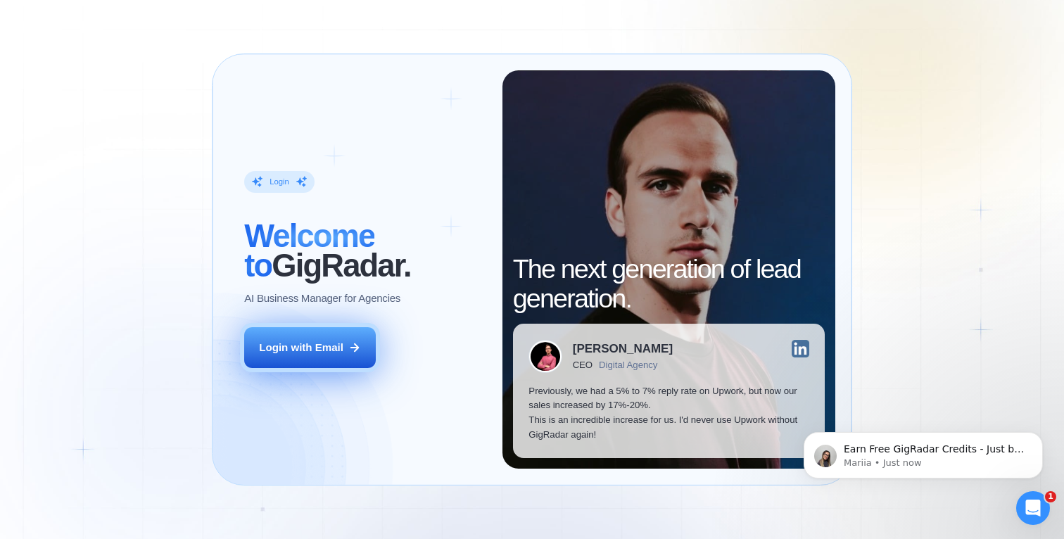
click at [329, 354] on div "Login with Email" at bounding box center [301, 348] width 84 height 15
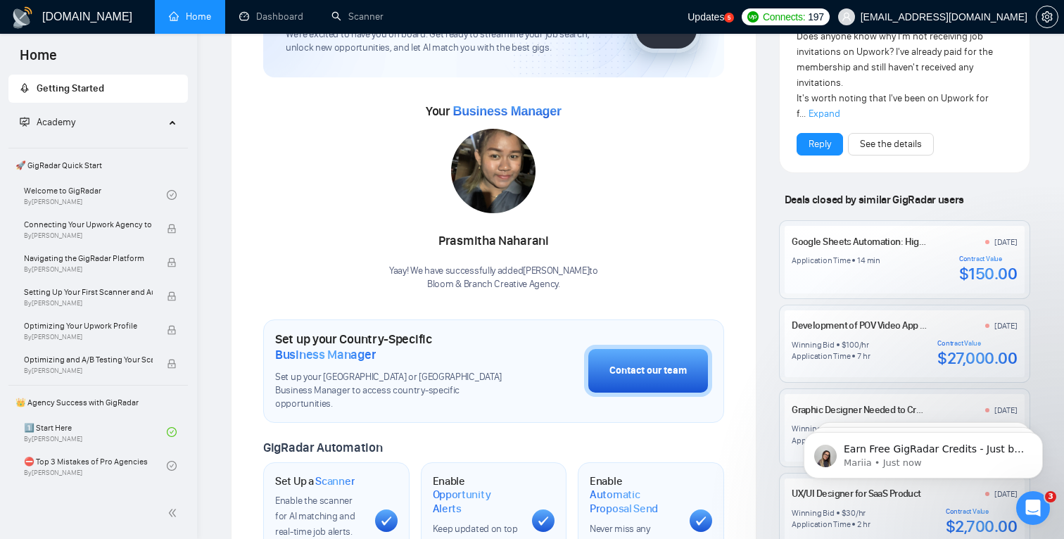
scroll to position [135, 0]
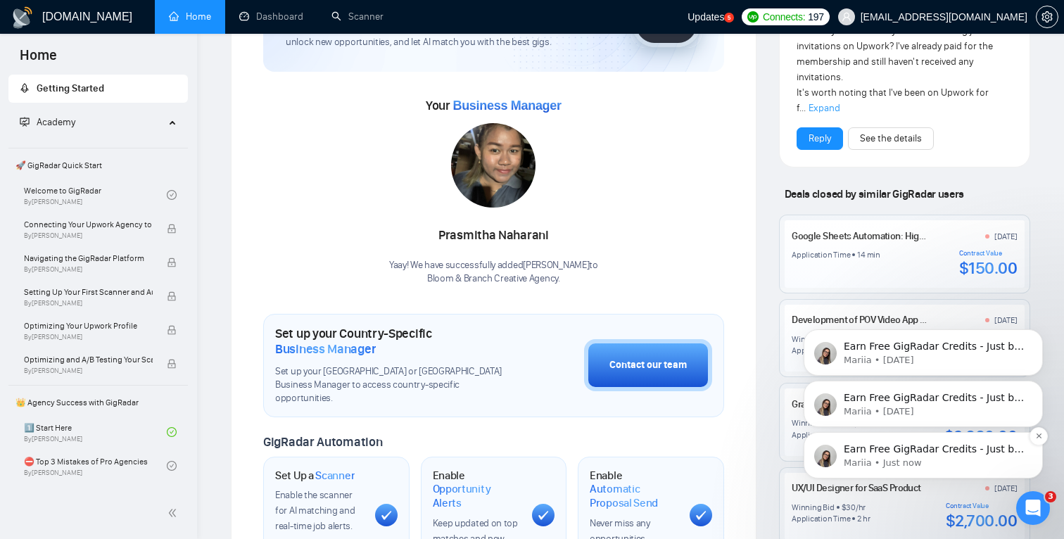
click at [949, 454] on p "Earn Free GigRadar Credits - Just by Sharing Your Story! 💬 Want more credits fo…" at bounding box center [935, 450] width 182 height 14
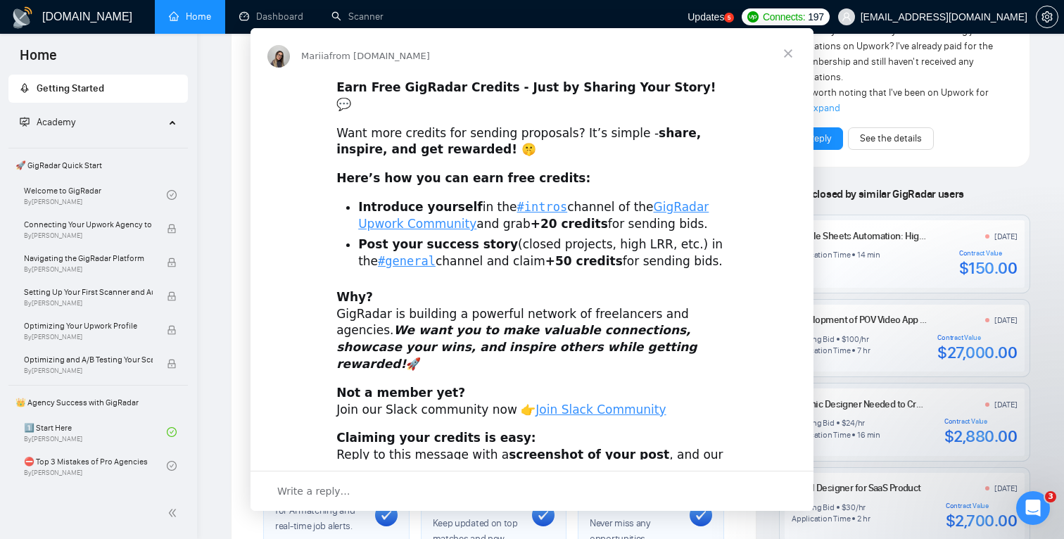
scroll to position [0, 0]
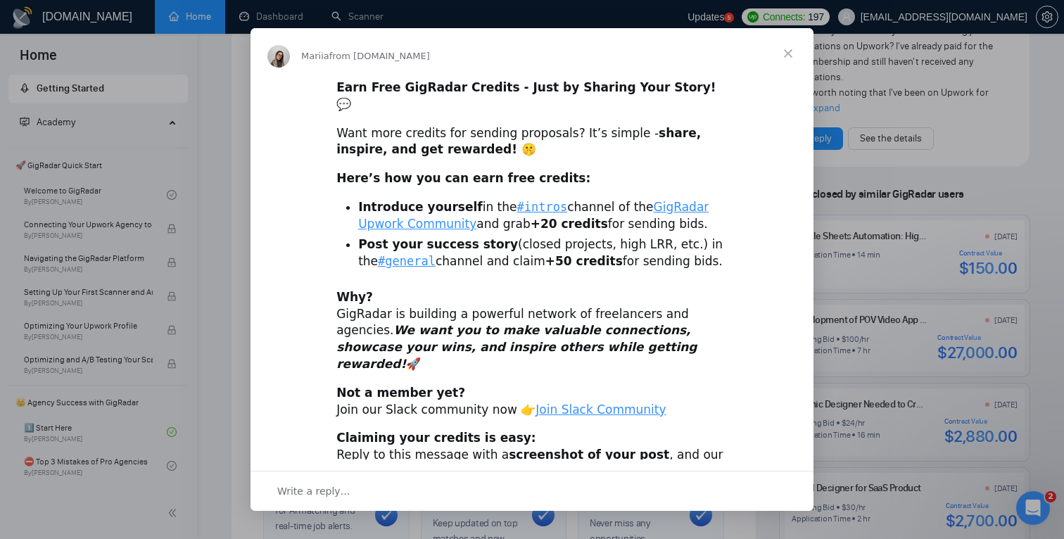
click at [884, 223] on div "Intercom messenger" at bounding box center [532, 269] width 1064 height 539
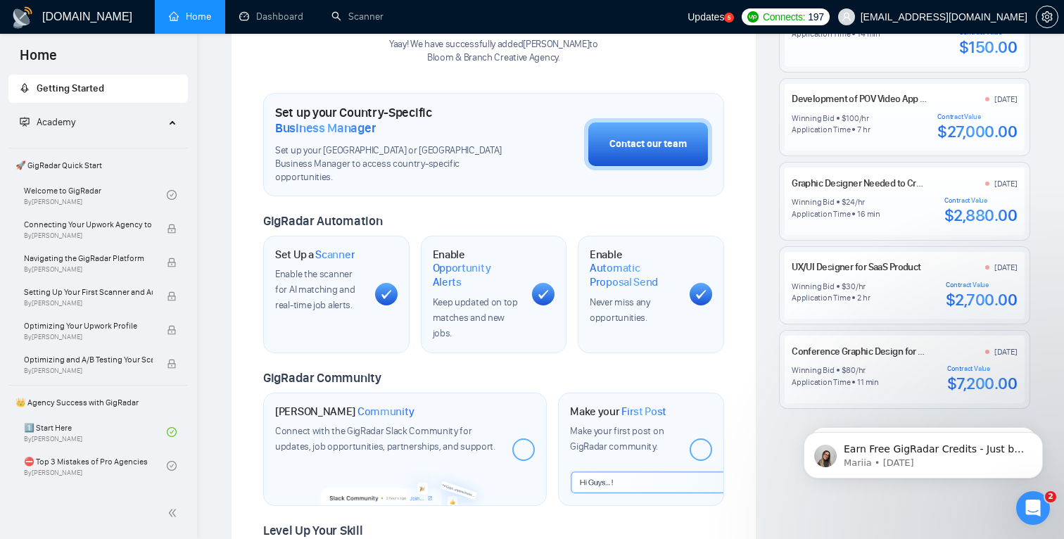
scroll to position [364, 0]
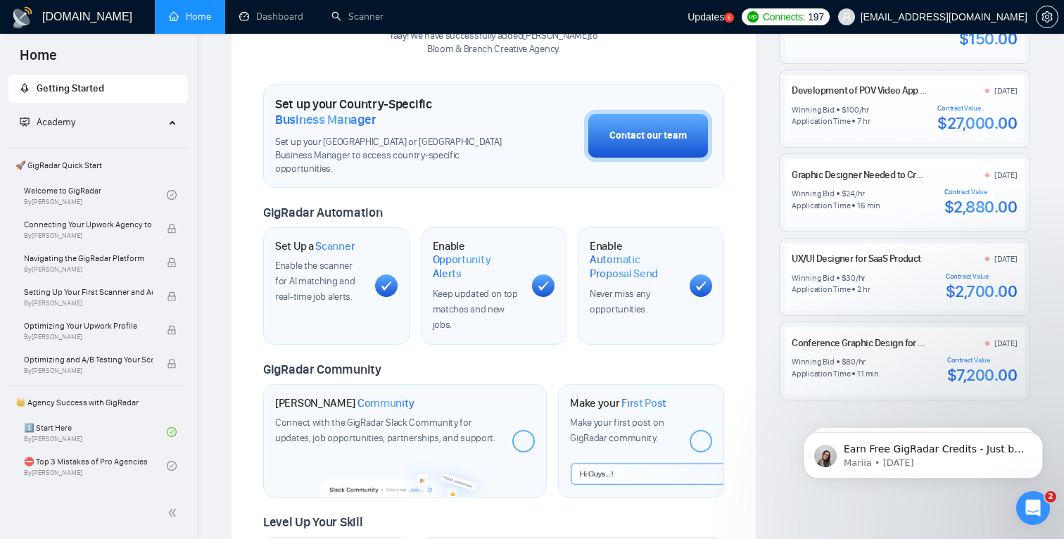
click at [829, 408] on body "Earn Free GigRadar Credits - Just by Sharing Your Story! 💬 Want more credits fo…" at bounding box center [923, 451] width 270 height 87
click at [882, 352] on div "Conference Graphic Design for Name Badges, Signage, ETC. [DATE] Winning Bid $ 8…" at bounding box center [903, 361] width 225 height 50
click at [889, 342] on link "Conference Graphic Design for Name Badges, Signage, ETC." at bounding box center [911, 343] width 241 height 12
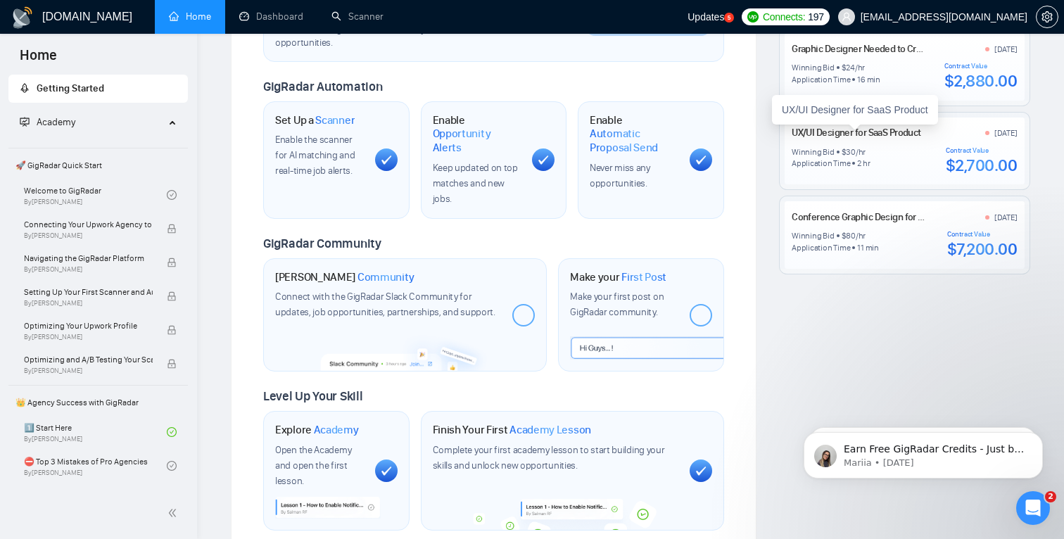
scroll to position [505, 0]
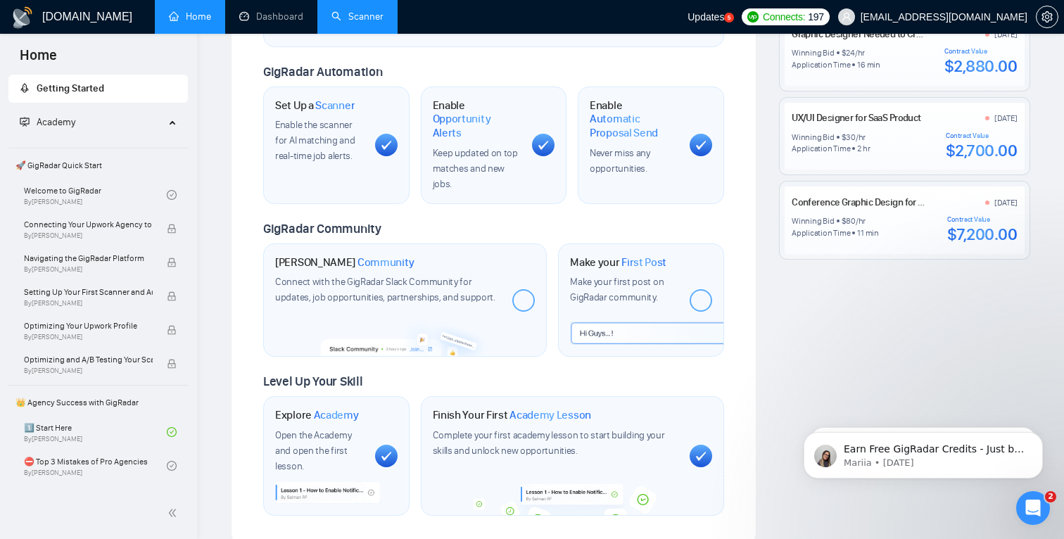
click at [358, 20] on link "Scanner" at bounding box center [357, 17] width 52 height 12
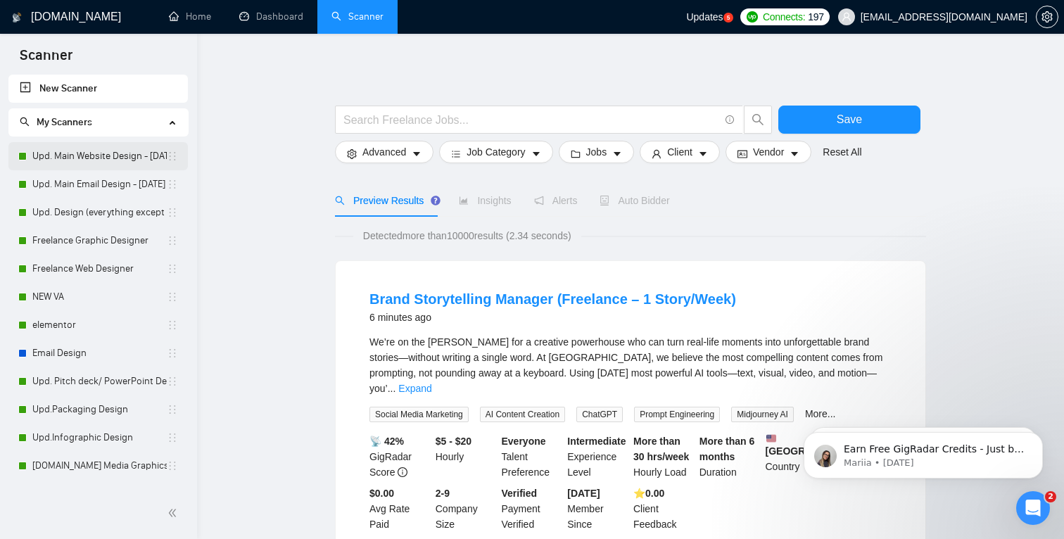
click at [106, 160] on link "Upd. Main Website Design - [DATE]" at bounding box center [99, 156] width 134 height 28
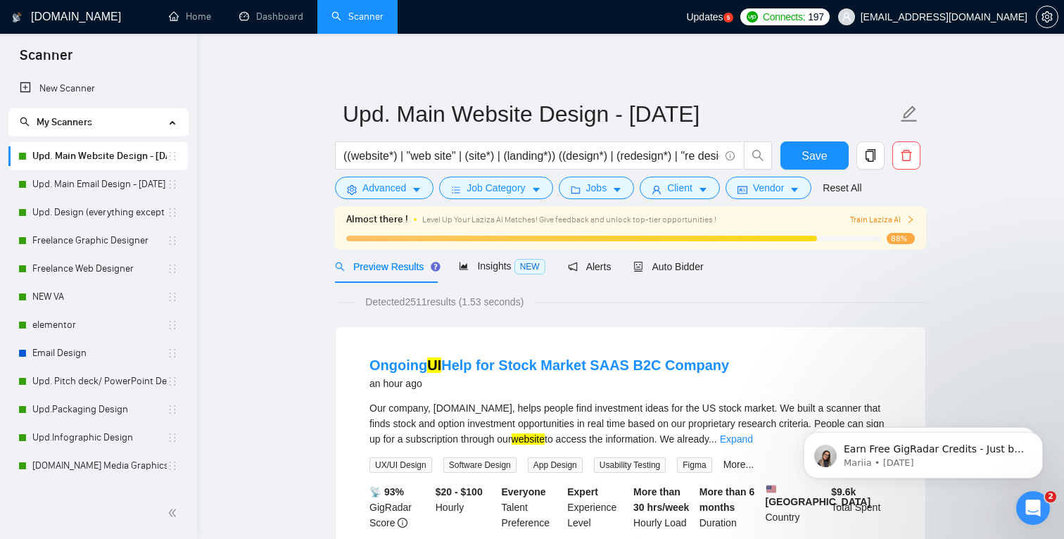
scroll to position [43, 0]
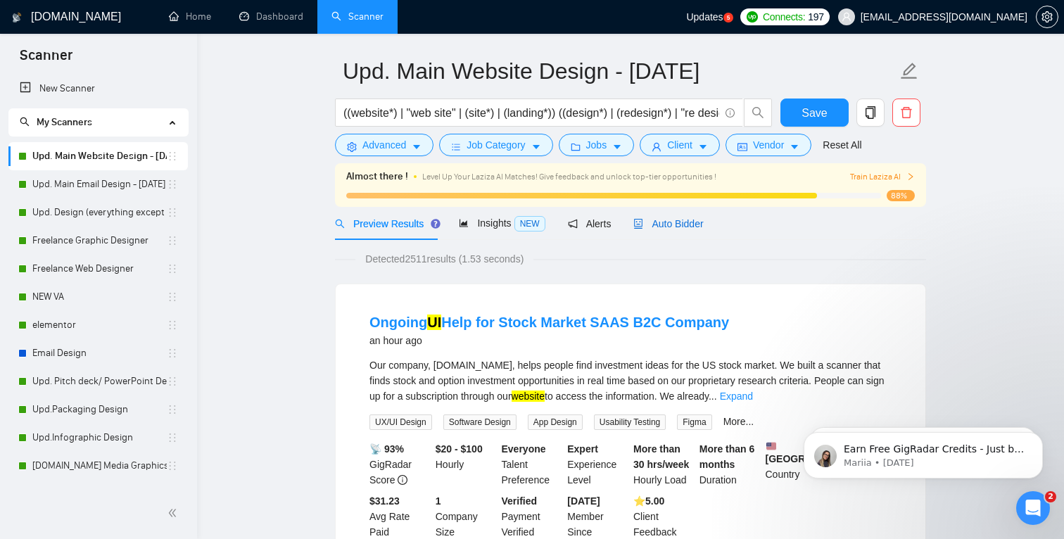
click at [685, 217] on div "Auto Bidder" at bounding box center [668, 223] width 70 height 15
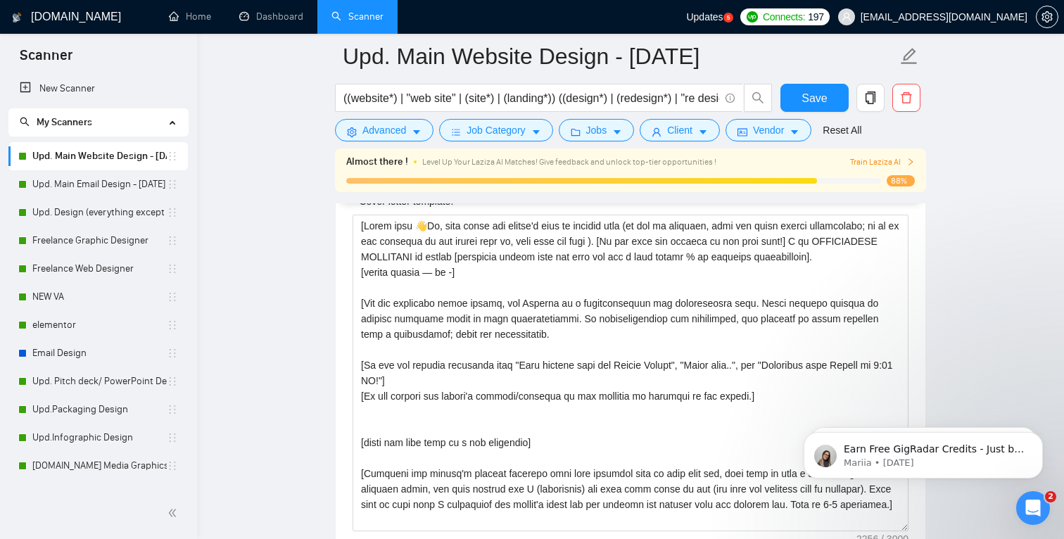
scroll to position [1676, 0]
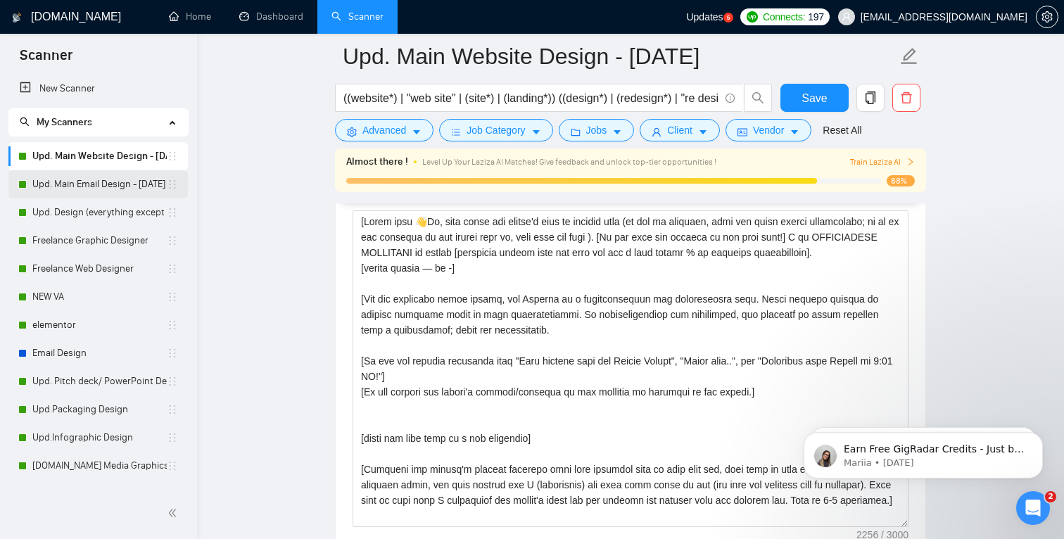
click at [87, 178] on link "Upd. Main Email Design - [DATE]" at bounding box center [99, 184] width 134 height 28
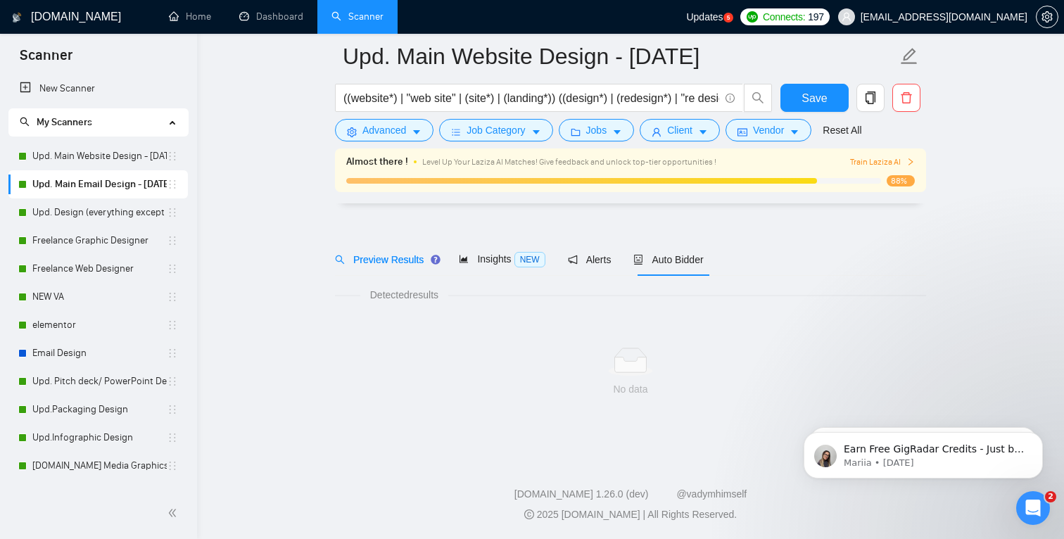
scroll to position [18, 0]
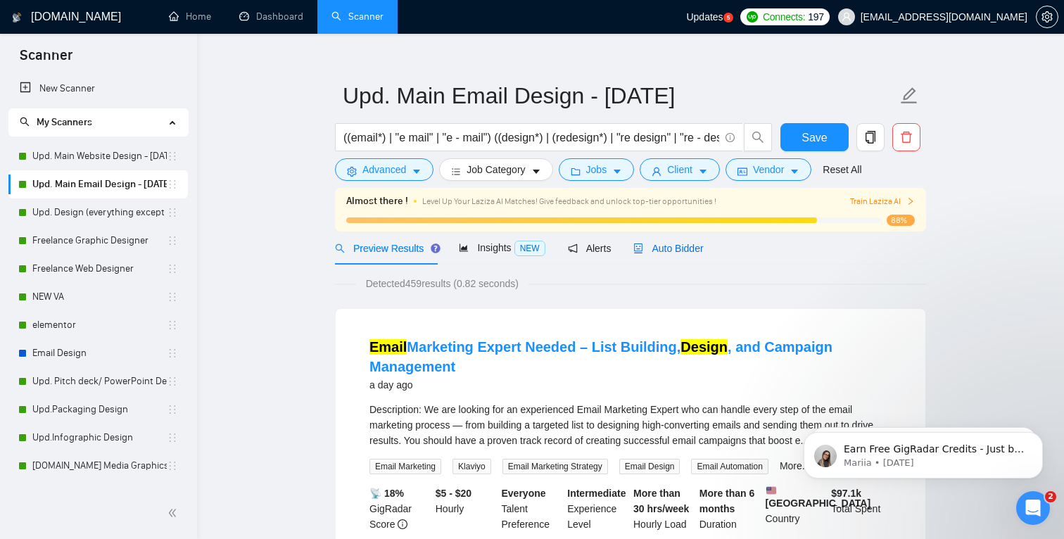
click at [682, 254] on div "Auto Bidder" at bounding box center [668, 248] width 70 height 15
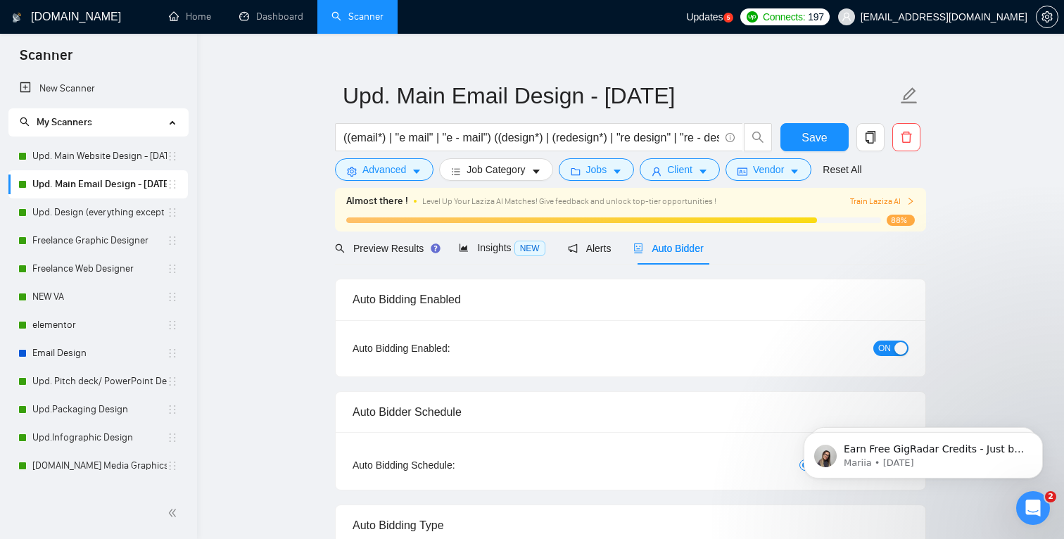
radio input "false"
radio input "true"
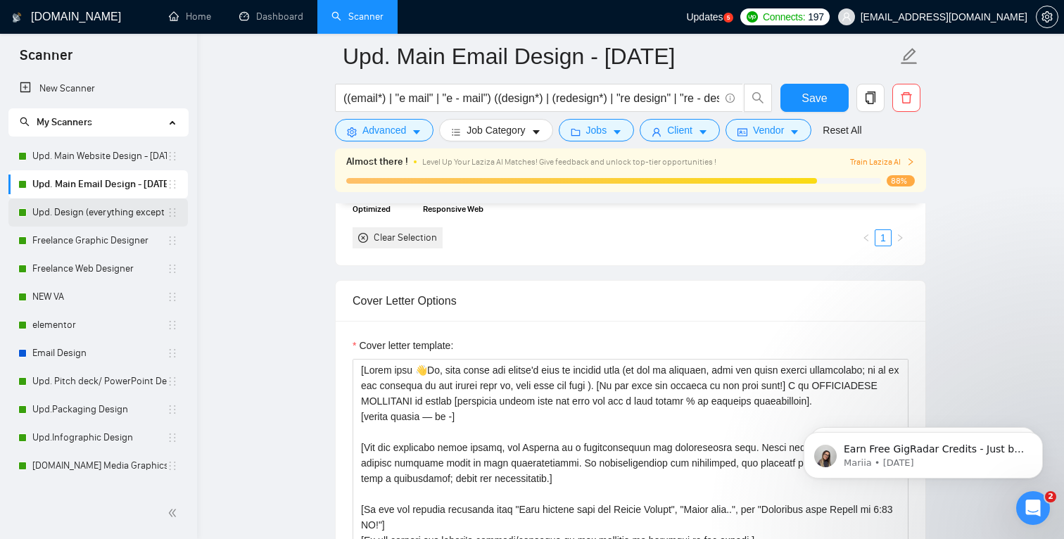
click at [98, 216] on link "Upd. Design (everything except unspecified)" at bounding box center [99, 212] width 134 height 28
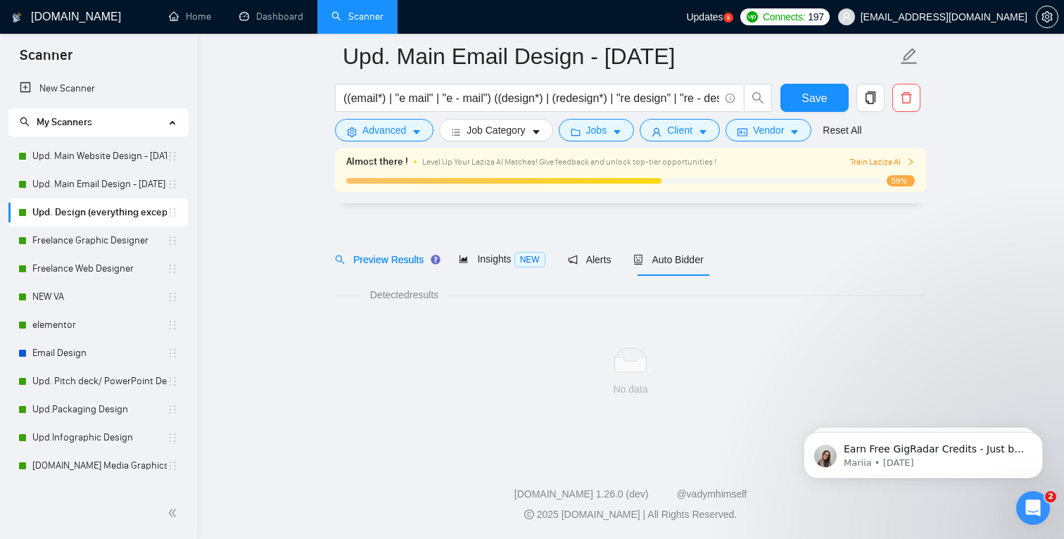
scroll to position [18, 0]
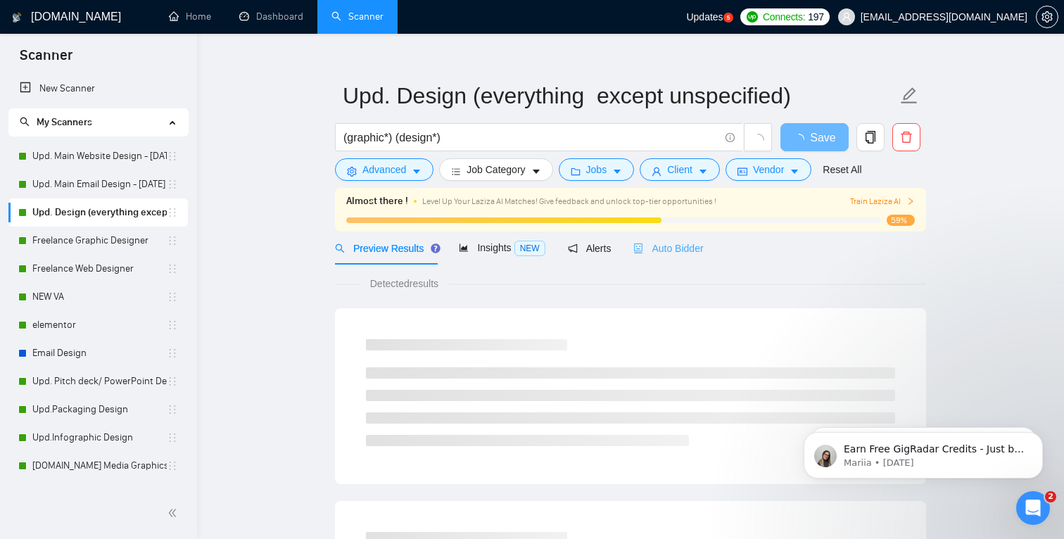
click at [692, 257] on div "Auto Bidder" at bounding box center [668, 247] width 70 height 33
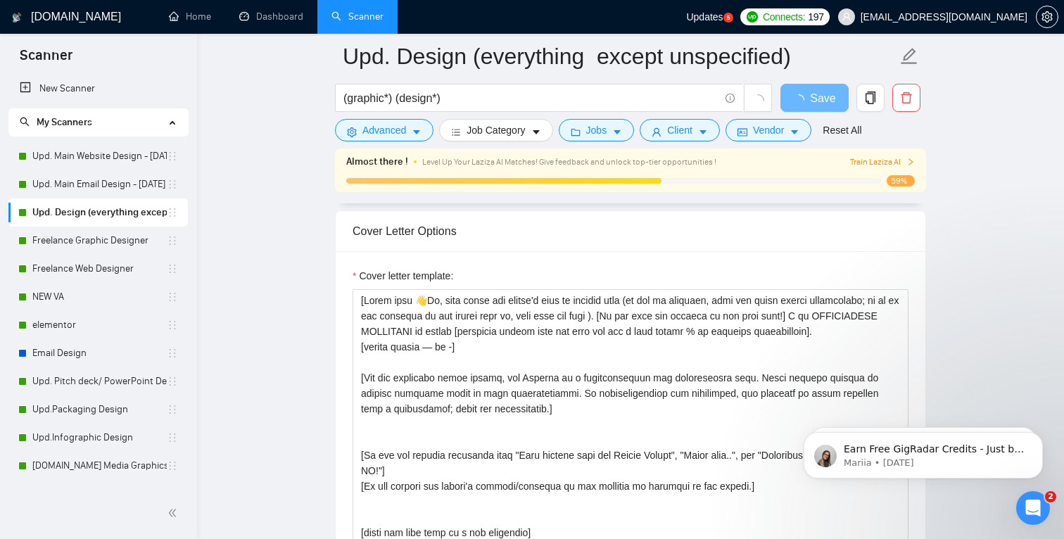
scroll to position [1551, 0]
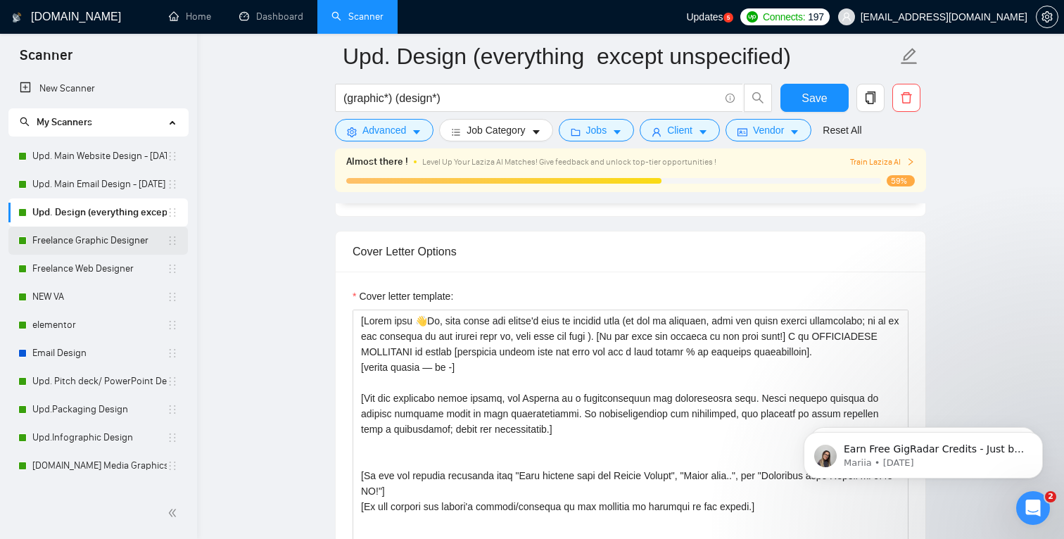
click at [127, 239] on link "Freelance Graphic Designer" at bounding box center [99, 241] width 134 height 28
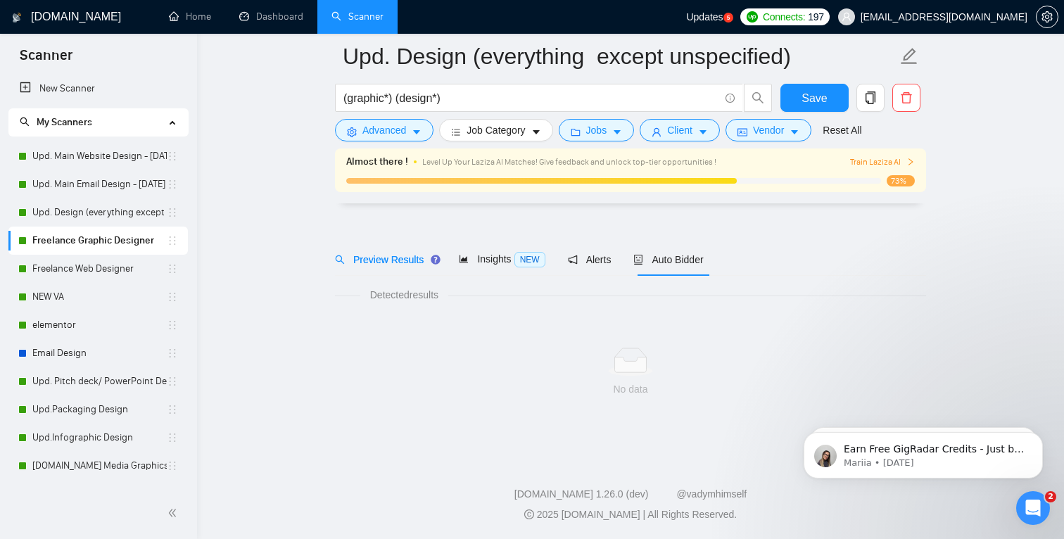
scroll to position [18, 0]
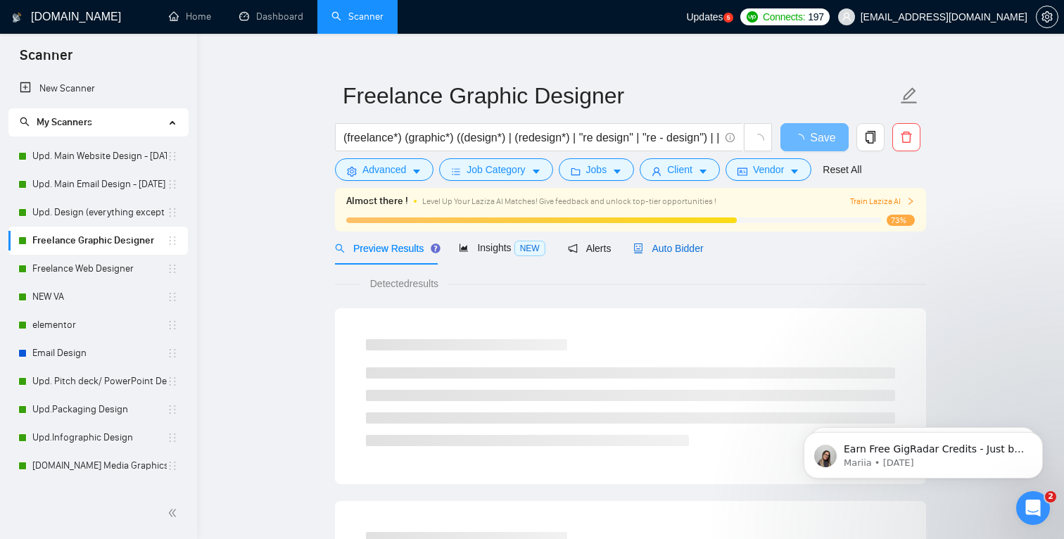
click at [687, 252] on span "Auto Bidder" at bounding box center [668, 248] width 70 height 11
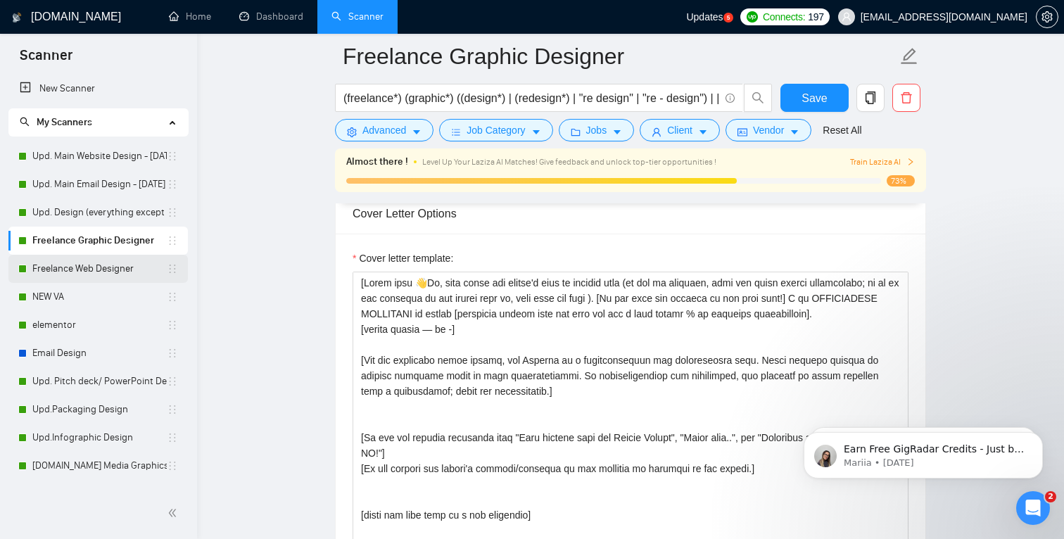
click at [124, 268] on link "Freelance Web Designer" at bounding box center [99, 269] width 134 height 28
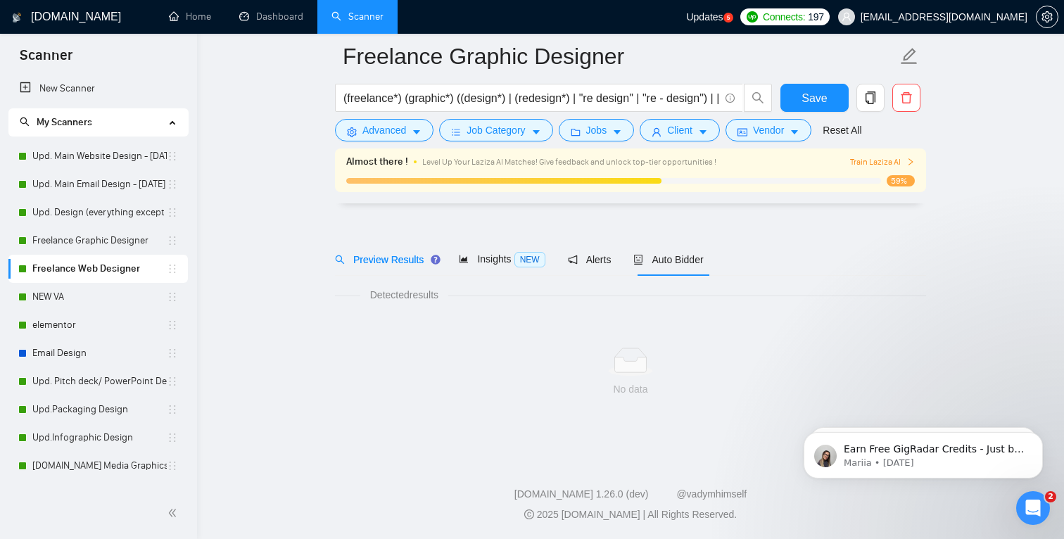
scroll to position [18, 0]
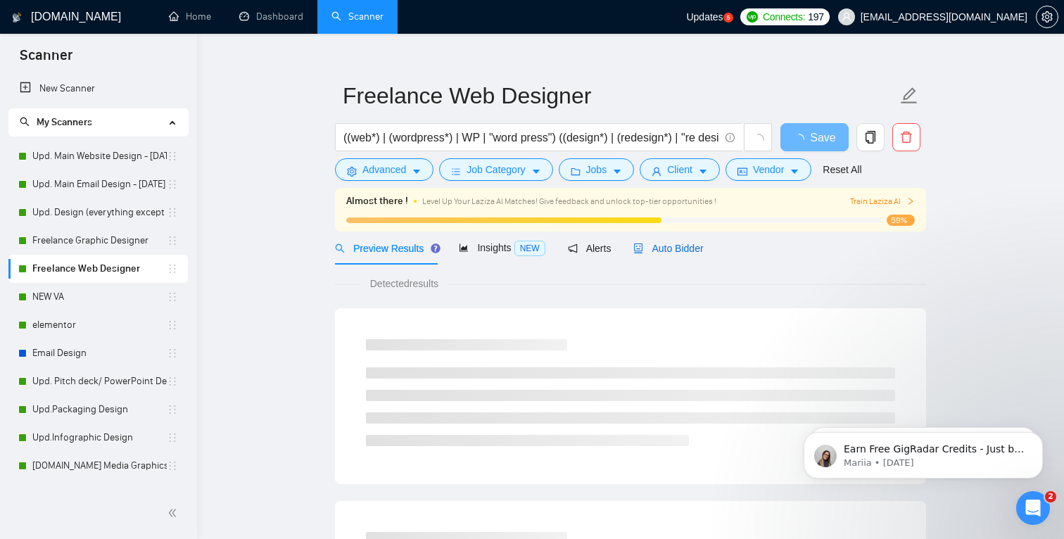
click at [690, 248] on span "Auto Bidder" at bounding box center [668, 248] width 70 height 11
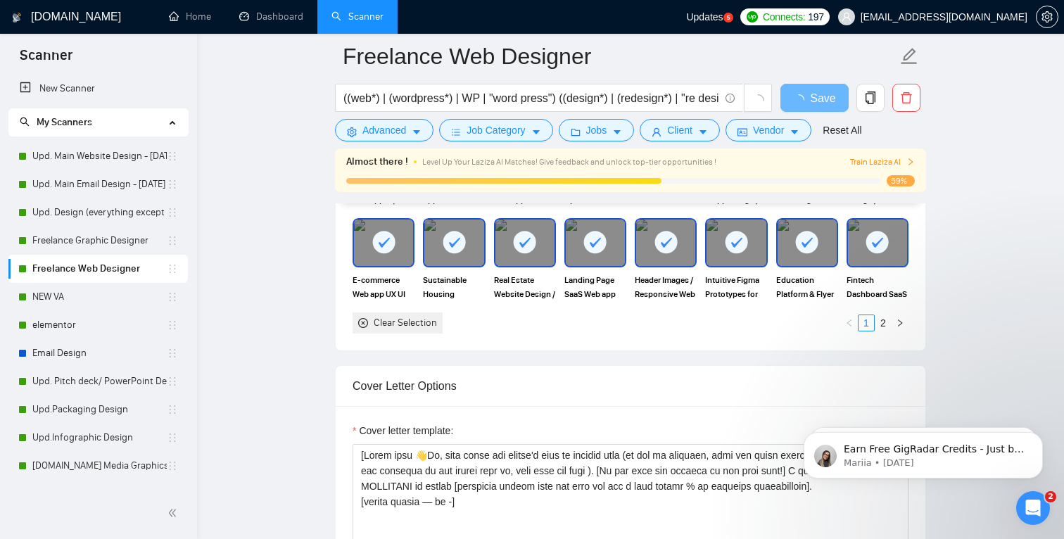
scroll to position [1500, 0]
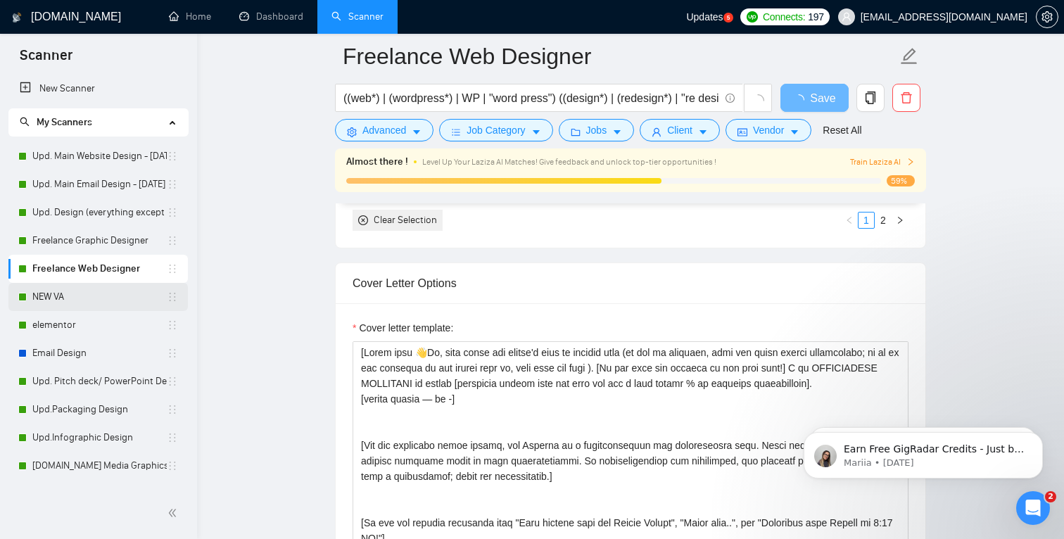
click at [66, 295] on link "NEW VA" at bounding box center [99, 297] width 134 height 28
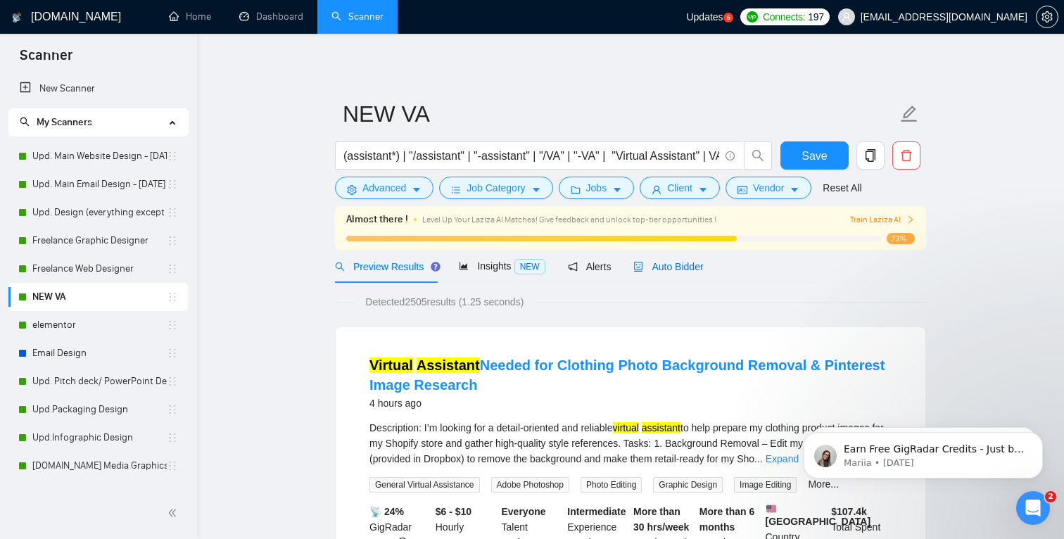
click at [693, 267] on span "Auto Bidder" at bounding box center [668, 266] width 70 height 11
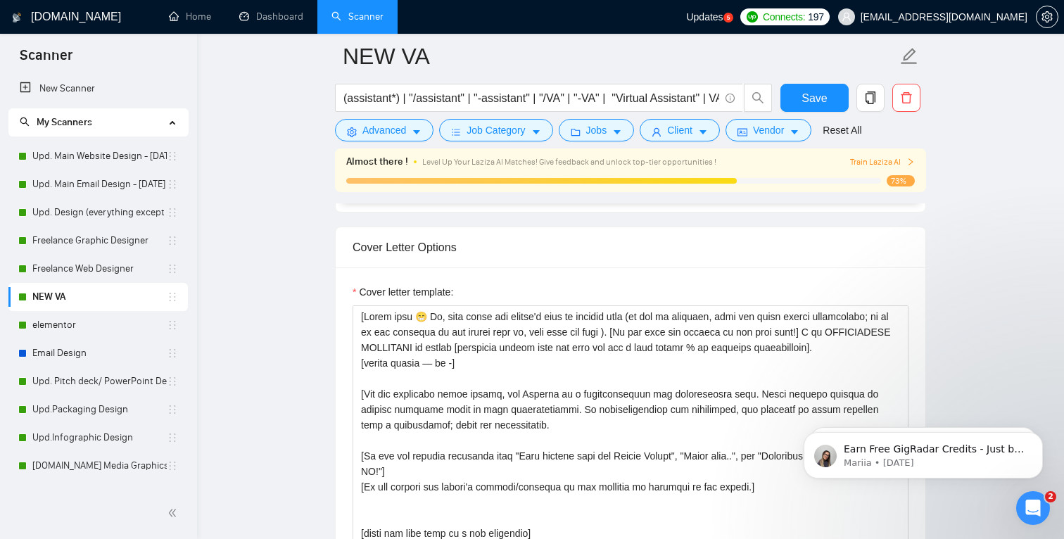
scroll to position [1562, 0]
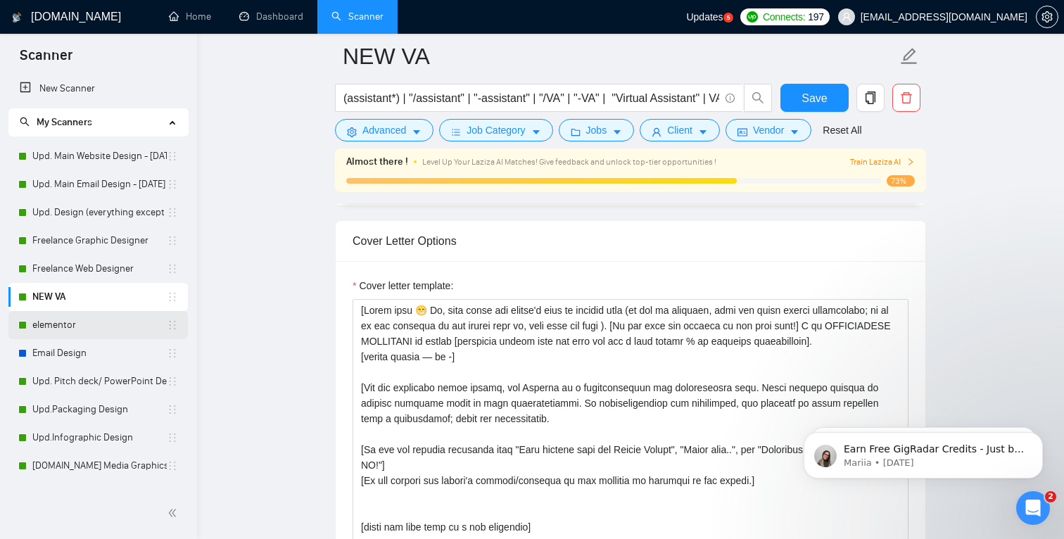
click at [65, 326] on link "elementor" at bounding box center [99, 325] width 134 height 28
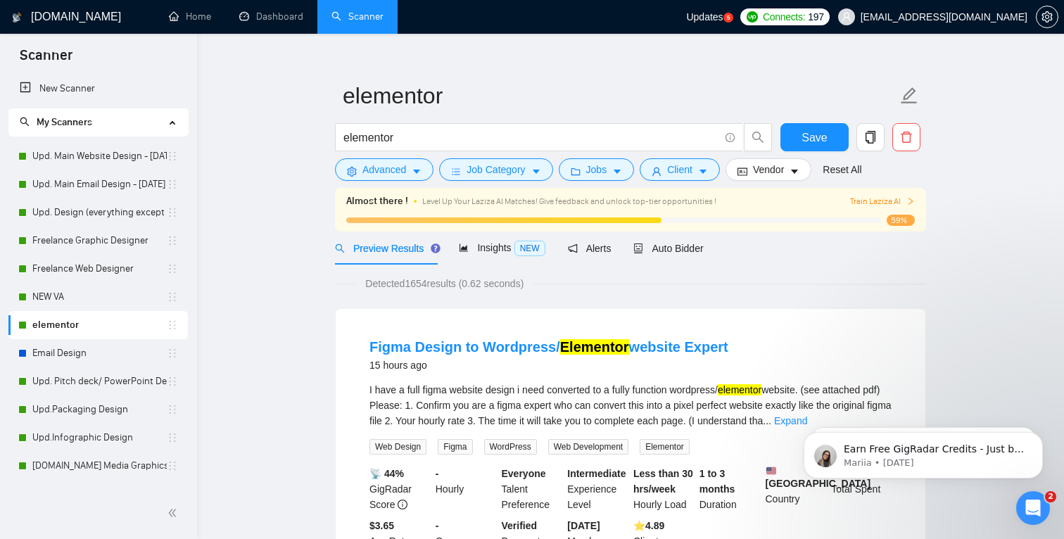
scroll to position [38, 0]
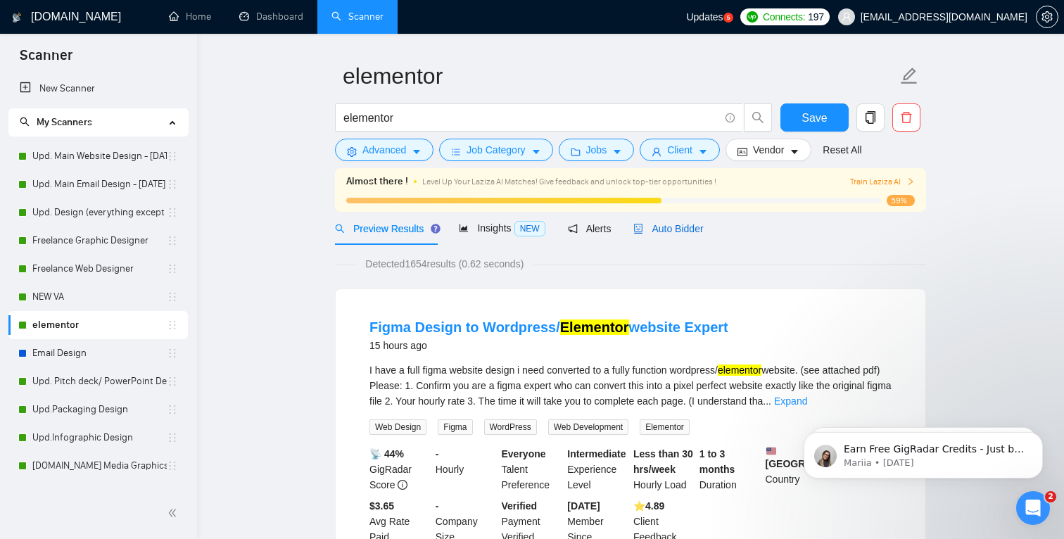
click at [675, 221] on div "Auto Bidder" at bounding box center [668, 228] width 70 height 15
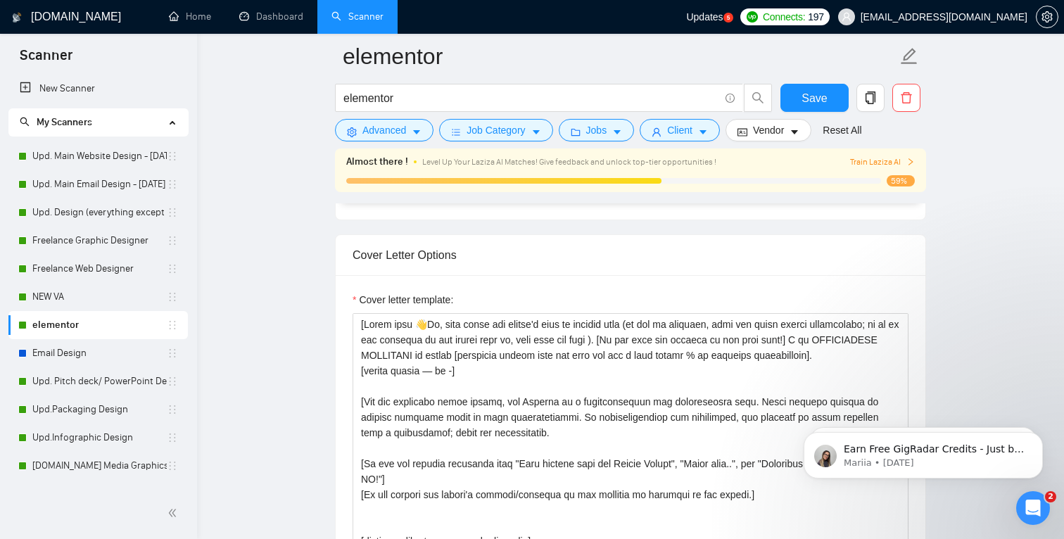
scroll to position [1668, 0]
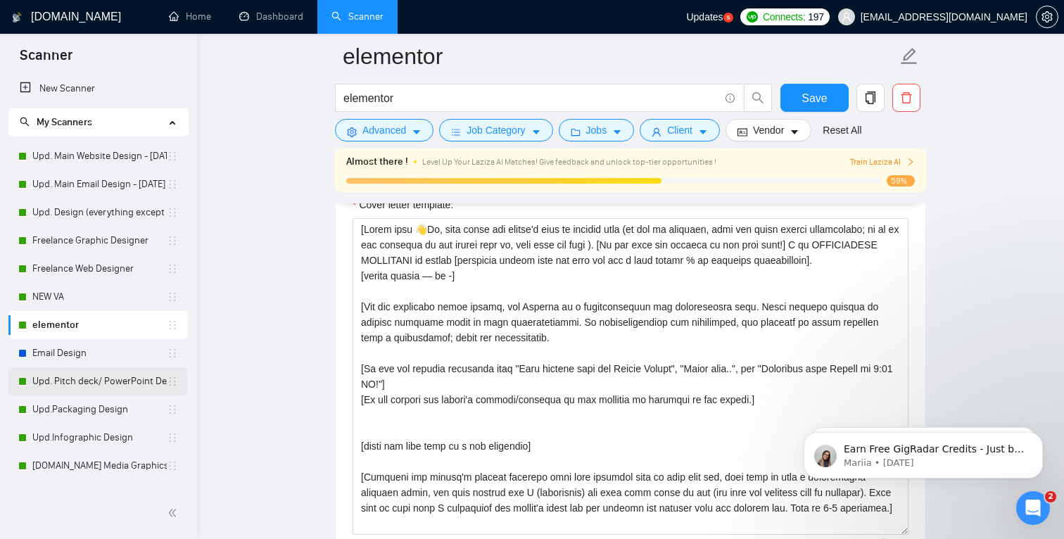
click at [94, 381] on link "Upd. Pitch deck/ PowerPoint Designer" at bounding box center [99, 381] width 134 height 28
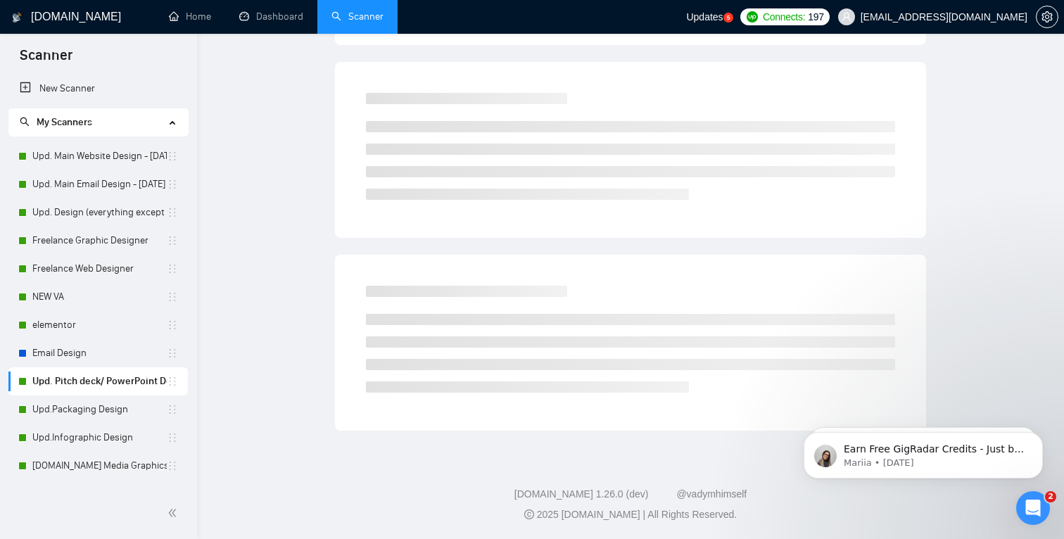
scroll to position [18, 0]
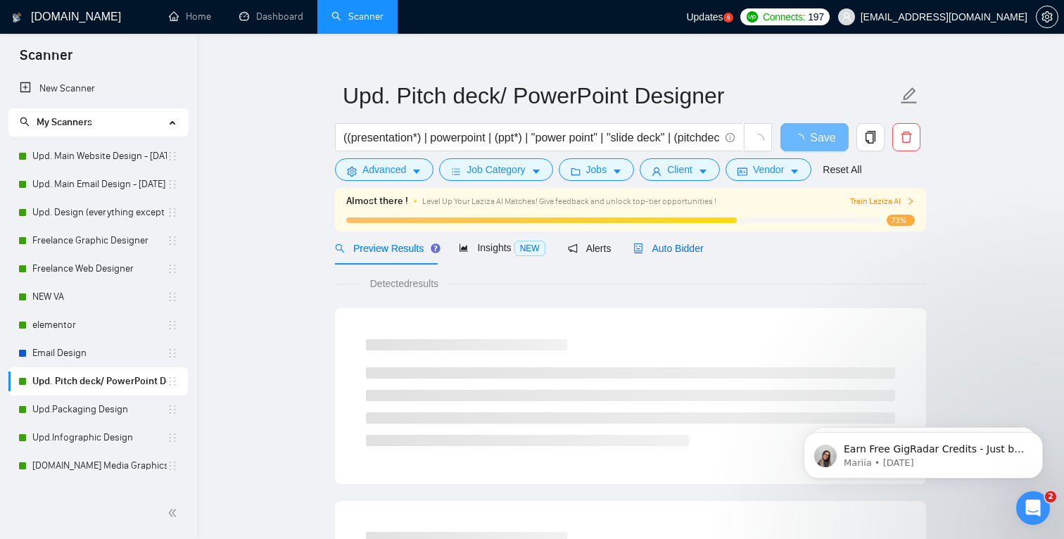
click at [678, 251] on span "Auto Bidder" at bounding box center [668, 248] width 70 height 11
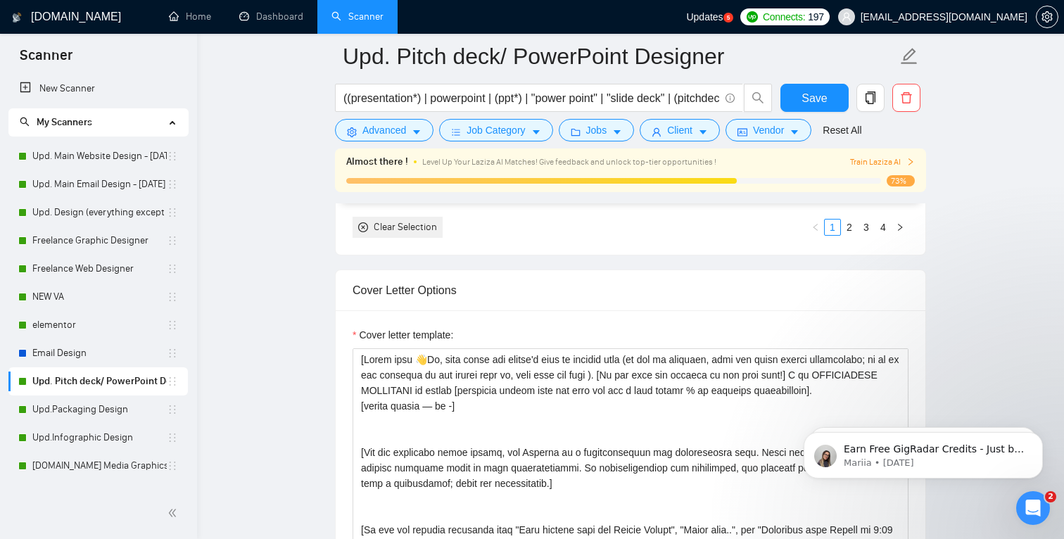
scroll to position [1606, 0]
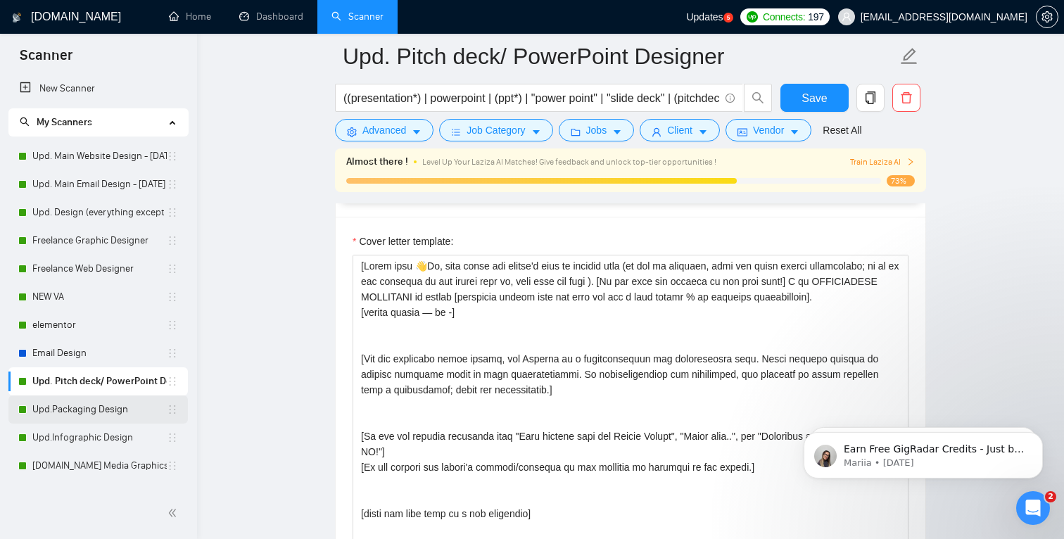
click at [101, 401] on link "Upd.Packaging Design" at bounding box center [99, 409] width 134 height 28
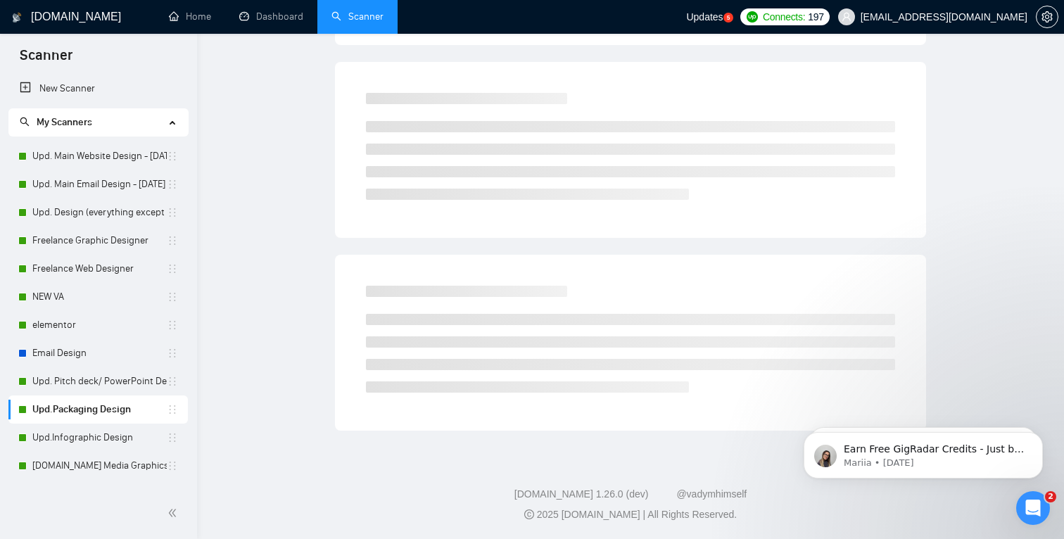
scroll to position [18, 0]
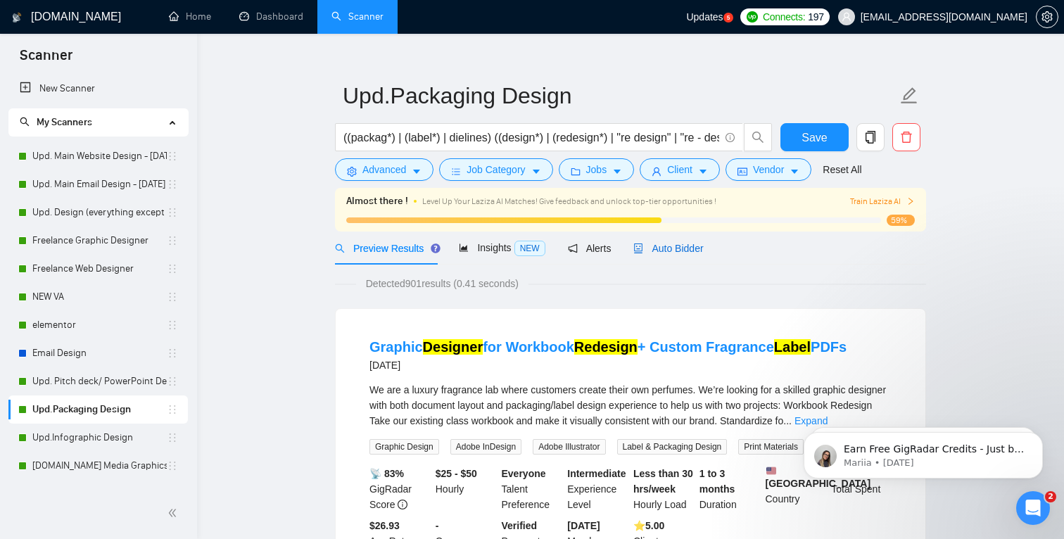
click at [683, 248] on span "Auto Bidder" at bounding box center [668, 248] width 70 height 11
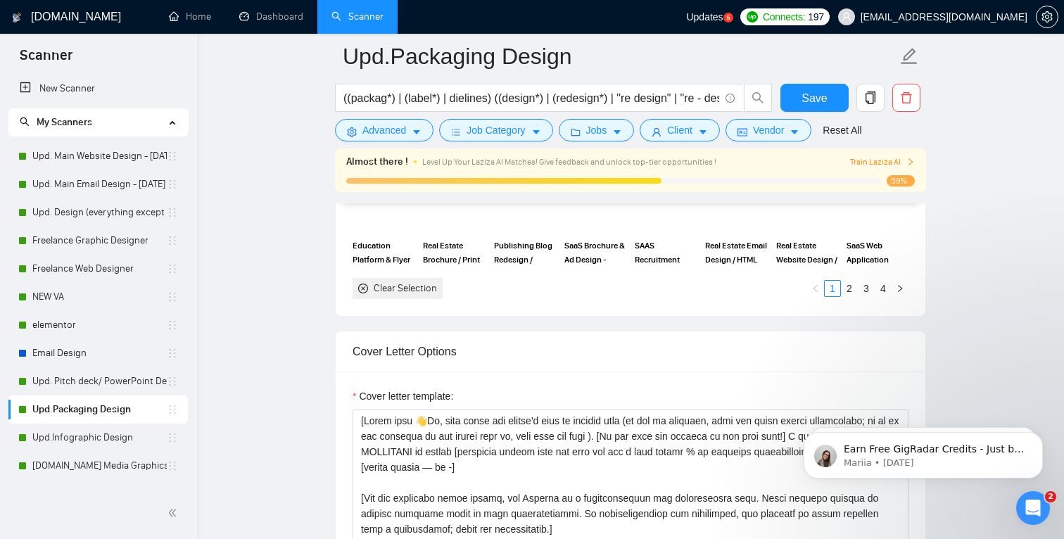
scroll to position [32, 0]
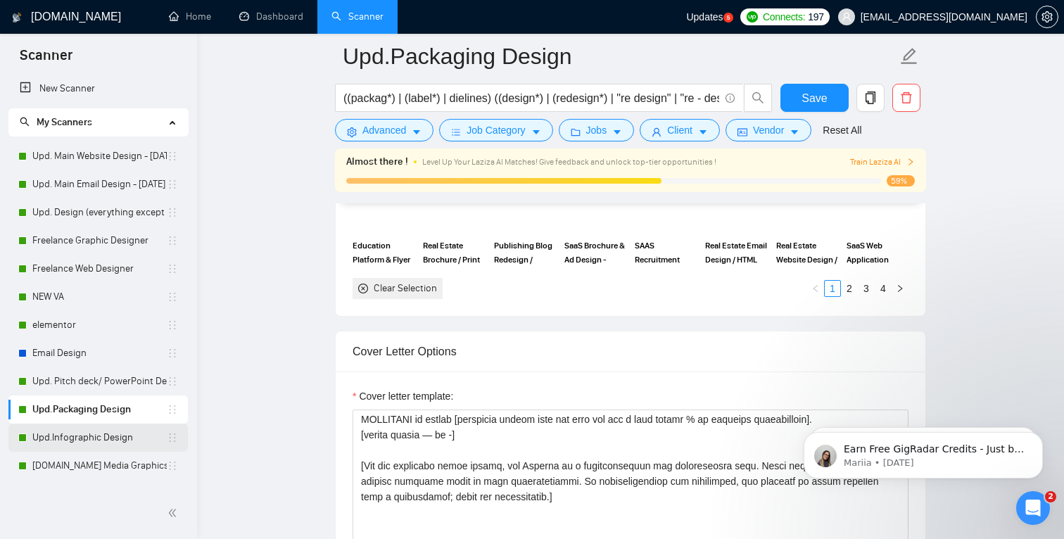
click at [125, 440] on link "Upd.Infographic Design" at bounding box center [99, 438] width 134 height 28
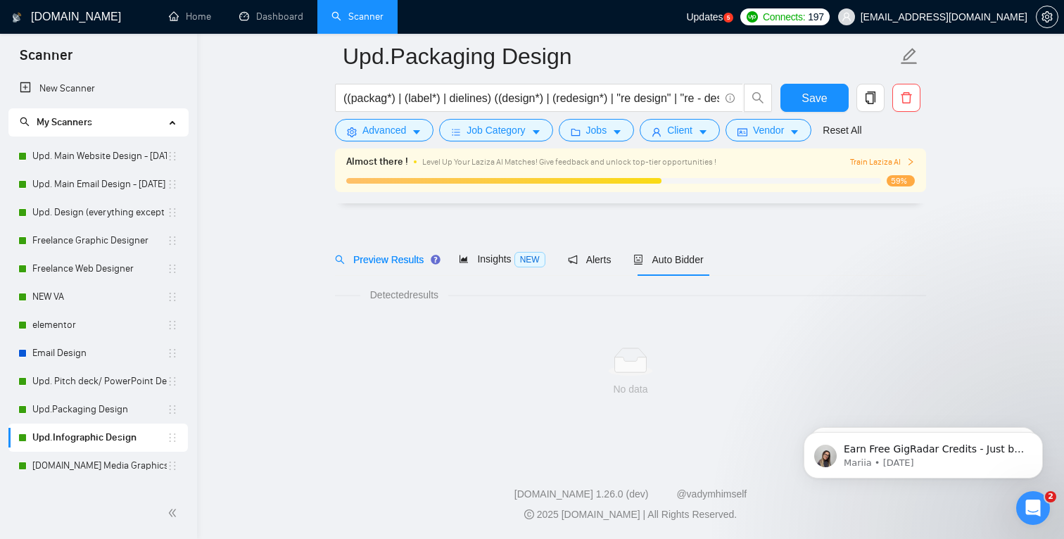
scroll to position [18, 0]
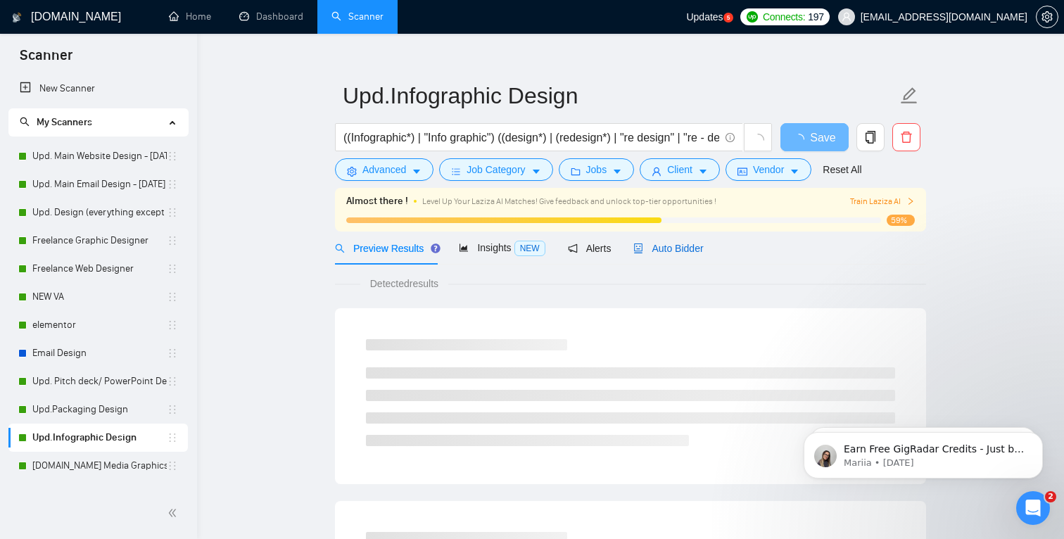
click at [666, 248] on span "Auto Bidder" at bounding box center [668, 248] width 70 height 11
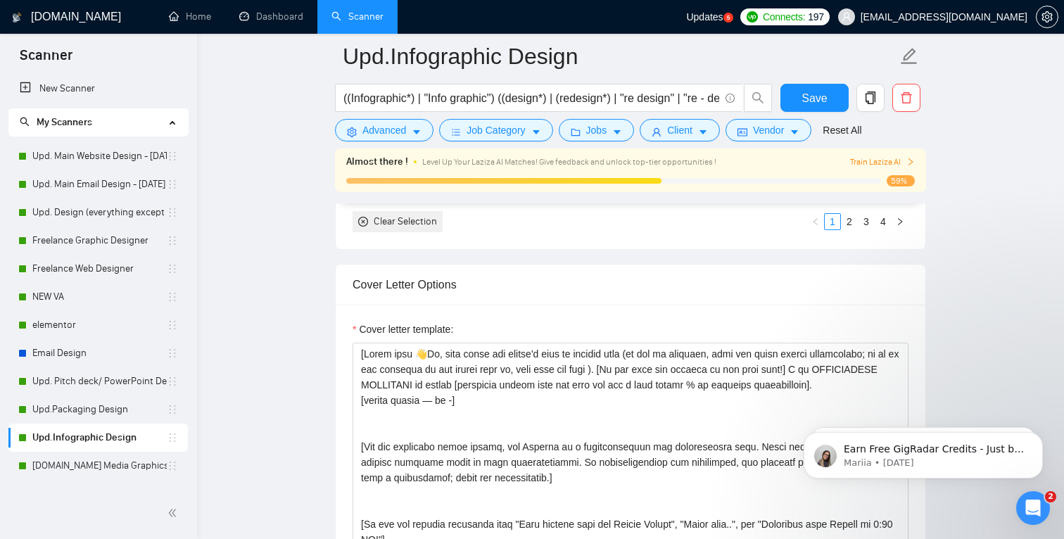
scroll to position [13, 0]
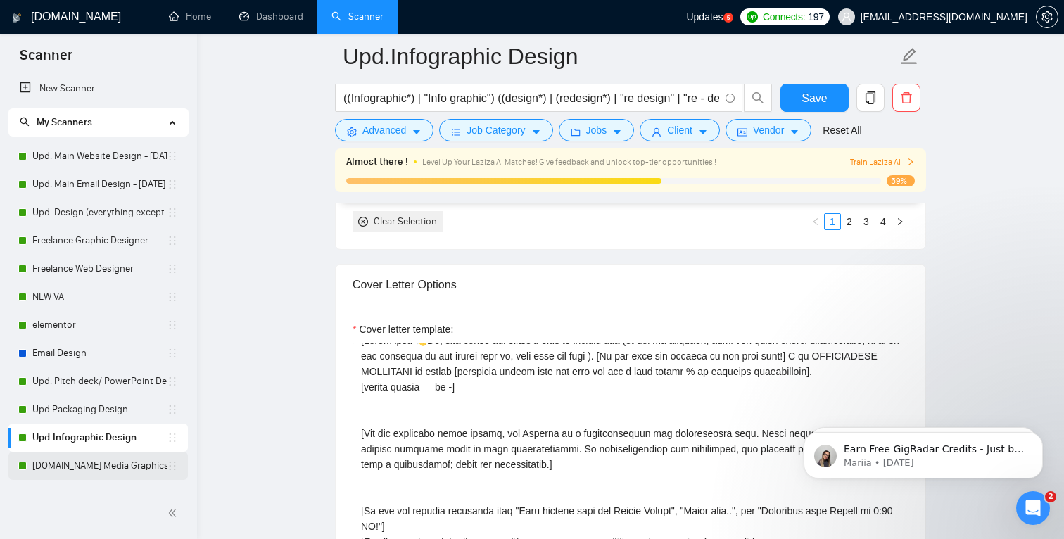
click at [85, 466] on link "[DOMAIN_NAME] Media Graphics" at bounding box center [99, 466] width 134 height 28
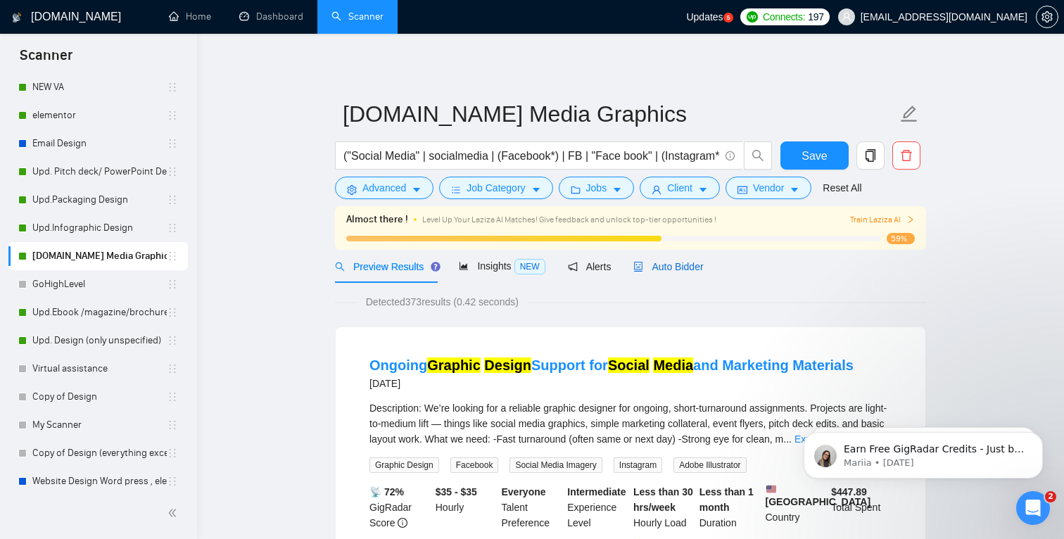
click at [687, 268] on span "Auto Bidder" at bounding box center [668, 266] width 70 height 11
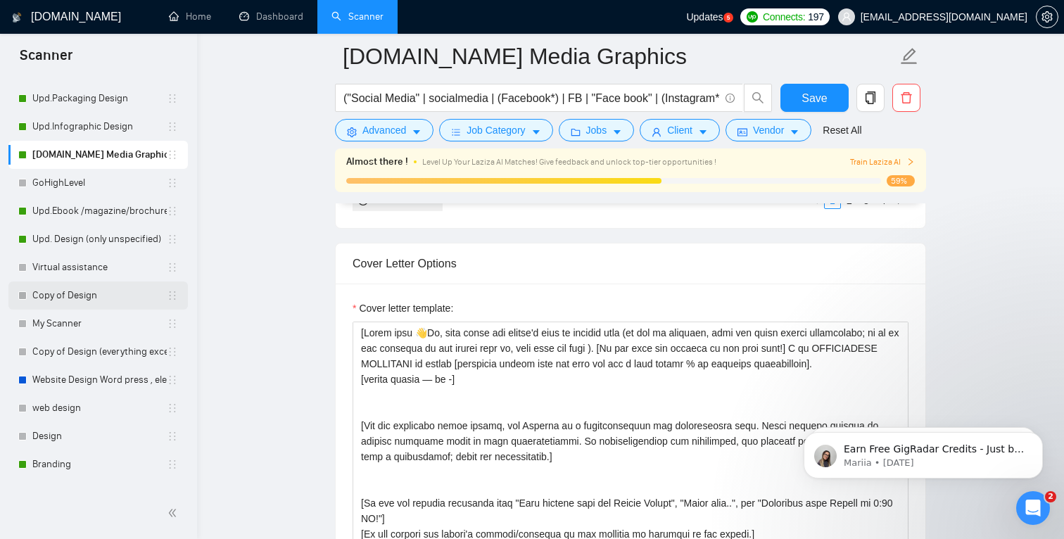
scroll to position [330, 0]
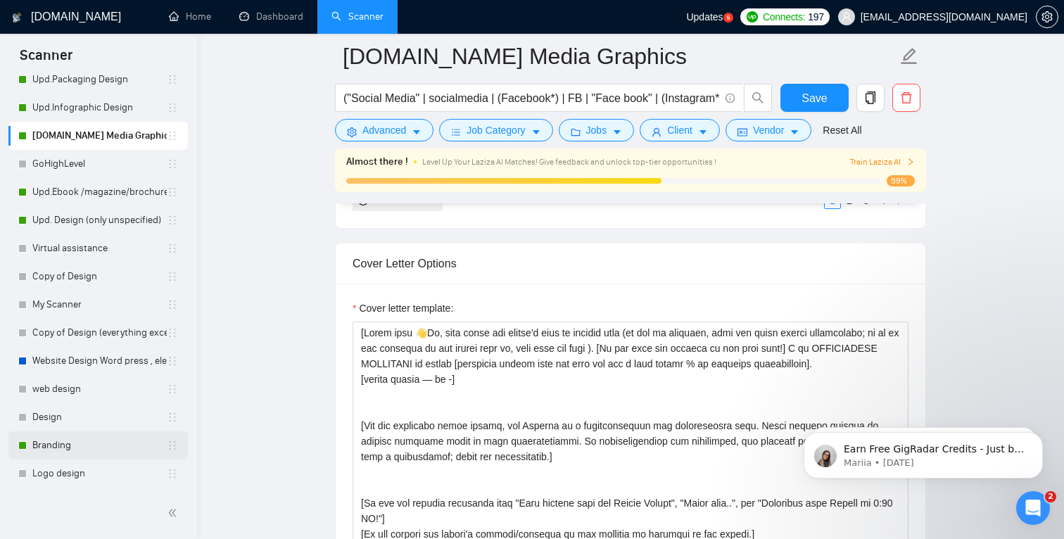
click at [61, 445] on link "Branding" at bounding box center [99, 445] width 134 height 28
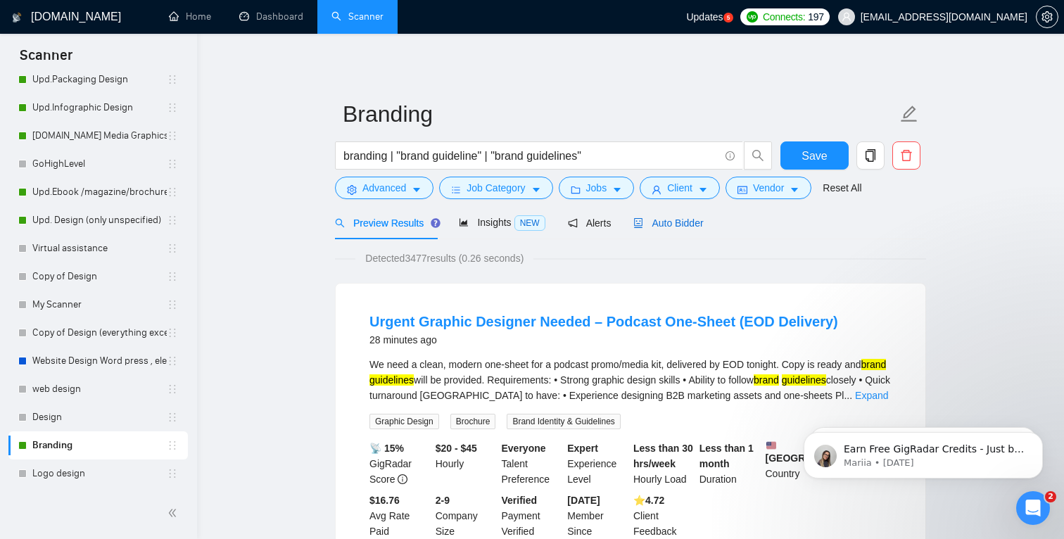
click at [683, 222] on span "Auto Bidder" at bounding box center [668, 222] width 70 height 11
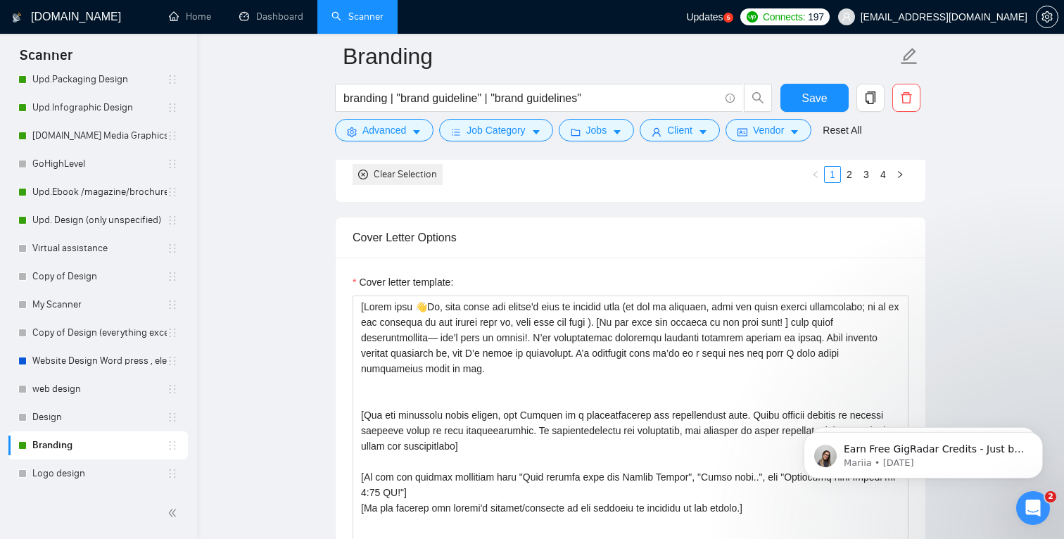
scroll to position [1520, 0]
click at [668, 380] on textarea "Cover letter template:" at bounding box center [630, 455] width 556 height 317
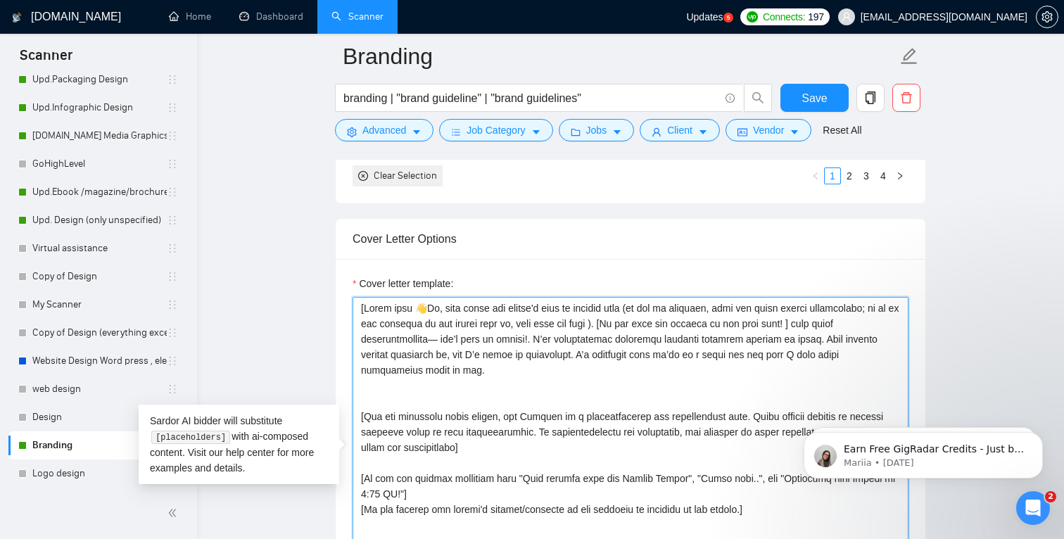
click at [609, 367] on textarea "Cover letter template:" at bounding box center [630, 455] width 556 height 317
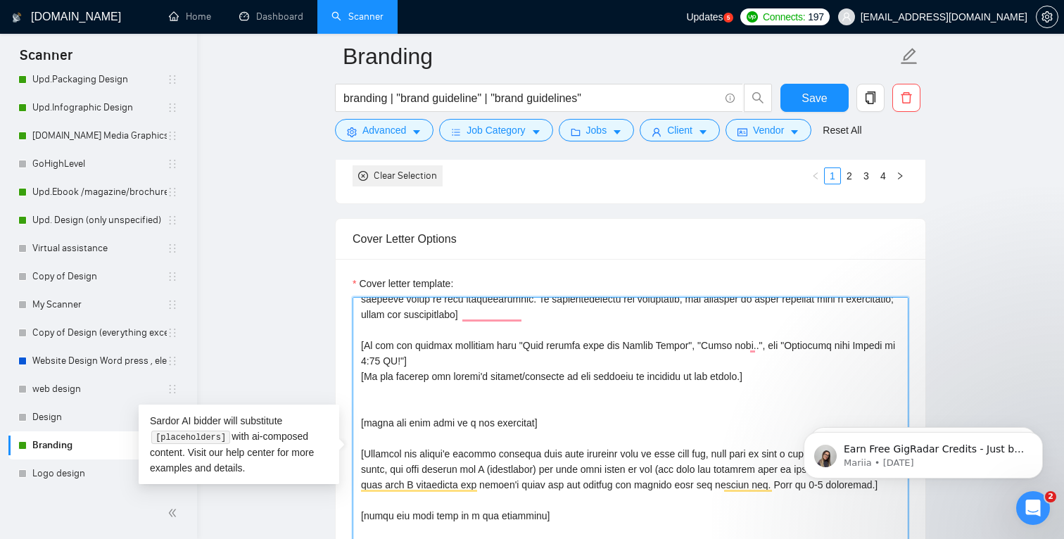
scroll to position [0, 0]
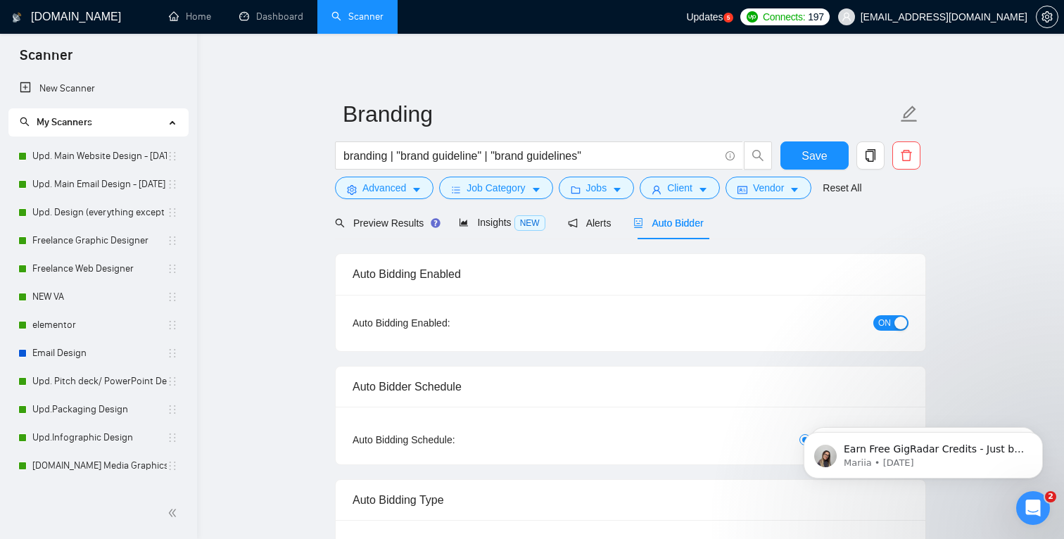
click at [723, 19] on span "Updates" at bounding box center [704, 16] width 37 height 11
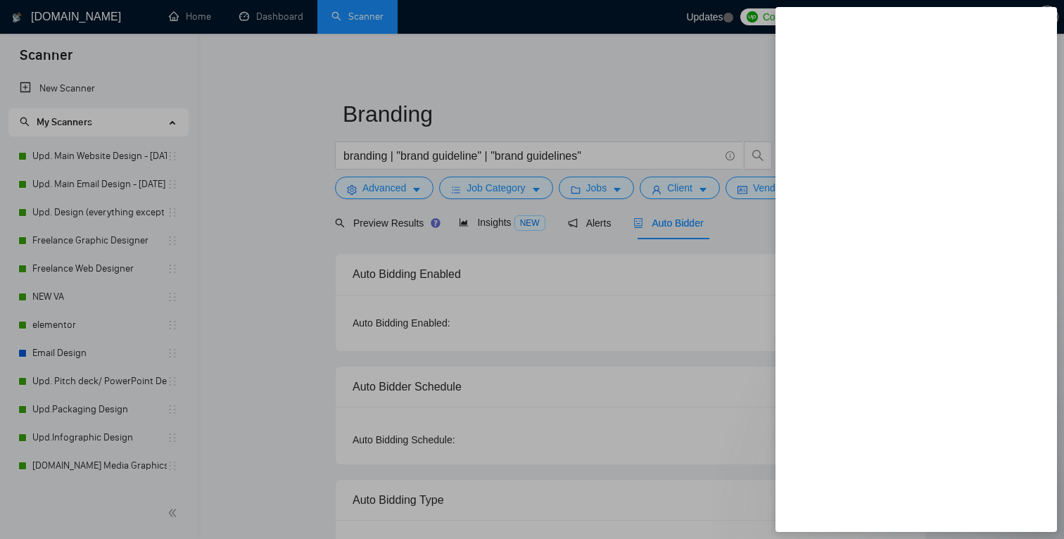
click at [745, 19] on div at bounding box center [532, 269] width 1064 height 539
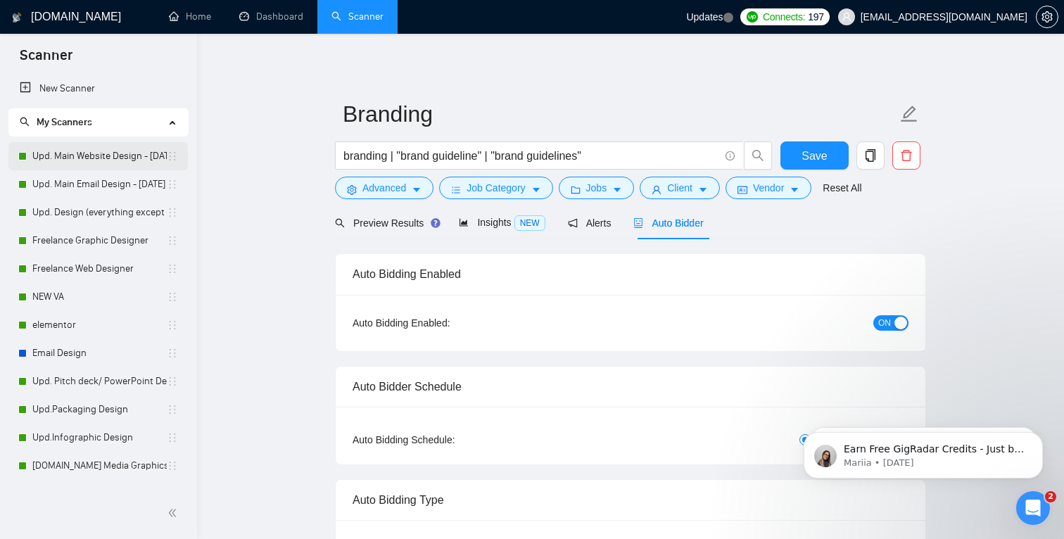
click at [90, 158] on link "Upd. Main Website Design - [DATE]" at bounding box center [99, 156] width 134 height 28
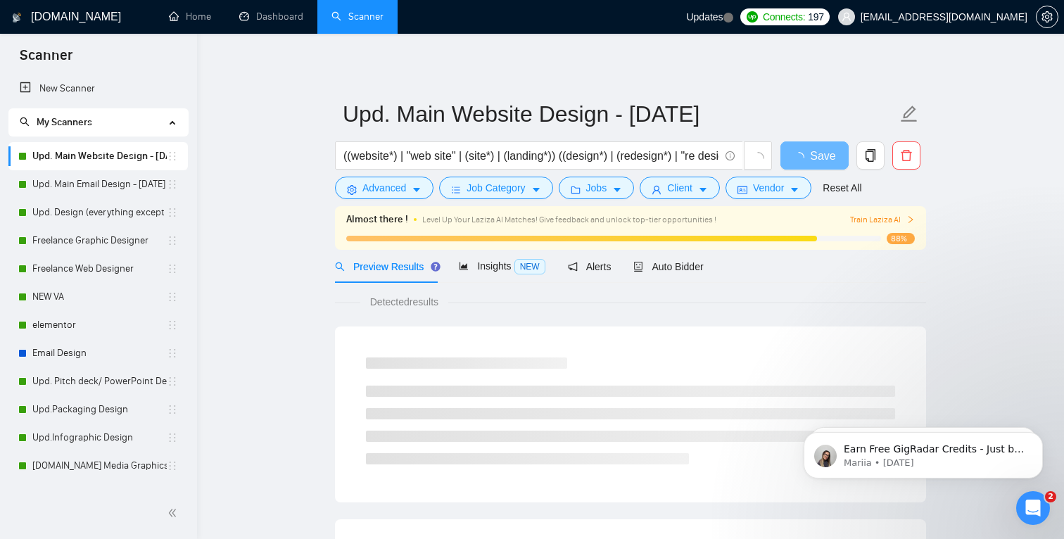
click at [886, 221] on span "Train Laziza AI" at bounding box center [882, 219] width 65 height 13
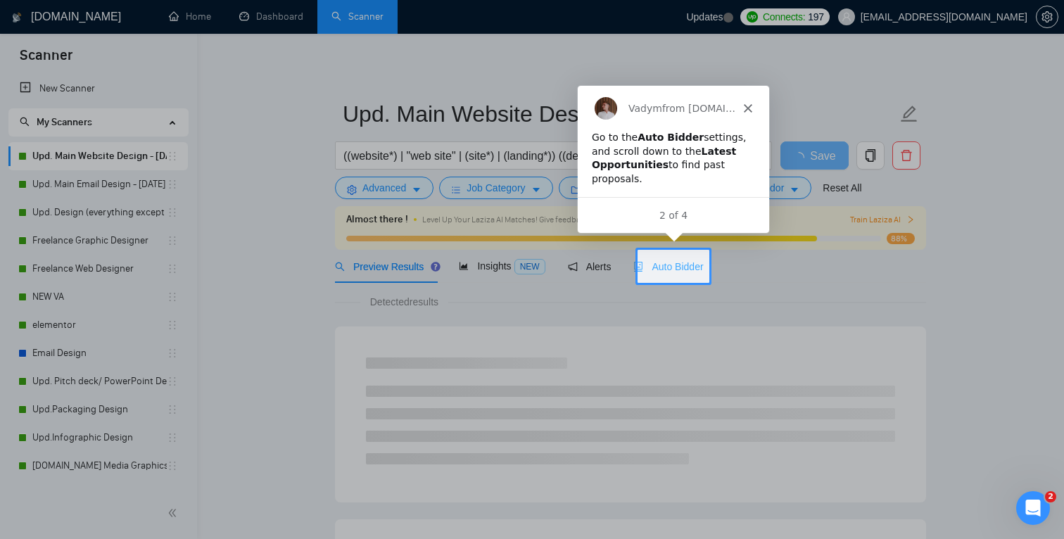
click at [685, 274] on div "Auto Bidder" at bounding box center [668, 266] width 70 height 33
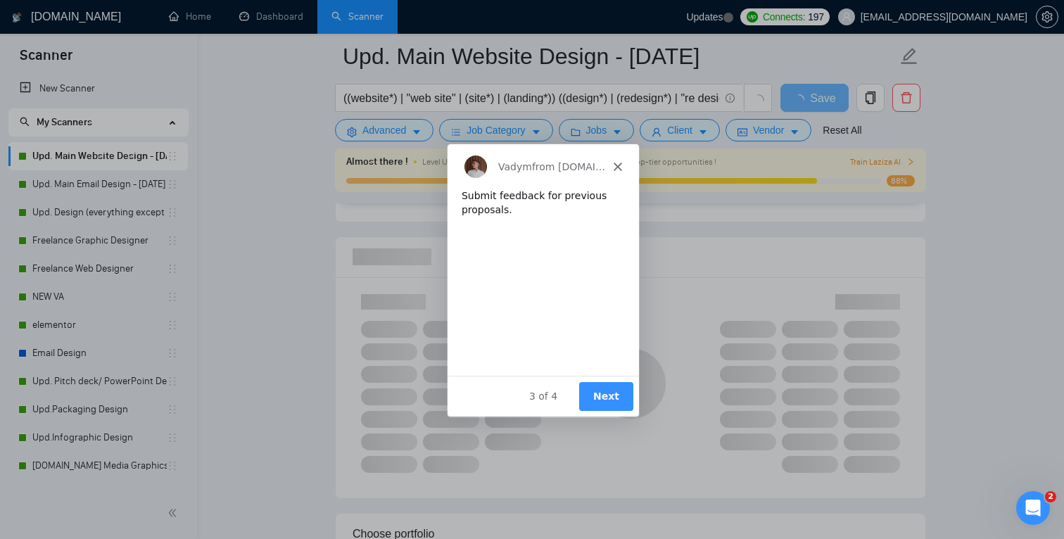
scroll to position [896, 0]
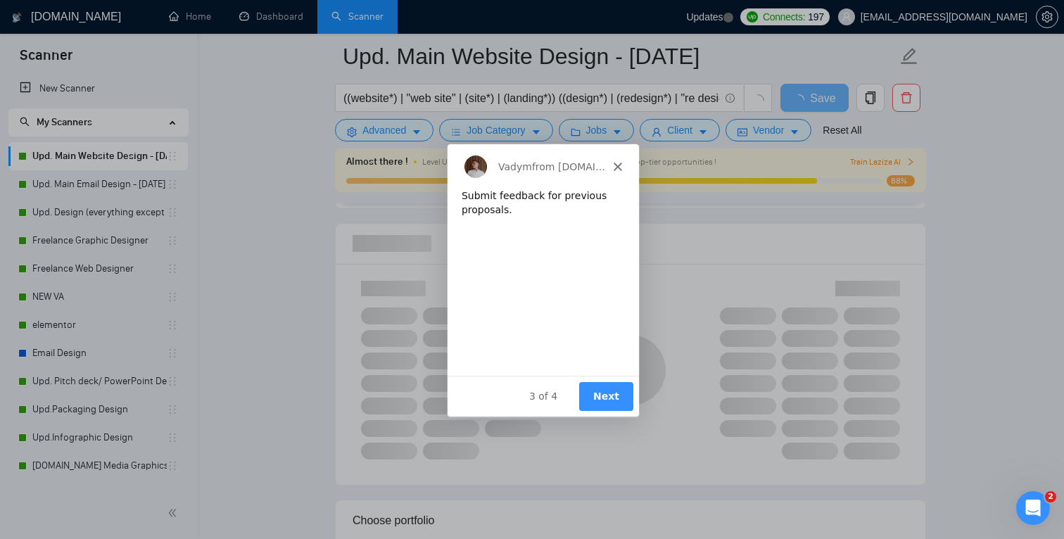
click at [614, 401] on button "Next" at bounding box center [605, 395] width 54 height 29
click at [618, 160] on div "Vadym from [DOMAIN_NAME]" at bounding box center [542, 166] width 191 height 45
click at [615, 172] on div "Vadym from [DOMAIN_NAME]" at bounding box center [542, 166] width 191 height 45
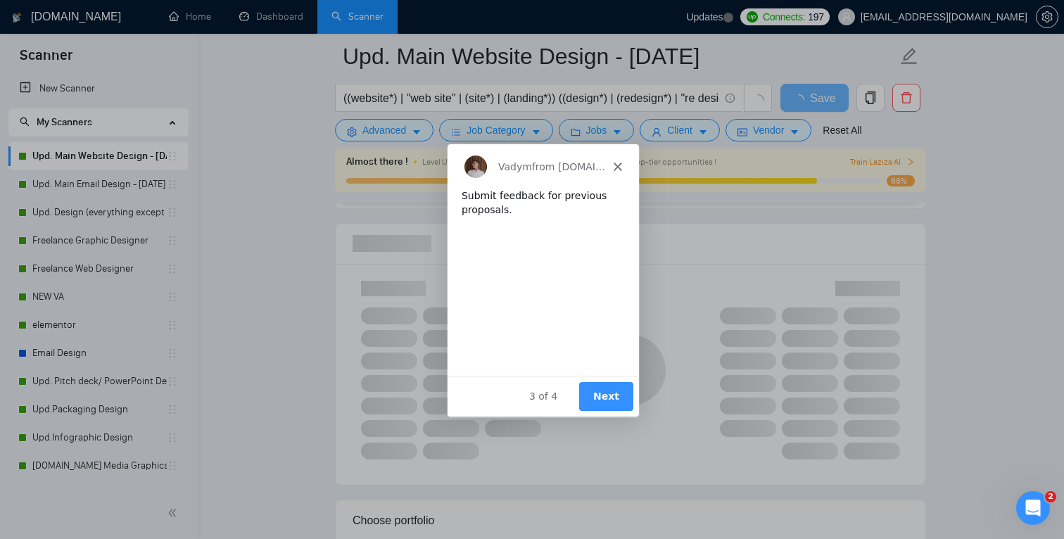
click at [619, 161] on div "Vadym from [DOMAIN_NAME]" at bounding box center [542, 166] width 191 height 45
click at [618, 165] on polygon "Close" at bounding box center [617, 166] width 8 height 8
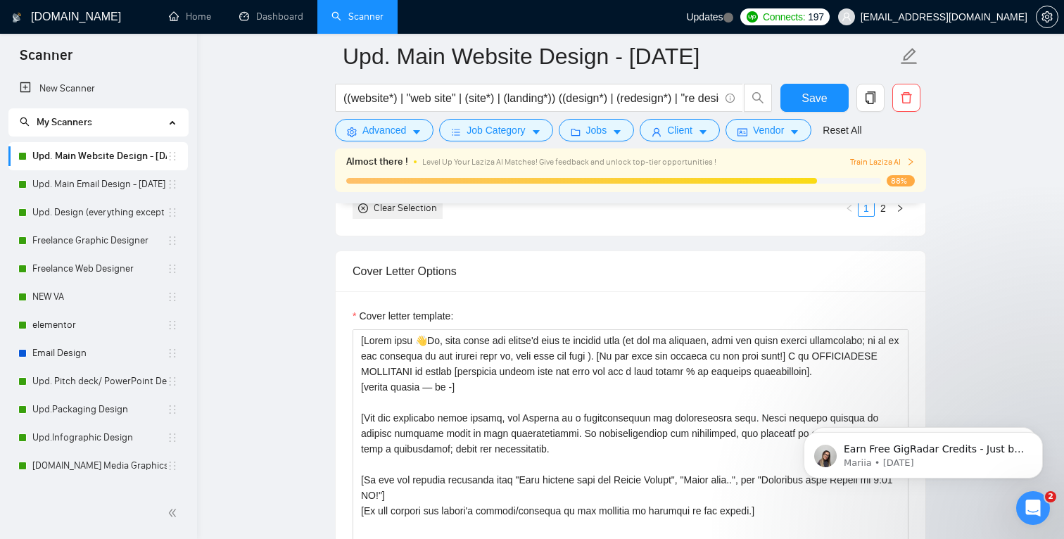
scroll to position [1558, 0]
click at [887, 155] on div "Almost there ! Level Up Your Laziza AI Matches! Give feedback and unlock top-ti…" at bounding box center [630, 161] width 568 height 15
click at [887, 161] on span "Train Laziza AI" at bounding box center [882, 161] width 65 height 13
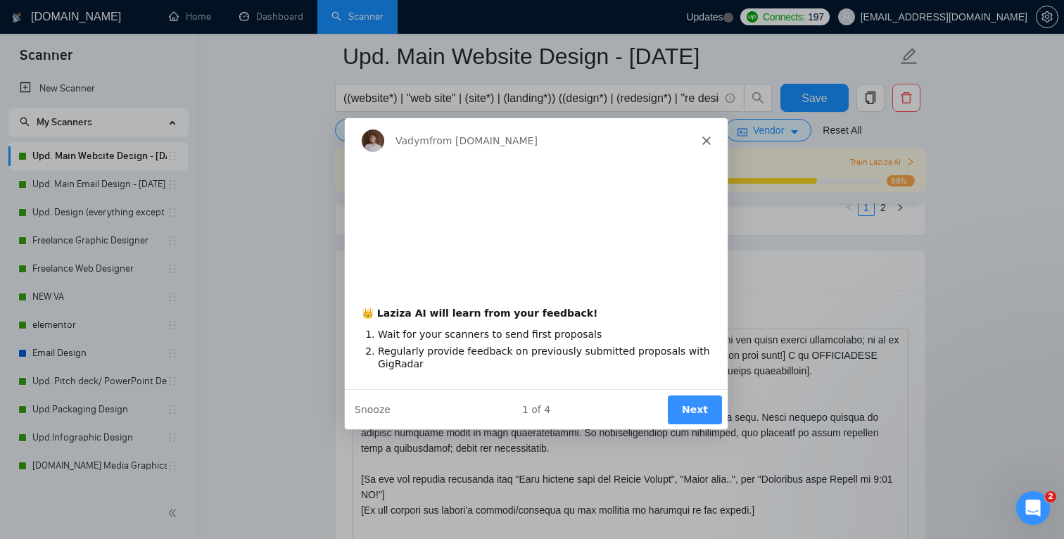
scroll to position [0, 0]
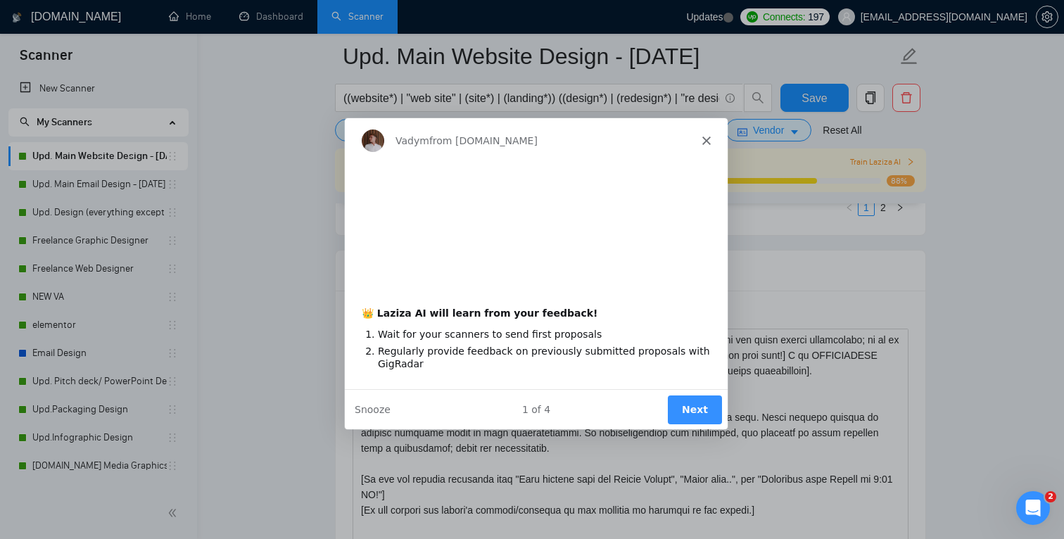
click at [703, 415] on button "Next" at bounding box center [694, 408] width 54 height 29
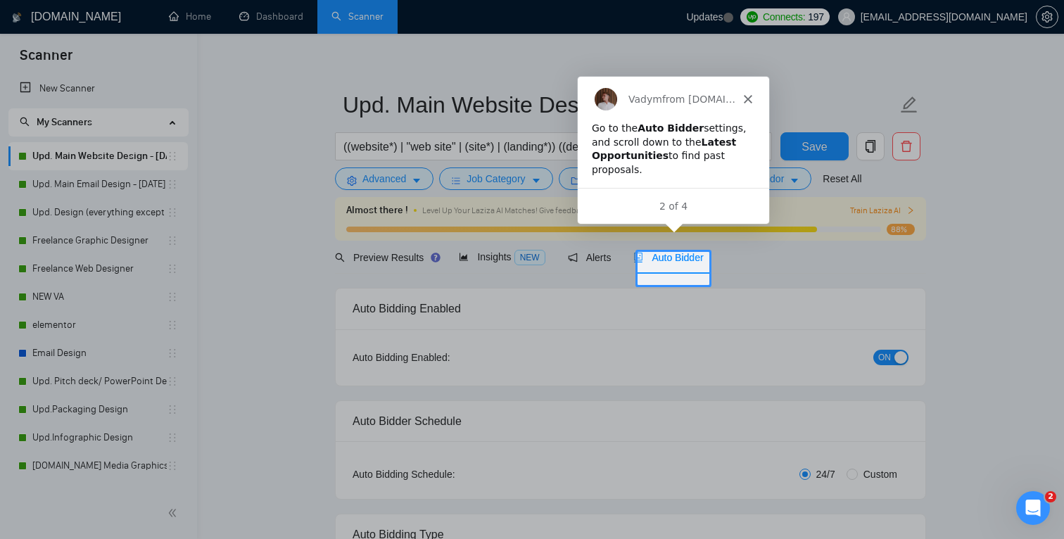
scroll to position [8, 0]
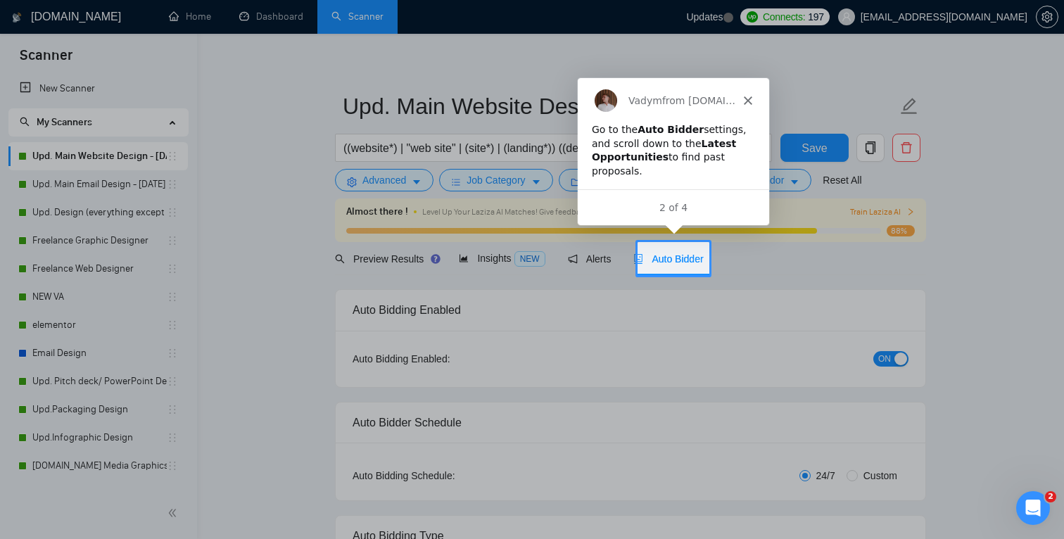
click at [692, 268] on div "Auto Bidder" at bounding box center [668, 258] width 70 height 33
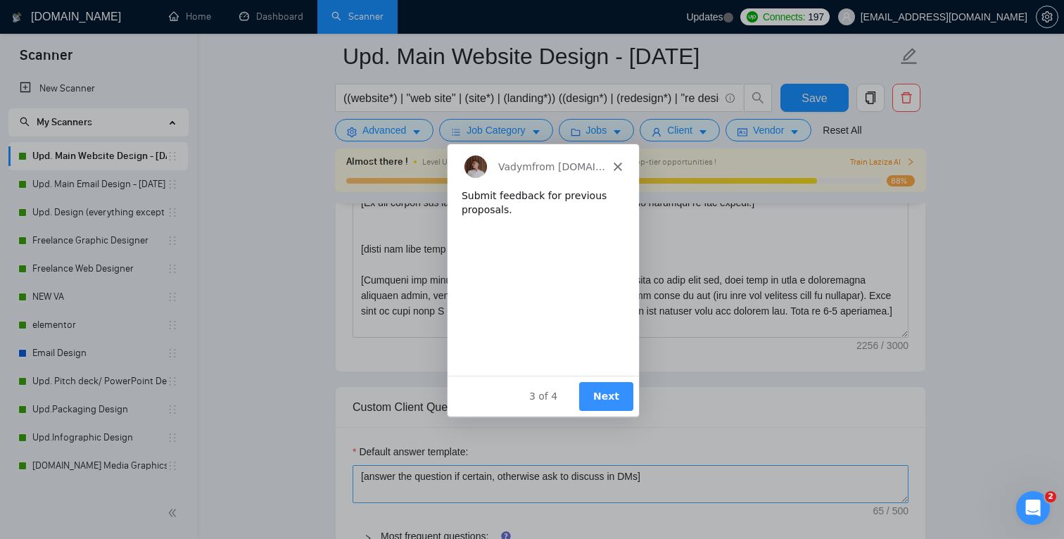
scroll to position [1303, 0]
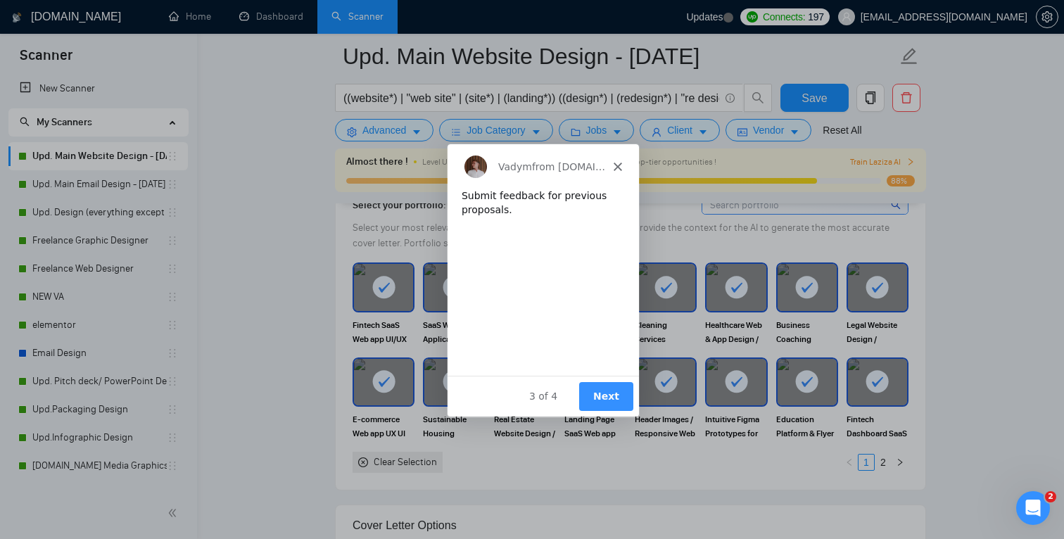
click at [608, 162] on div "Vadym from [DOMAIN_NAME]" at bounding box center [542, 166] width 191 height 45
click at [618, 165] on icon "Close" at bounding box center [617, 166] width 8 height 8
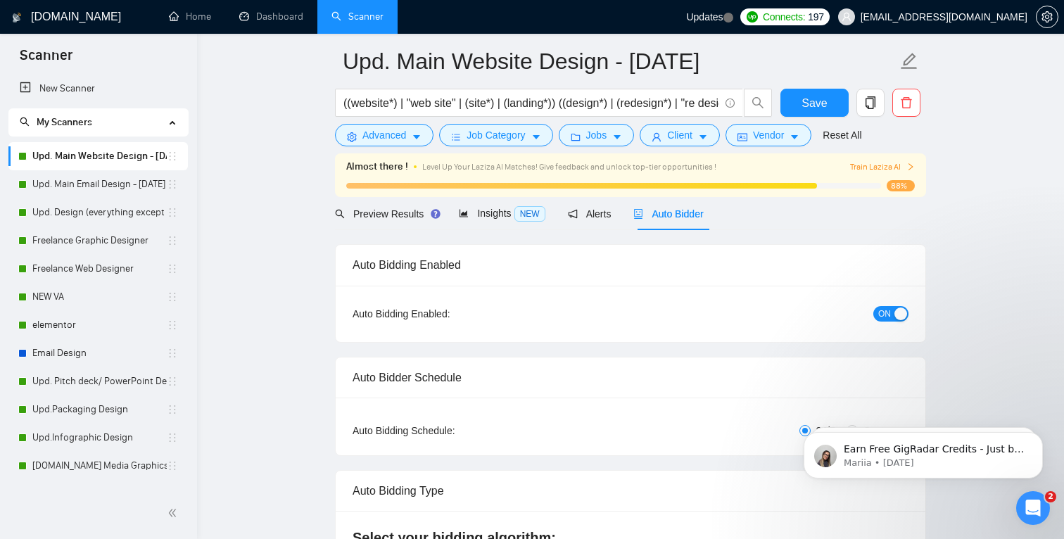
scroll to position [0, 0]
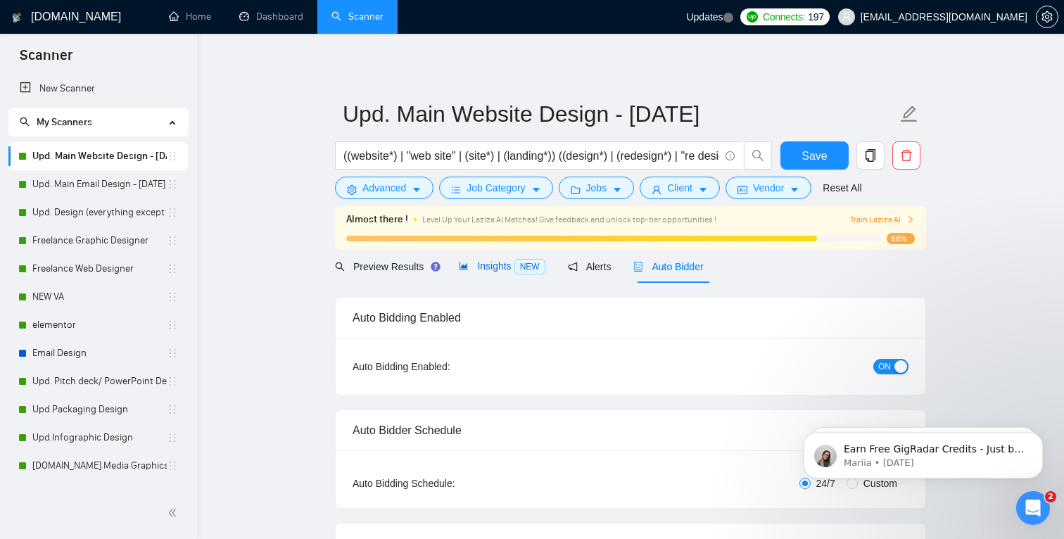
click at [467, 265] on icon "area-chart" at bounding box center [463, 266] width 8 height 8
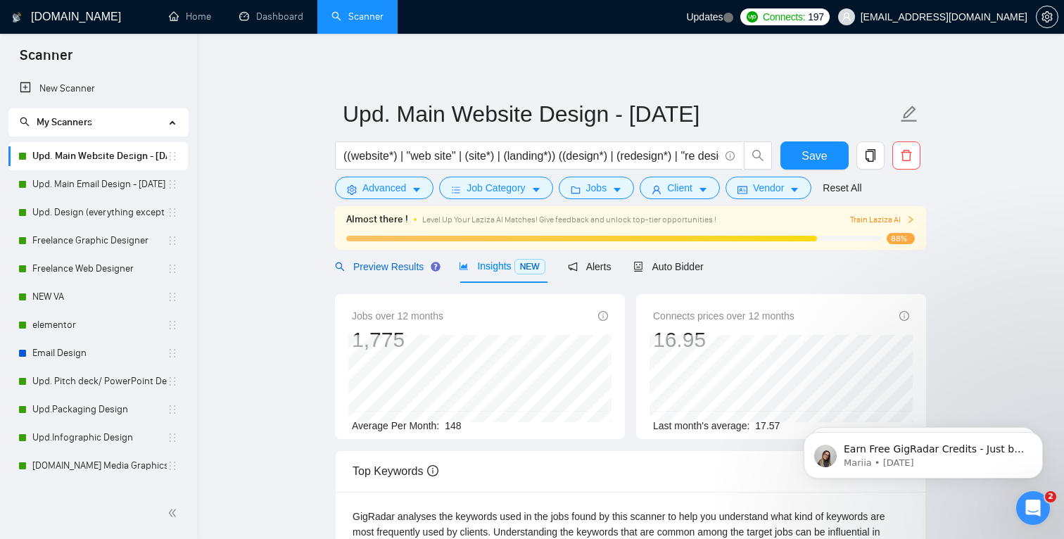
click at [378, 262] on span "Preview Results" at bounding box center [385, 266] width 101 height 11
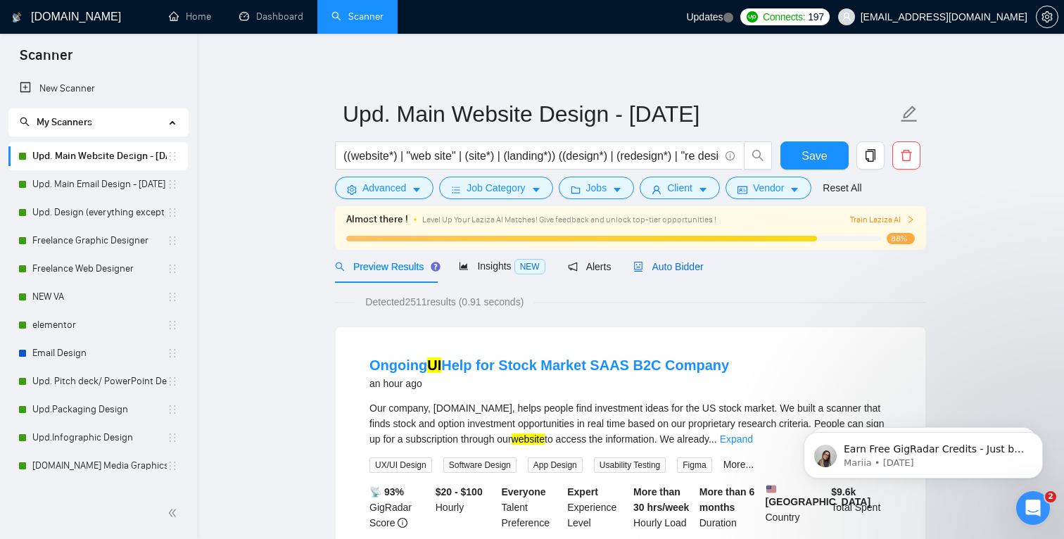
click at [677, 268] on span "Auto Bidder" at bounding box center [668, 266] width 70 height 11
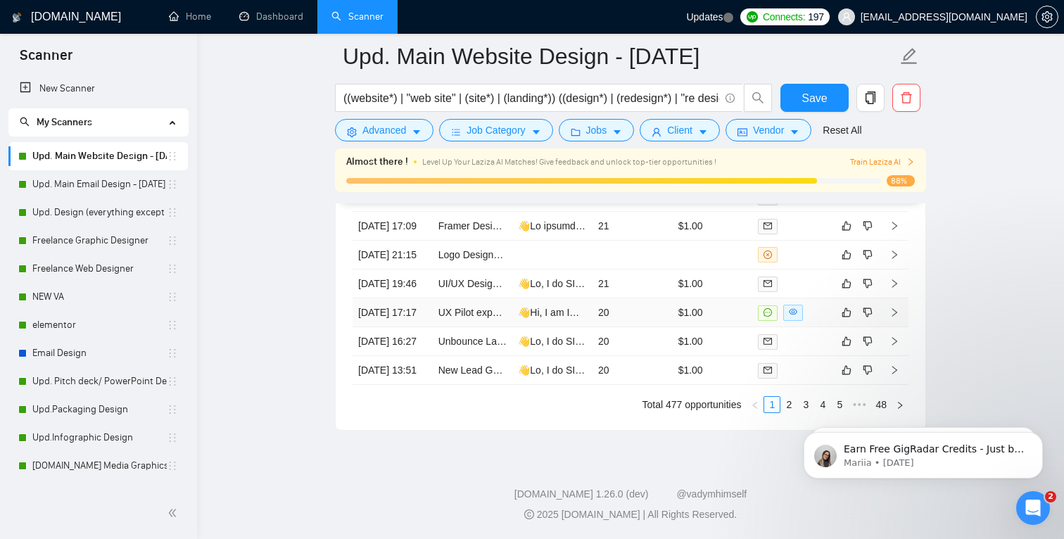
scroll to position [3863, 0]
click at [870, 260] on icon "dislike" at bounding box center [867, 254] width 9 height 9
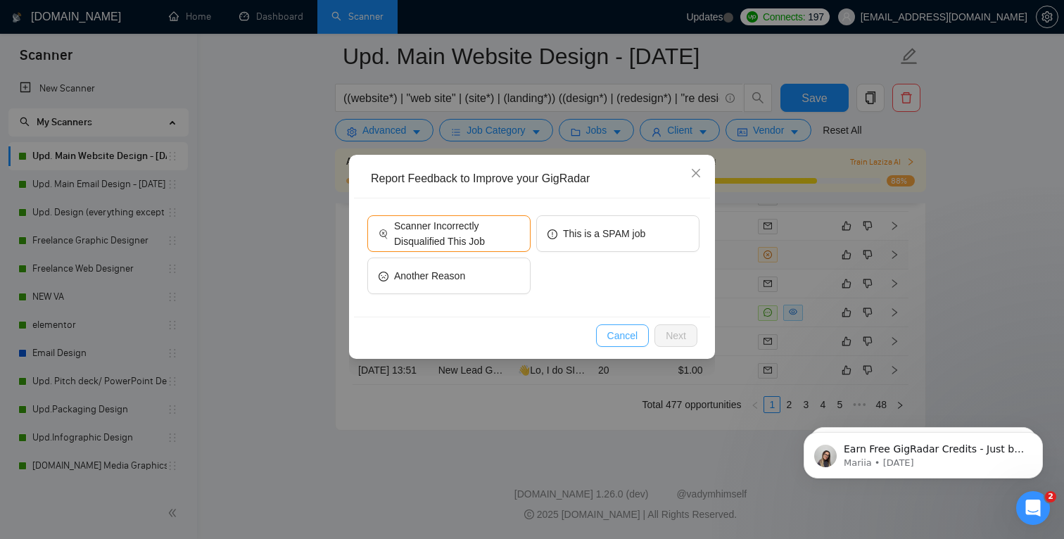
click at [608, 341] on span "Cancel" at bounding box center [622, 335] width 31 height 15
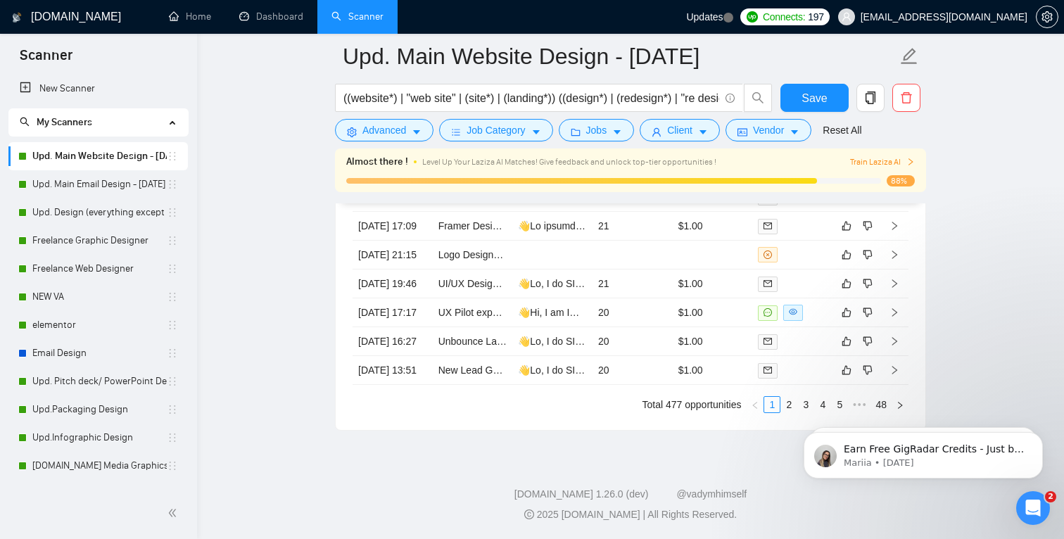
click html "Earn Free GigRadar Credits - Just by Sharing Your Story! 💬 Want more credits fo…"
click at [784, 412] on link "2" at bounding box center [788, 404] width 15 height 15
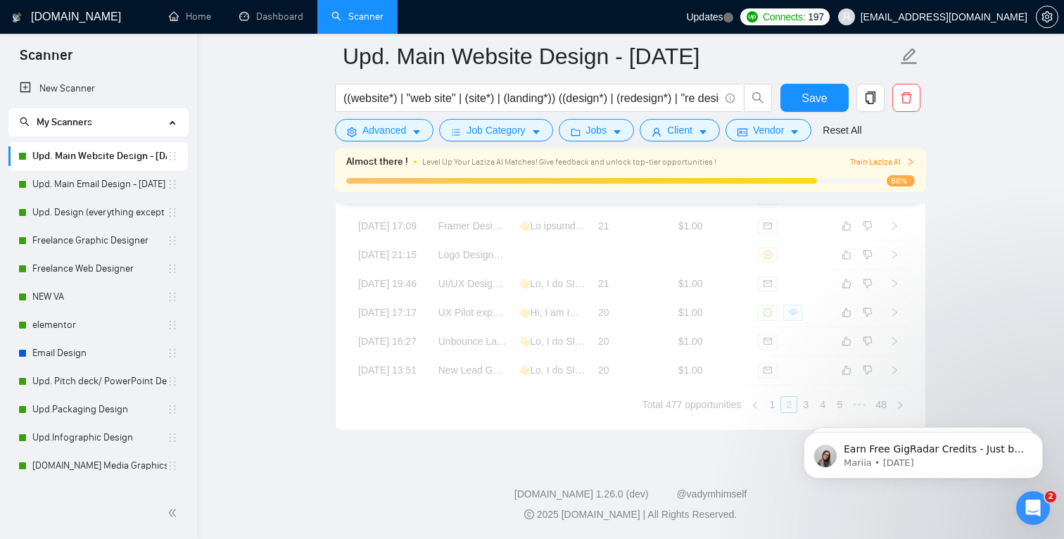
scroll to position [3964, 0]
click at [542, 386] on div "Created Title Cover Letter Connects Spent Charged Status [DATE] 11:12 Ongoing U…" at bounding box center [630, 233] width 556 height 360
click at [494, 362] on div "Created Title Cover Letter Connects Spent Charged Status [DATE] 11:12 Ongoing U…" at bounding box center [630, 233] width 556 height 360
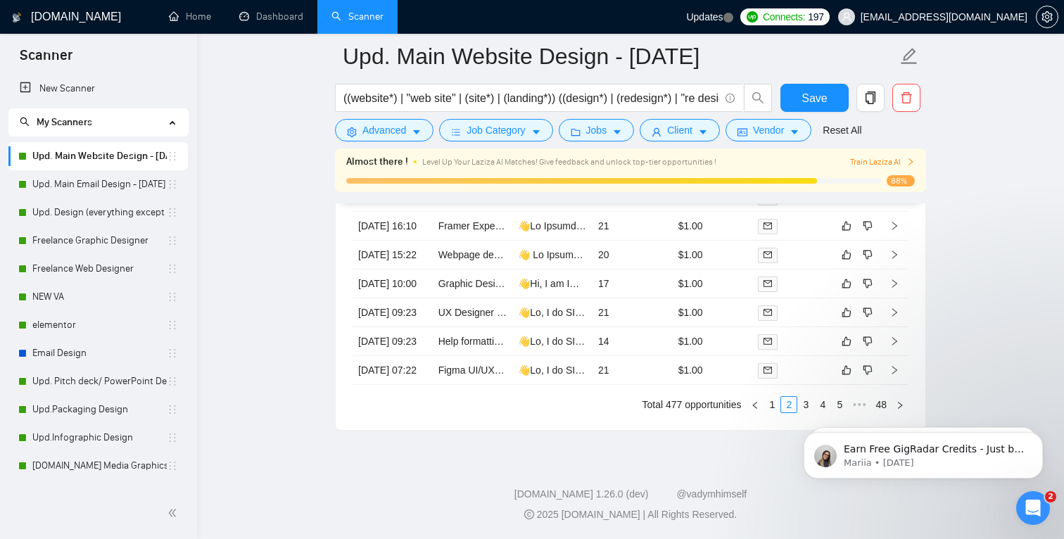
click at [800, 402] on iframe "To enrich screen reader interactions, please activate Accessibility in Grammarl…" at bounding box center [922, 451] width 281 height 98
click html "Earn Free GigRadar Credits - Just by Sharing Your Story! 💬 Want more credits fo…"
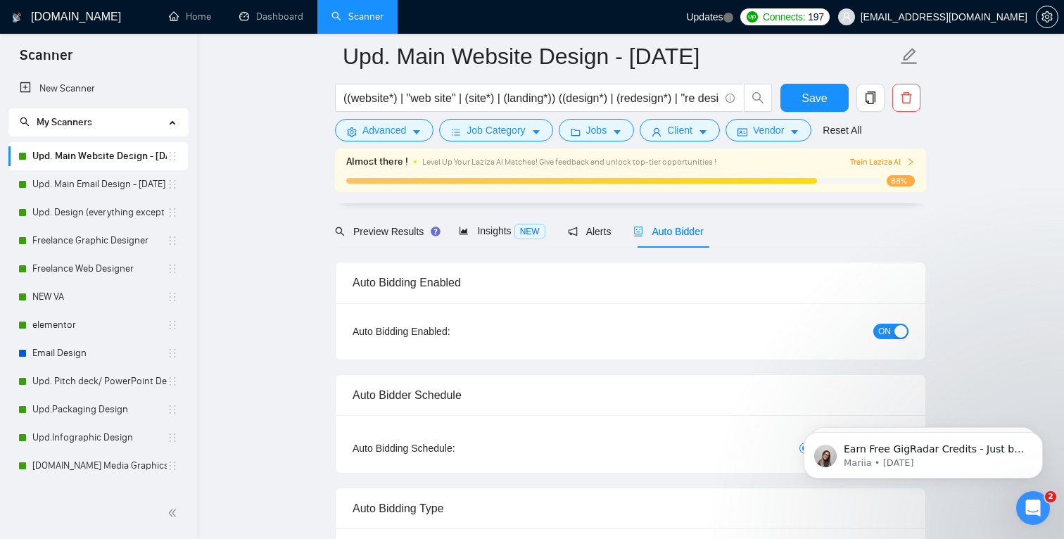
scroll to position [70, 0]
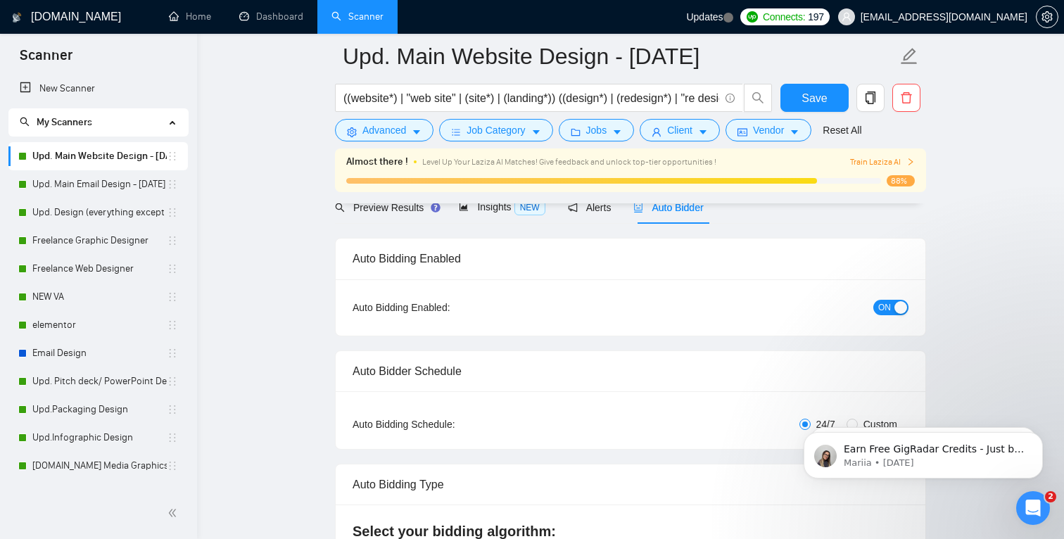
click at [901, 155] on span "Train Laziza AI" at bounding box center [882, 161] width 65 height 13
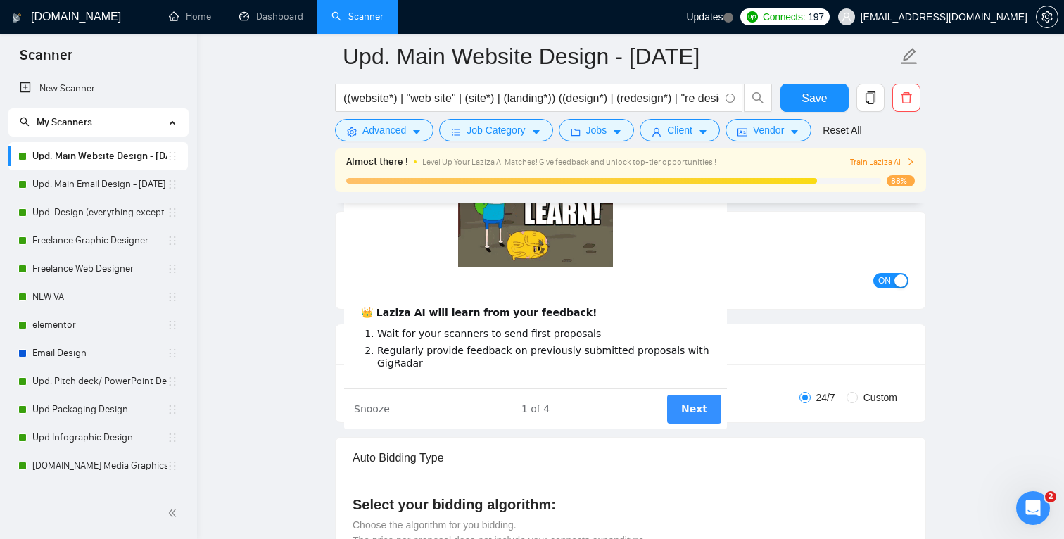
scroll to position [101, 0]
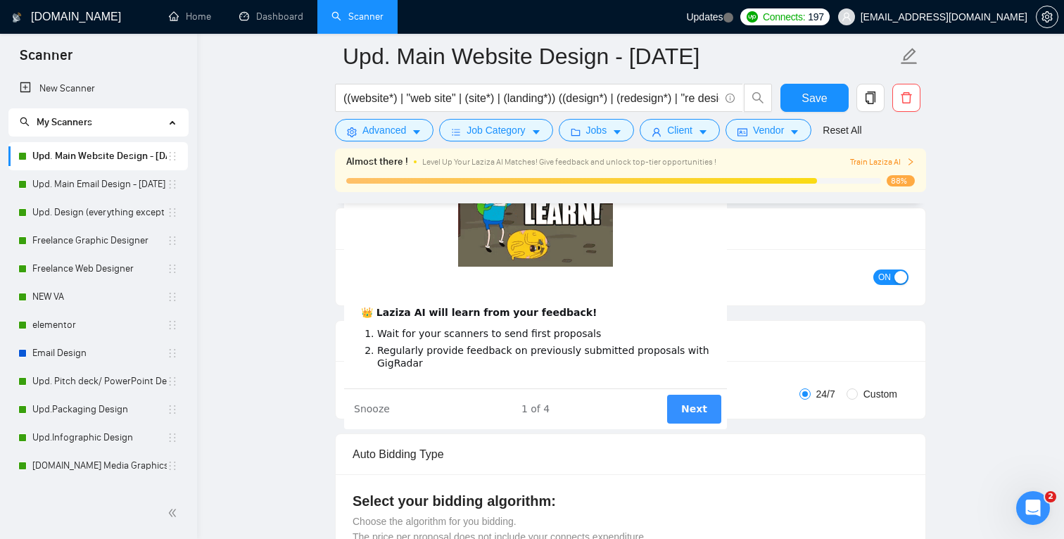
click at [692, 408] on button "Next" at bounding box center [694, 408] width 54 height 29
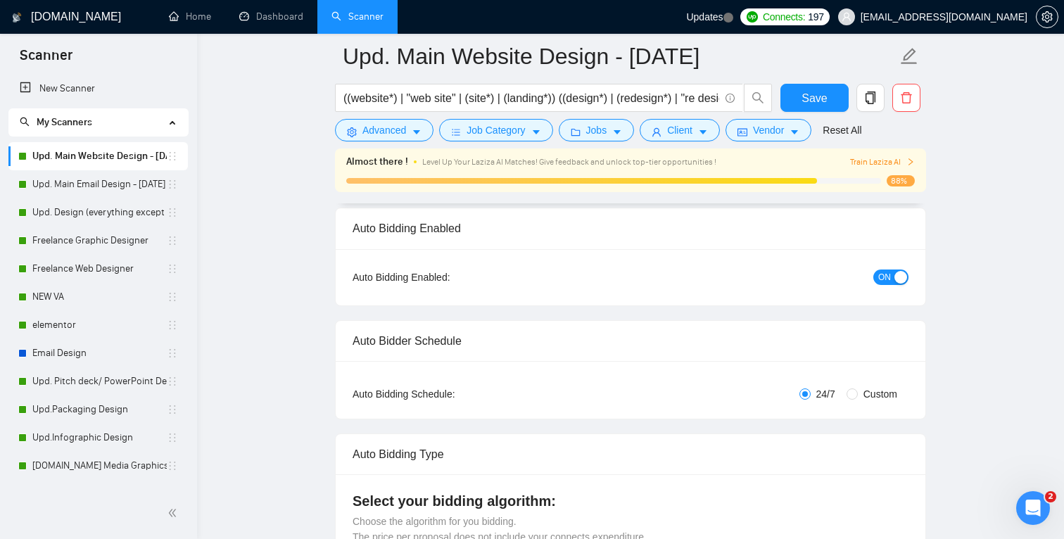
scroll to position [0, 0]
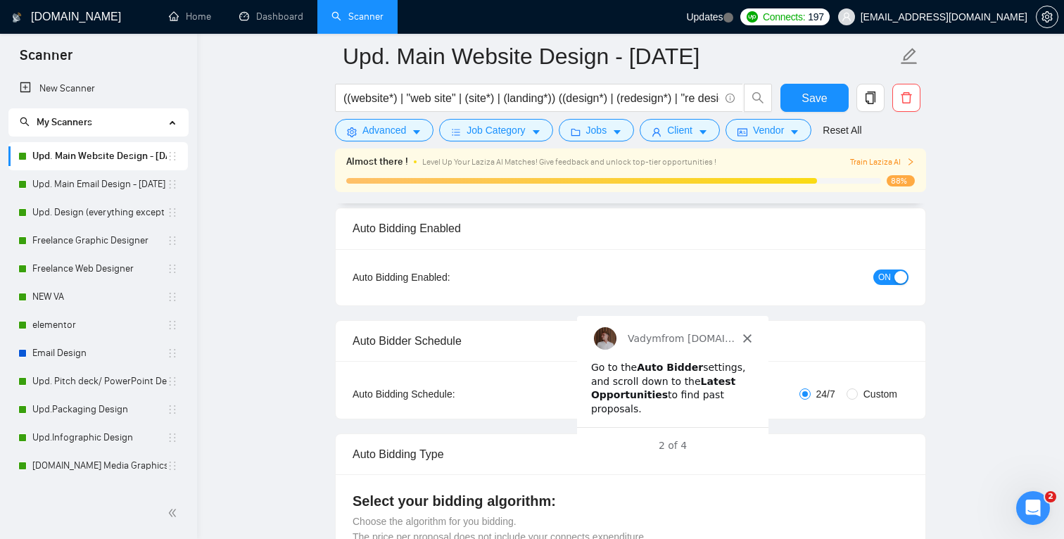
click at [746, 334] on icon "Close" at bounding box center [746, 337] width 8 height 8
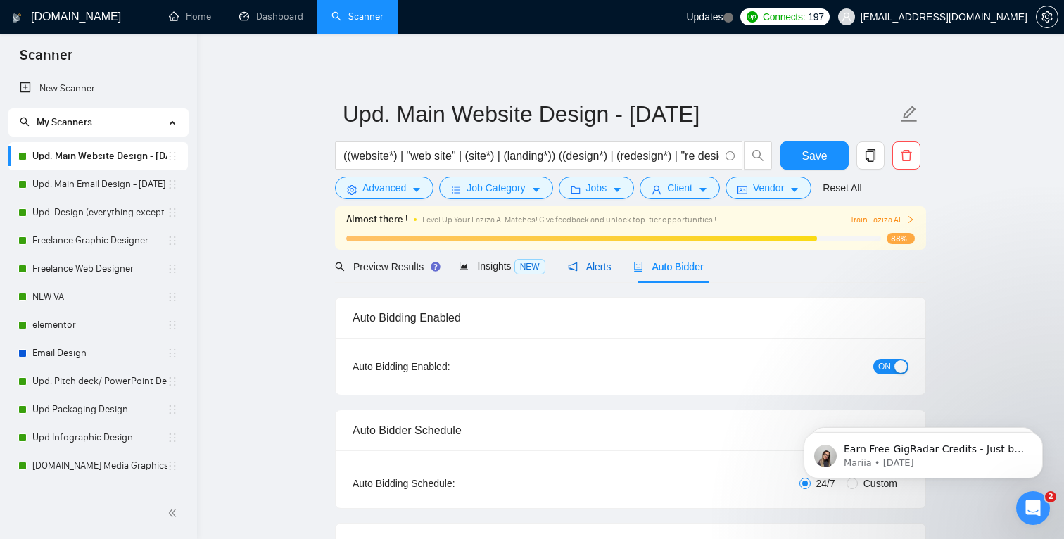
click at [600, 269] on span "Alerts" at bounding box center [590, 266] width 44 height 11
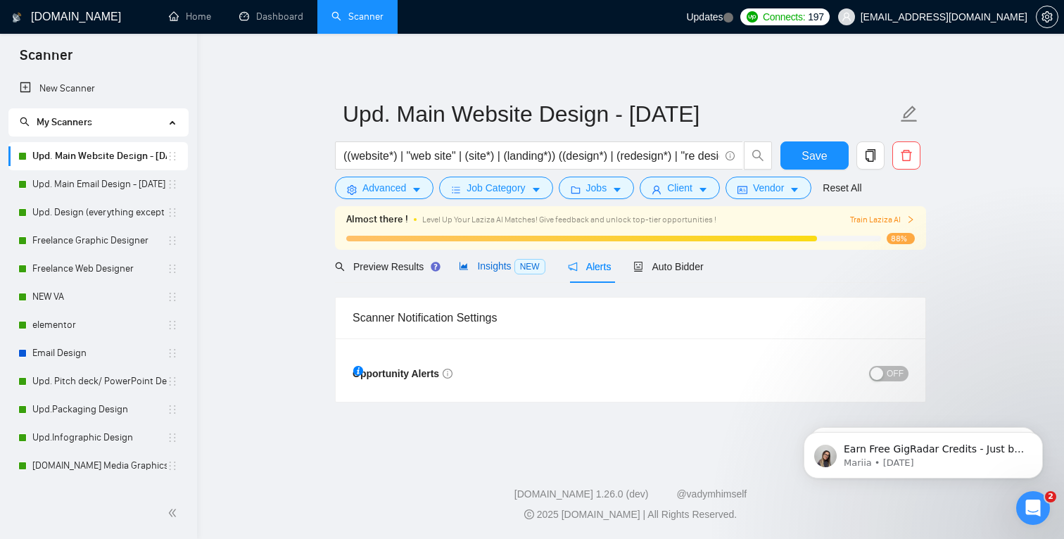
click at [481, 272] on div "Insights NEW" at bounding box center [502, 266] width 86 height 16
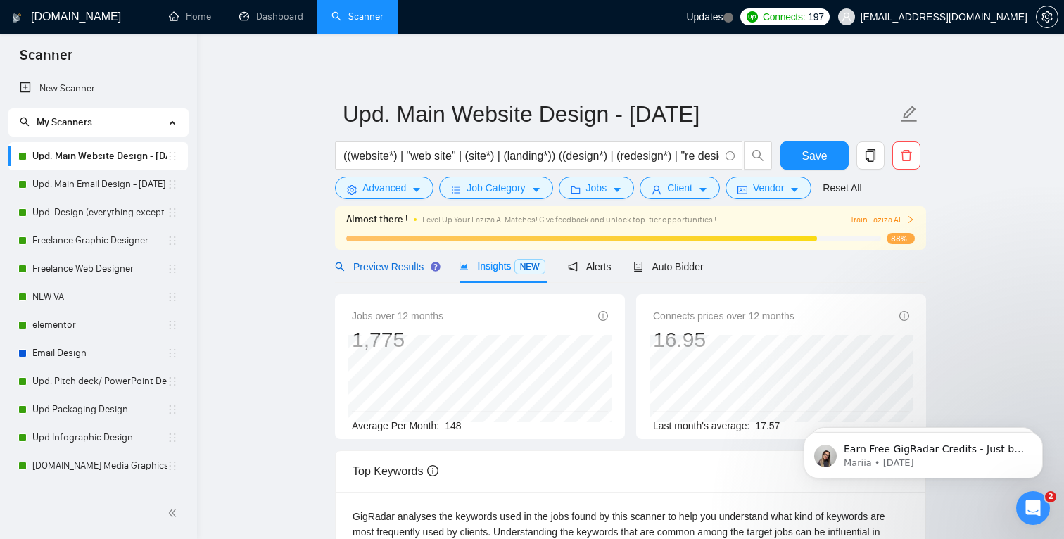
click at [394, 268] on span "Preview Results" at bounding box center [385, 266] width 101 height 11
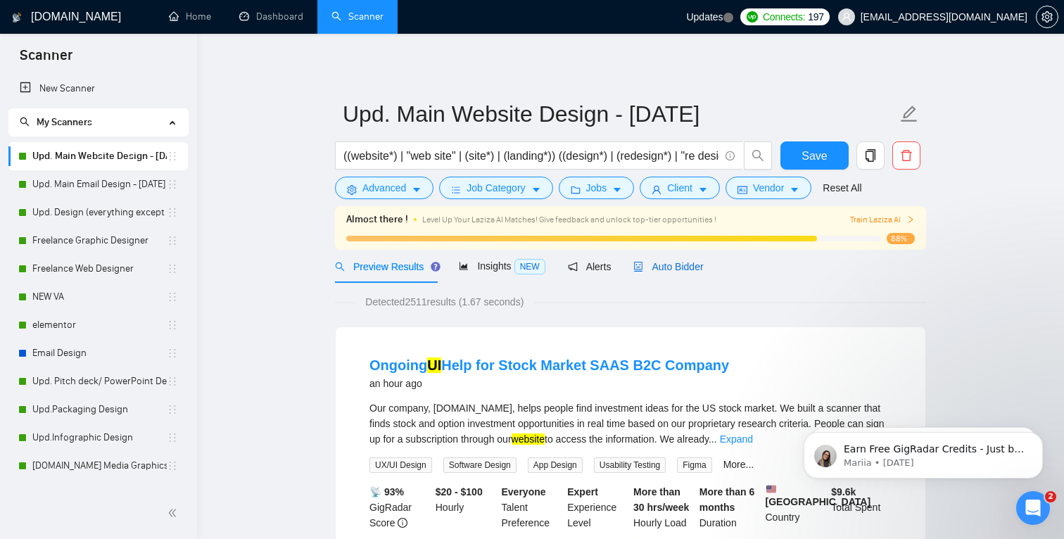
click at [680, 267] on span "Auto Bidder" at bounding box center [668, 266] width 70 height 11
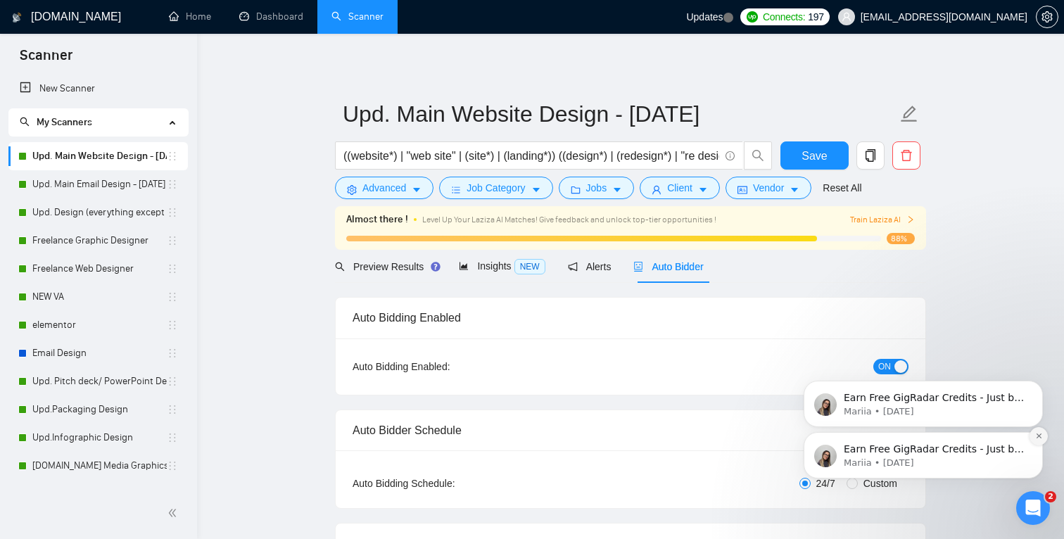
click at [1040, 435] on icon "Dismiss notification" at bounding box center [1039, 436] width 8 height 8
click at [1040, 435] on icon "Dismiss notification" at bounding box center [1039, 436] width 6 height 6
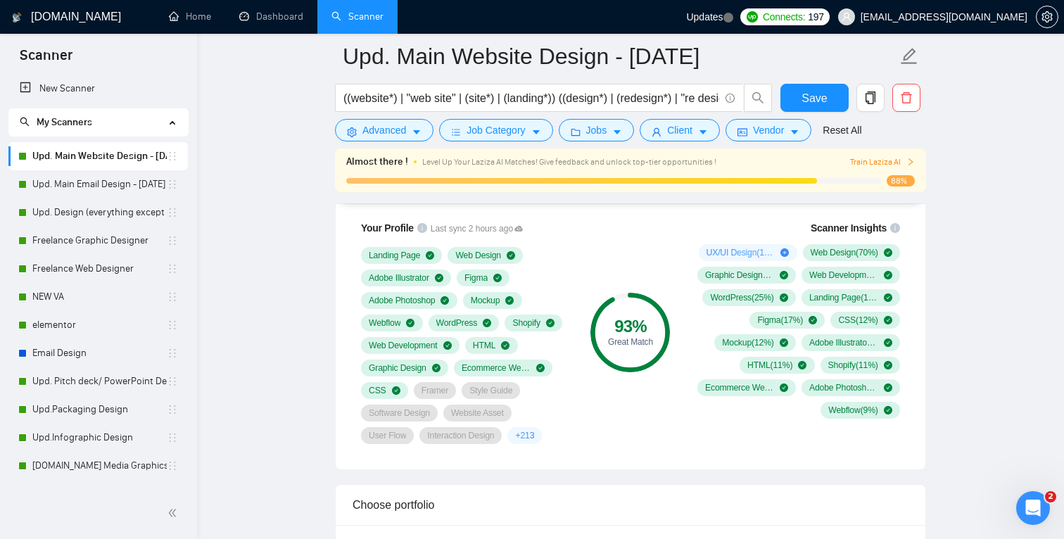
scroll to position [947, 0]
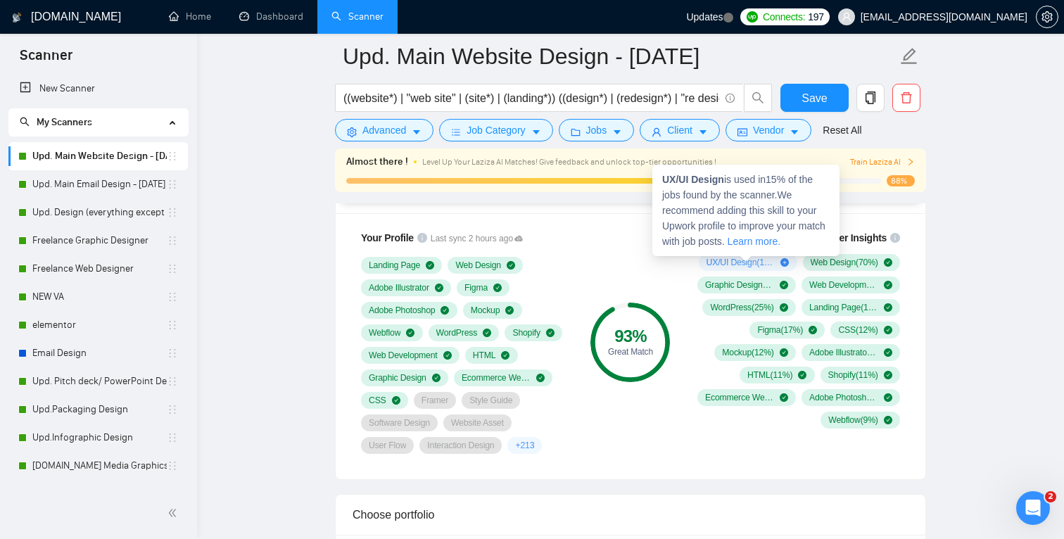
click at [781, 257] on div "UX/UI Design ( 15 %)" at bounding box center [747, 262] width 83 height 11
click at [785, 264] on icon "plus-circle" at bounding box center [784, 262] width 8 height 8
drag, startPoint x: 729, startPoint y: 177, endPoint x: 659, endPoint y: 174, distance: 70.4
click at [659, 174] on div "UX/UI Design is used in 15 % of the jobs found by the scanner. We recommend add…" at bounding box center [745, 210] width 187 height 91
copy span "UX/UI Design"
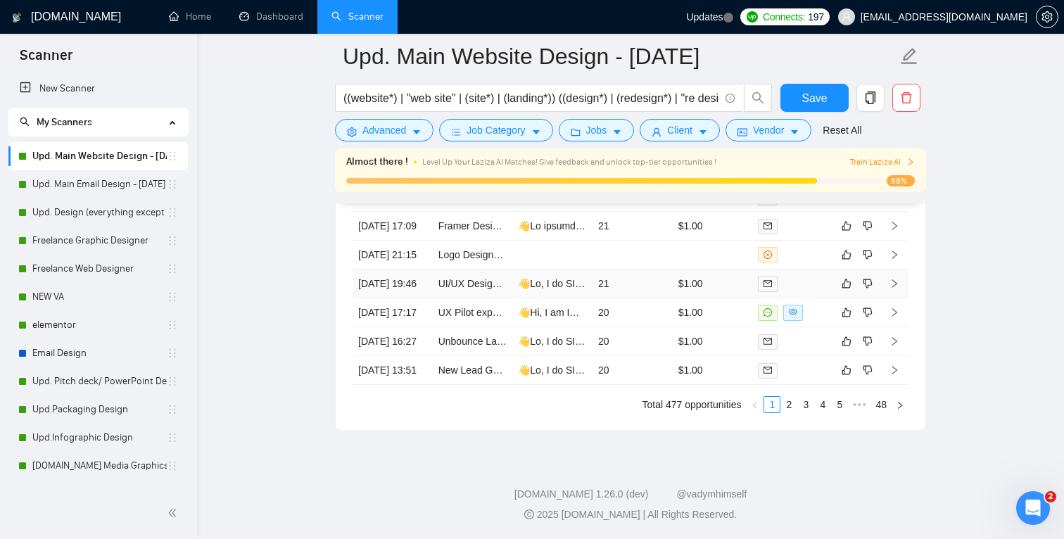
scroll to position [3909, 0]
click at [783, 412] on link "2" at bounding box center [788, 404] width 15 height 15
click at [771, 412] on link "1" at bounding box center [771, 404] width 15 height 15
click at [503, 376] on link "New Lead Generating Website Needed RFP" at bounding box center [534, 369] width 193 height 11
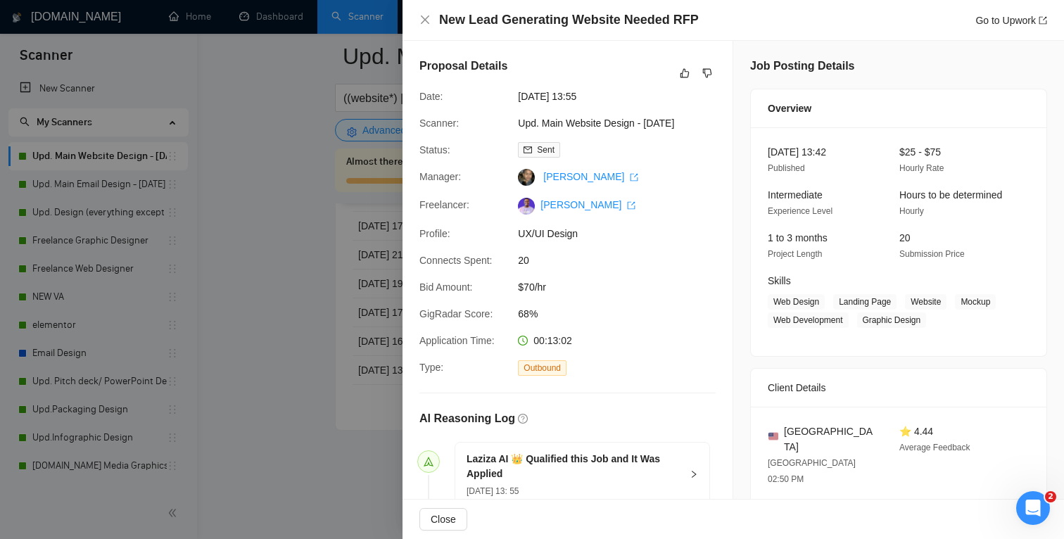
click at [357, 383] on div at bounding box center [532, 269] width 1064 height 539
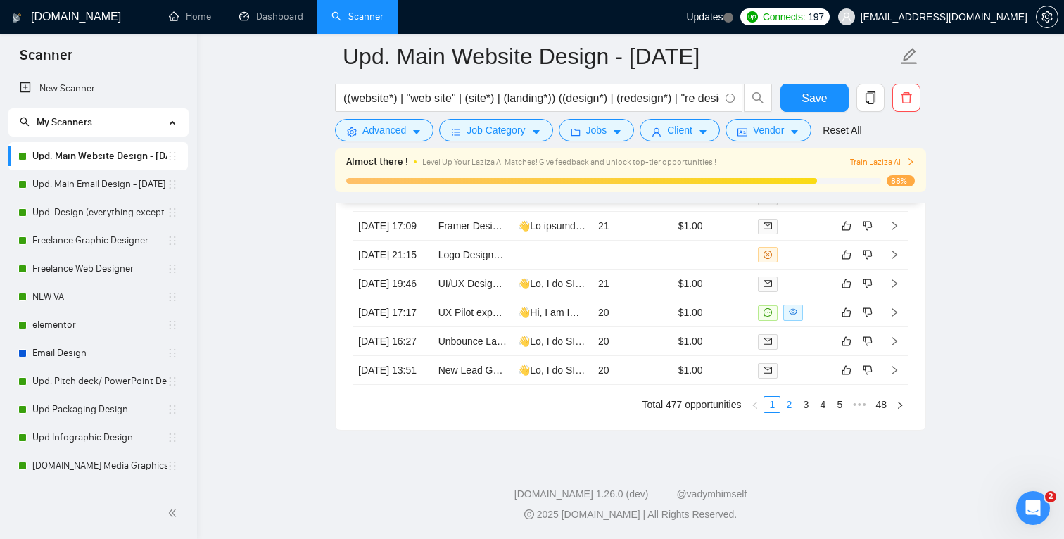
click at [786, 412] on link "2" at bounding box center [788, 404] width 15 height 15
click at [808, 408] on link "3" at bounding box center [805, 404] width 15 height 15
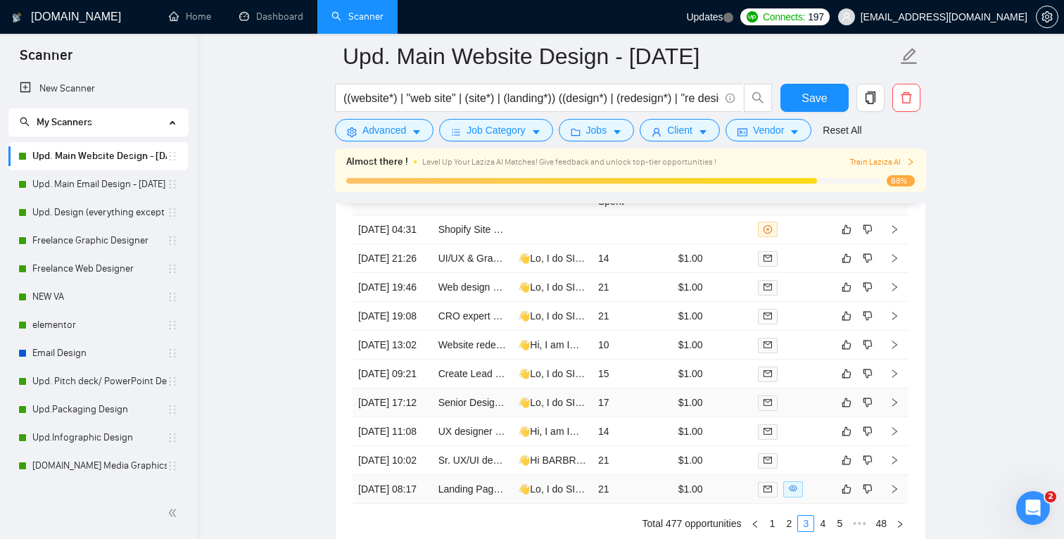
scroll to position [3704, 0]
click at [606, 331] on td "21" at bounding box center [632, 317] width 80 height 29
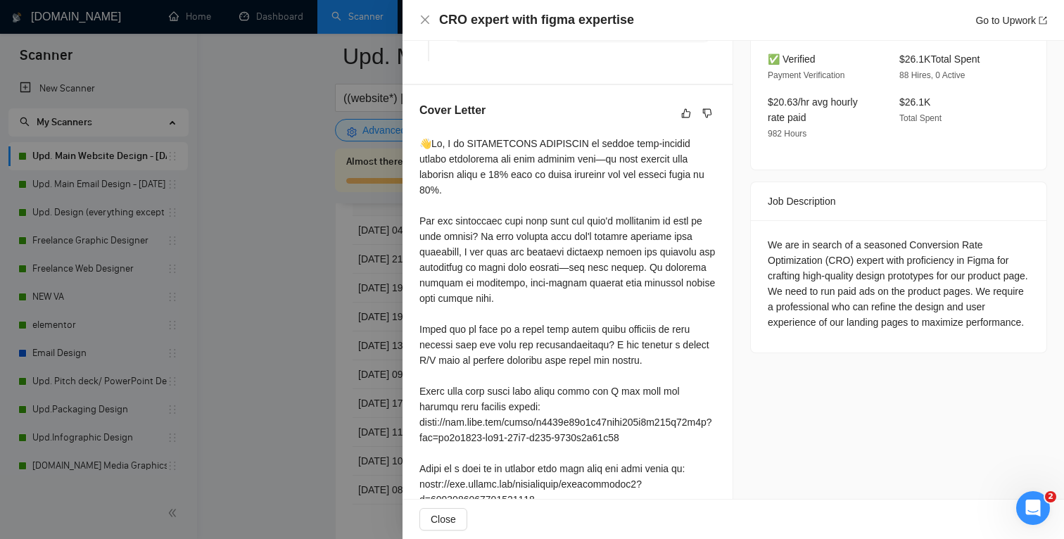
scroll to position [473, 0]
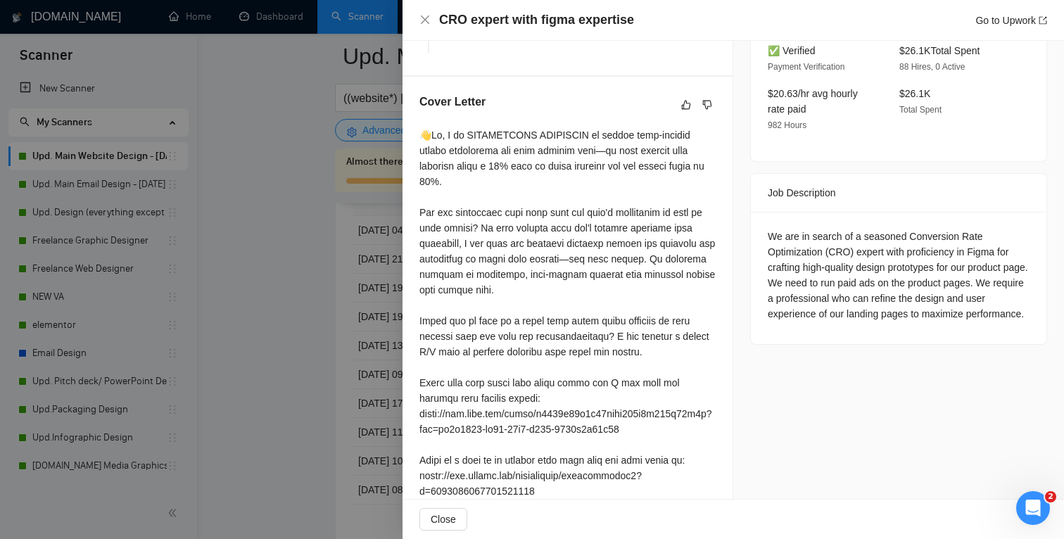
click at [280, 319] on div at bounding box center [532, 269] width 1064 height 539
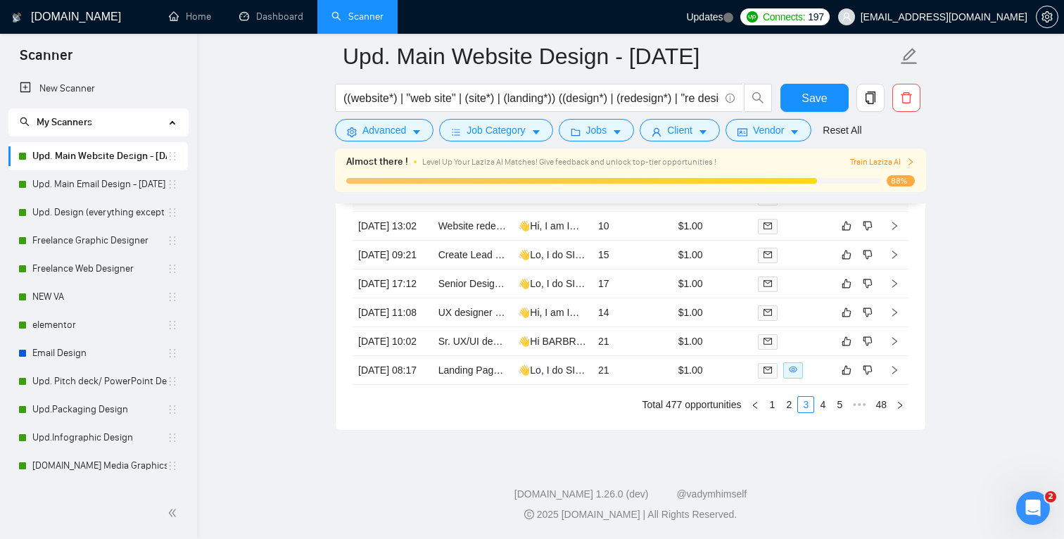
scroll to position [3964, 0]
click at [829, 409] on li "4" at bounding box center [822, 404] width 17 height 17
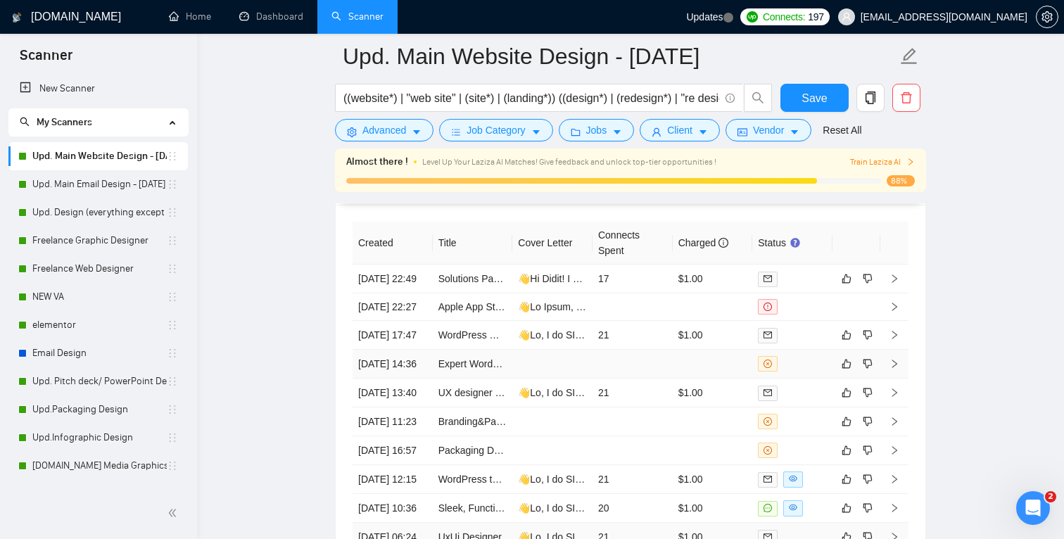
scroll to position [3647, 0]
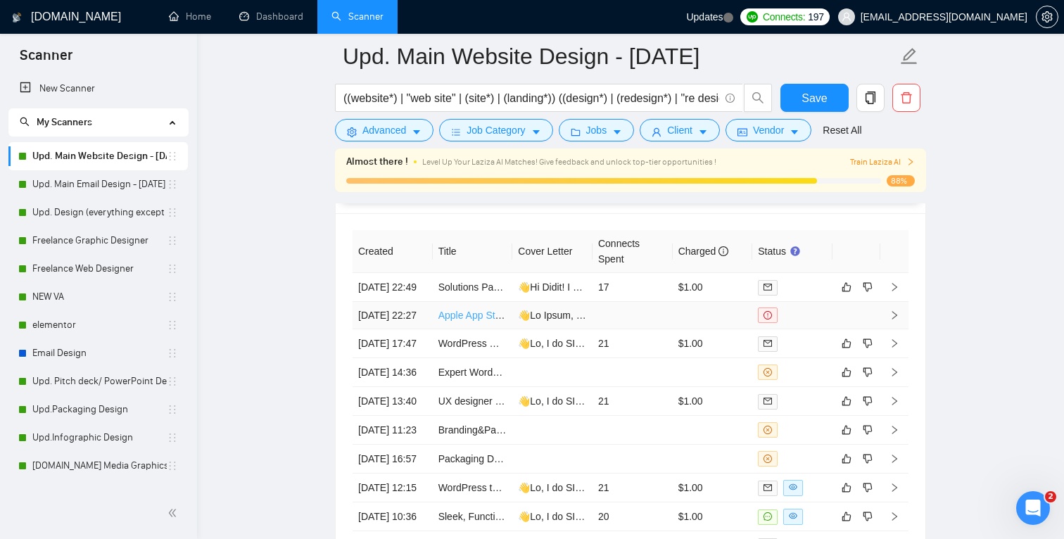
click at [506, 321] on link "Apple App Store Screenshot Design Project" at bounding box center [533, 315] width 191 height 11
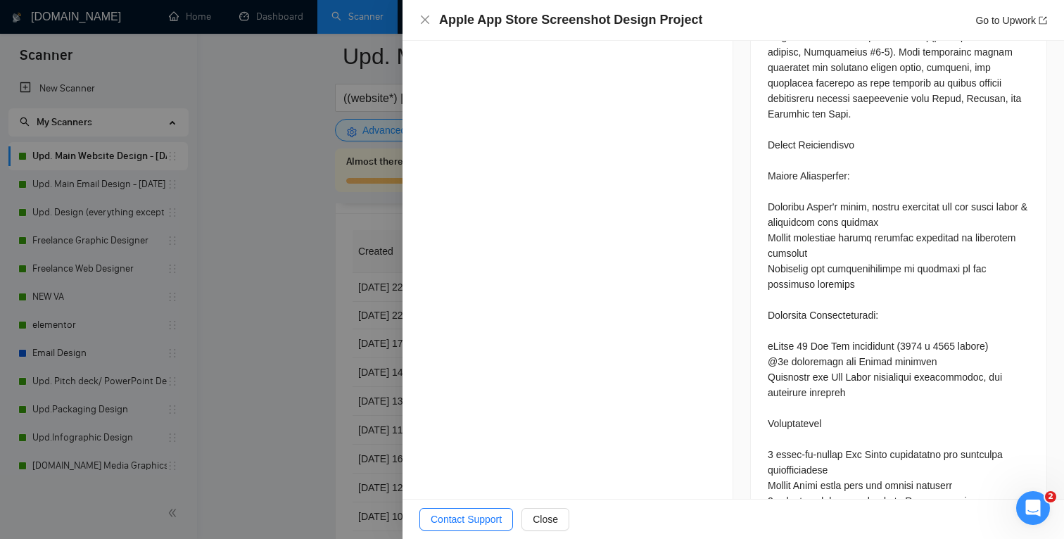
scroll to position [1132, 0]
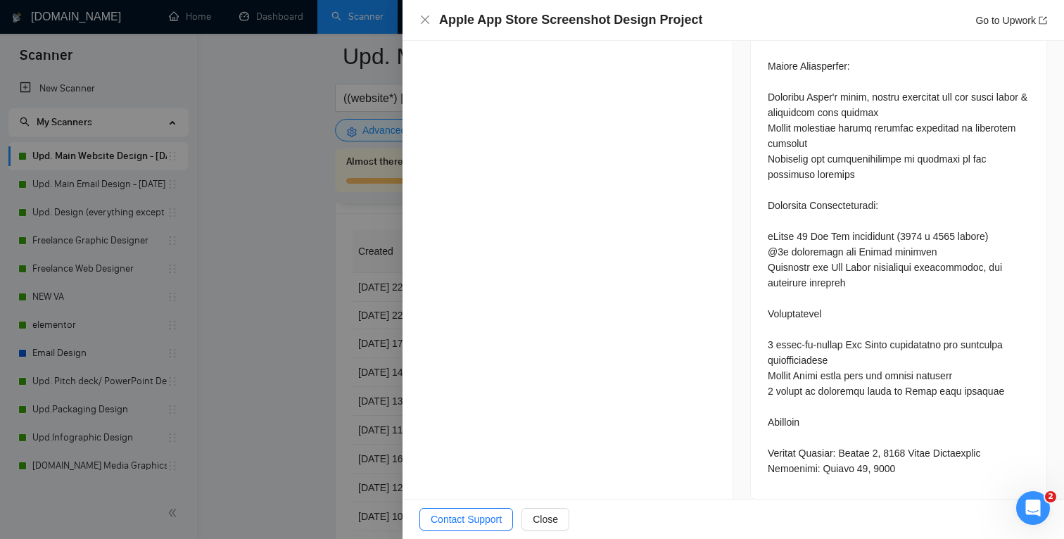
click at [278, 352] on div at bounding box center [532, 269] width 1064 height 539
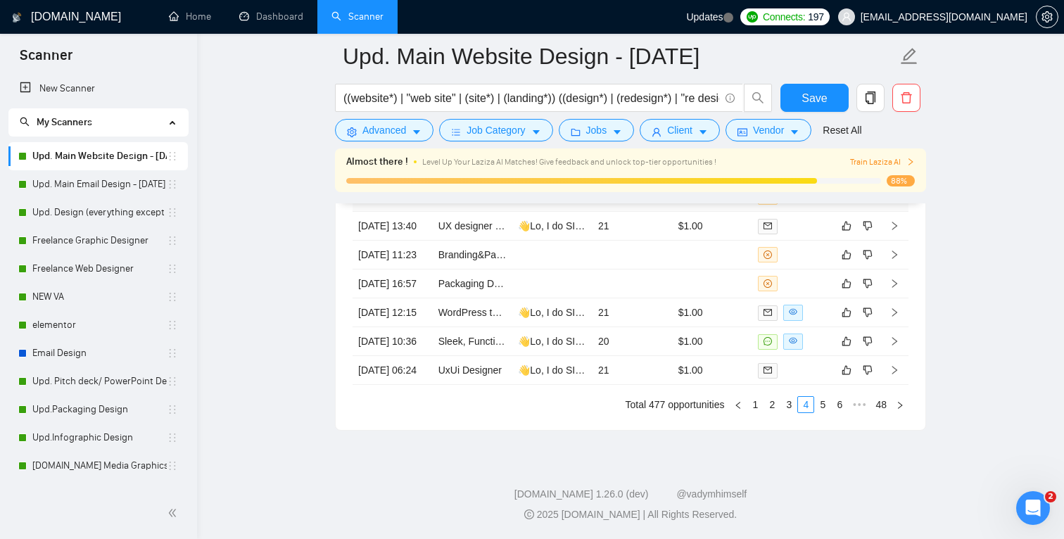
scroll to position [3964, 0]
click at [820, 405] on link "5" at bounding box center [822, 404] width 15 height 15
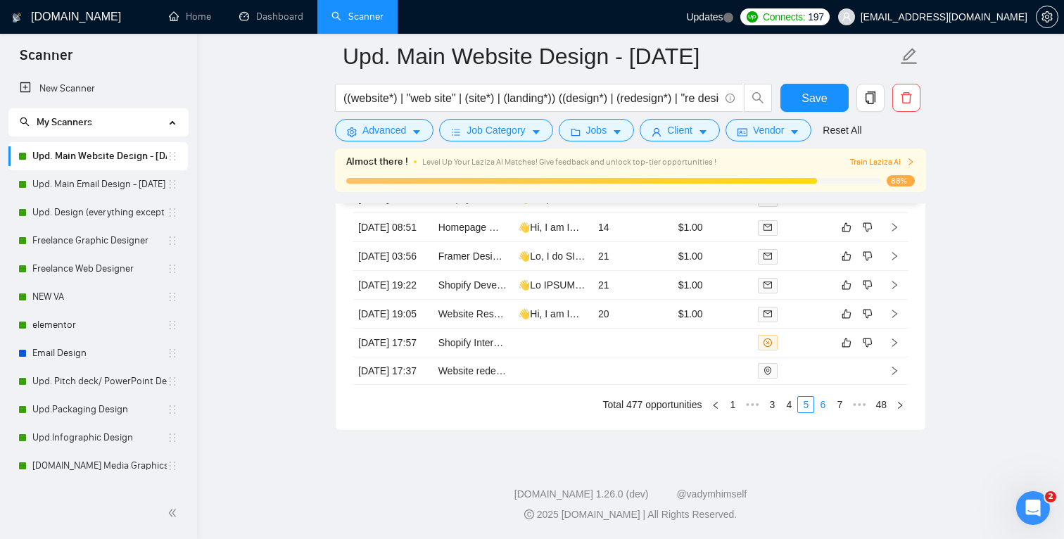
click at [822, 403] on link "6" at bounding box center [822, 404] width 15 height 15
click at [819, 403] on link "7" at bounding box center [822, 404] width 15 height 15
click at [908, 165] on icon "right" at bounding box center [910, 162] width 8 height 8
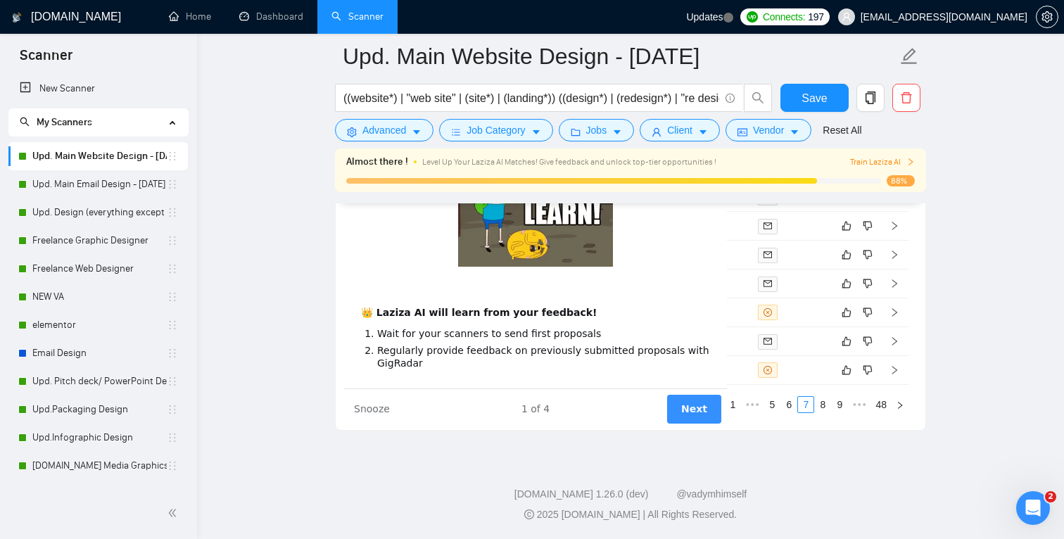
click at [542, 405] on div "1 of 4" at bounding box center [535, 408] width 383 height 15
click at [671, 287] on div "👑 Laziza AI will learn from your feedback! Wait for your scanners to send first…" at bounding box center [535, 275] width 383 height 226
click at [682, 401] on button "Next" at bounding box center [694, 408] width 54 height 29
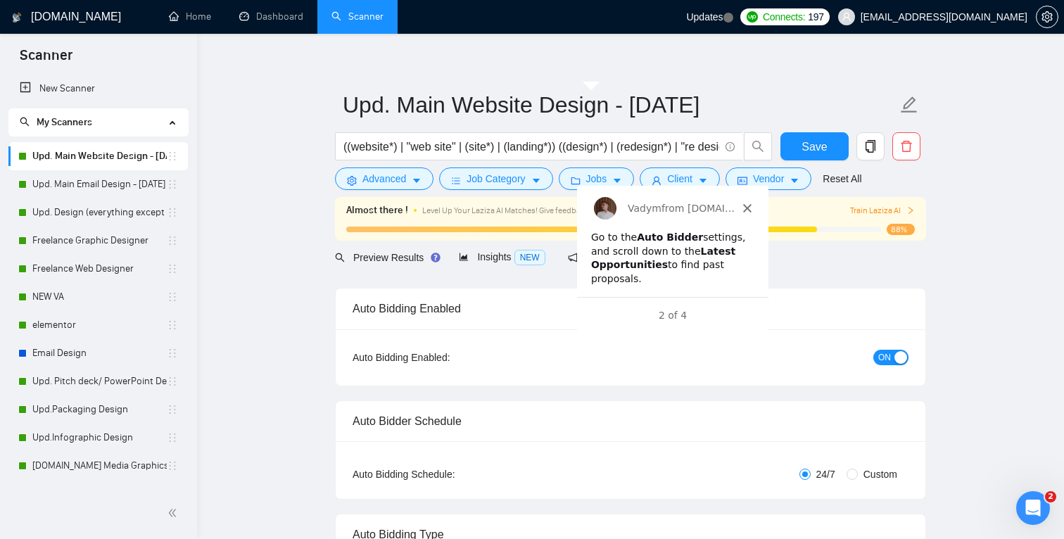
scroll to position [8, 0]
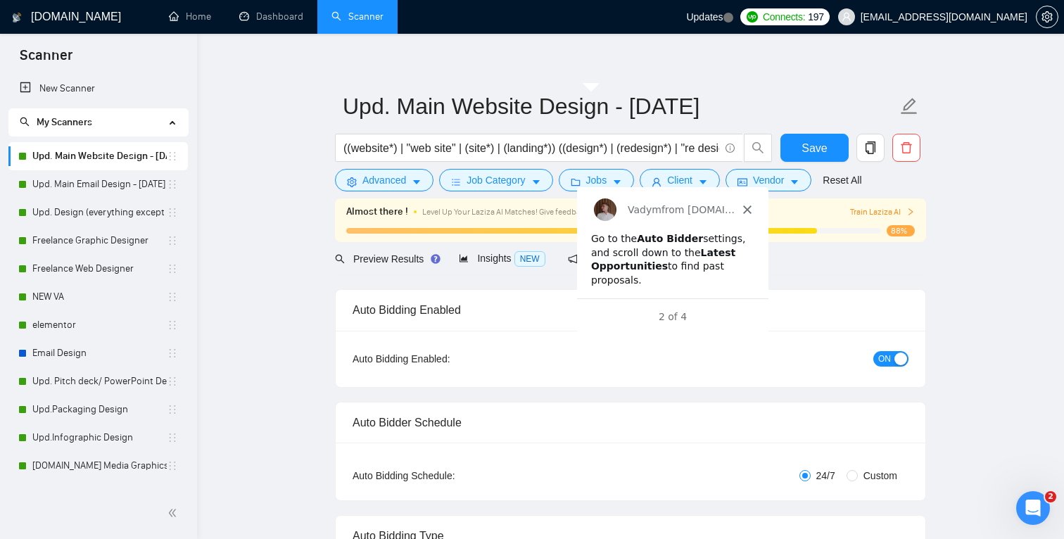
click at [748, 205] on icon "Close" at bounding box center [746, 209] width 8 height 8
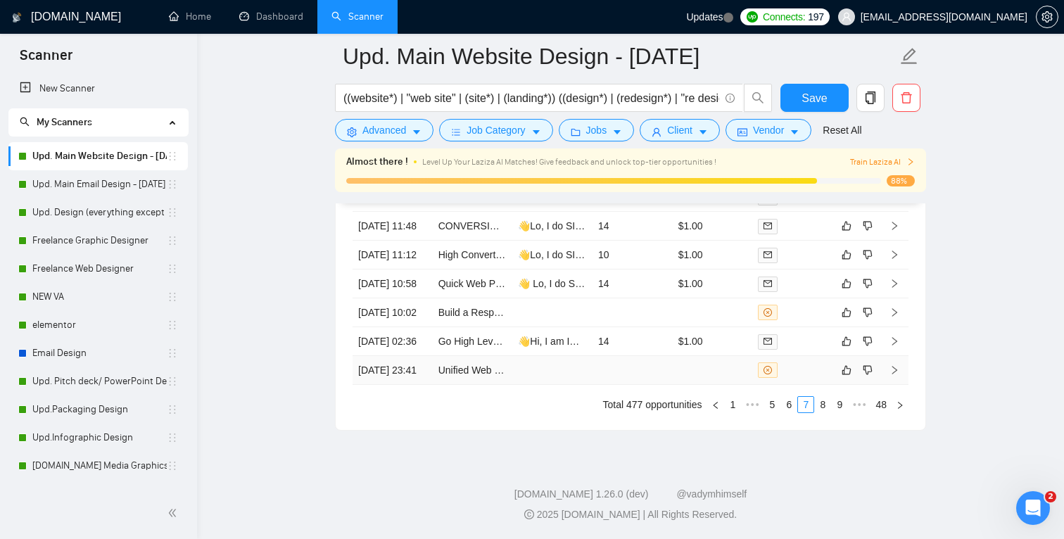
scroll to position [3911, 0]
click at [673, 356] on td "$1.00" at bounding box center [713, 341] width 80 height 29
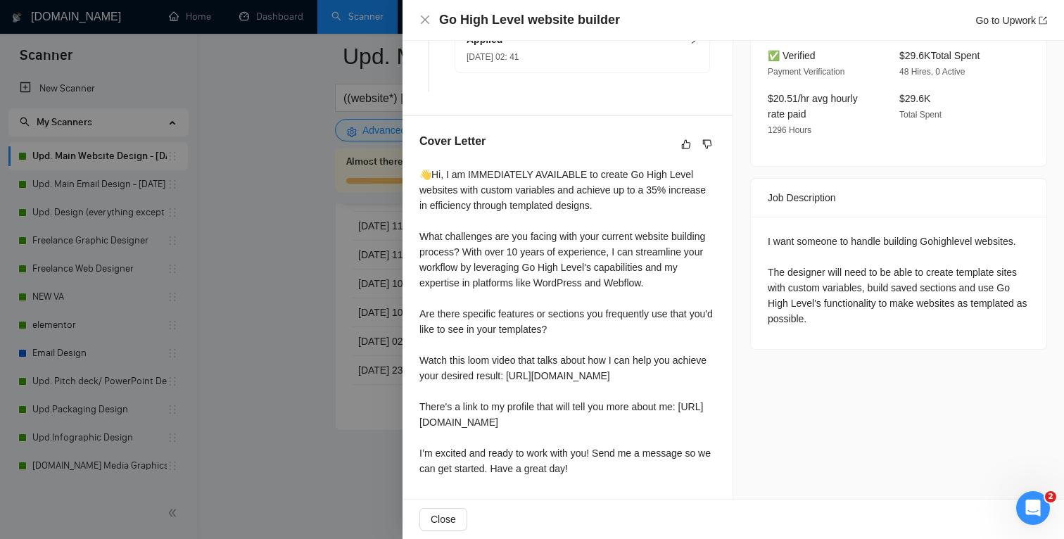
click at [322, 357] on div at bounding box center [532, 269] width 1064 height 539
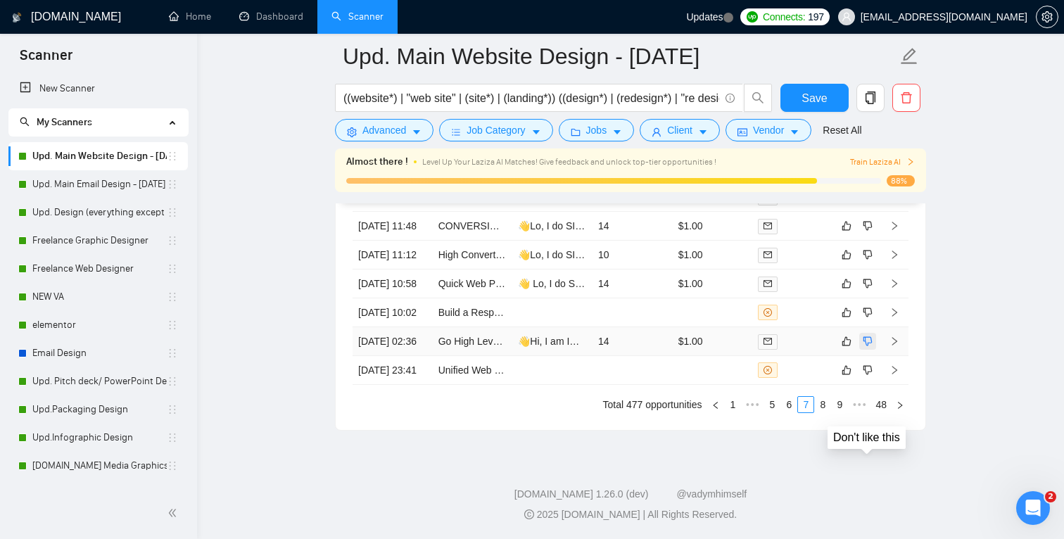
click at [863, 346] on icon "dislike" at bounding box center [867, 341] width 9 height 9
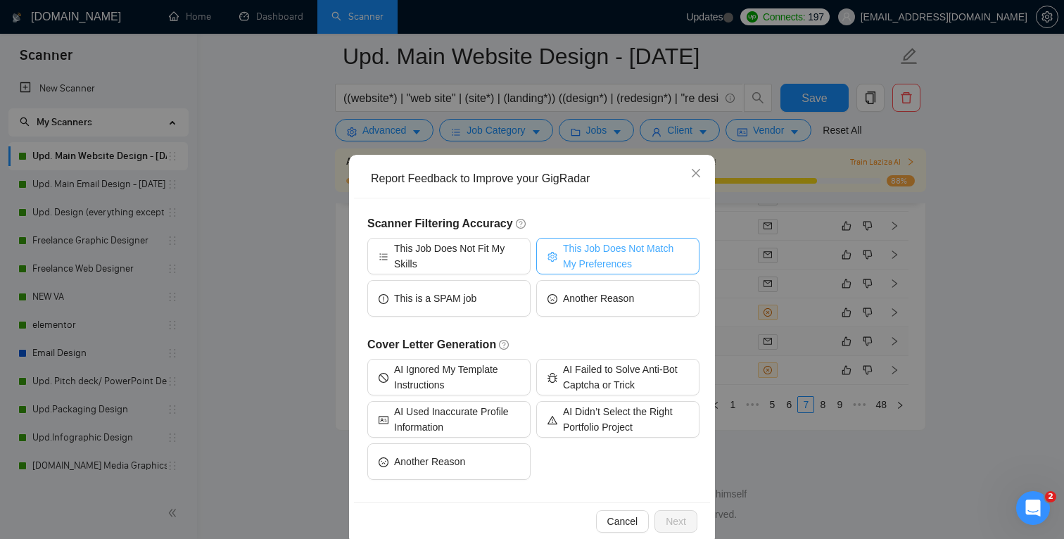
click at [602, 262] on span "This Job Does Not Match My Preferences" at bounding box center [625, 256] width 125 height 31
click at [678, 518] on span "Next" at bounding box center [676, 521] width 20 height 15
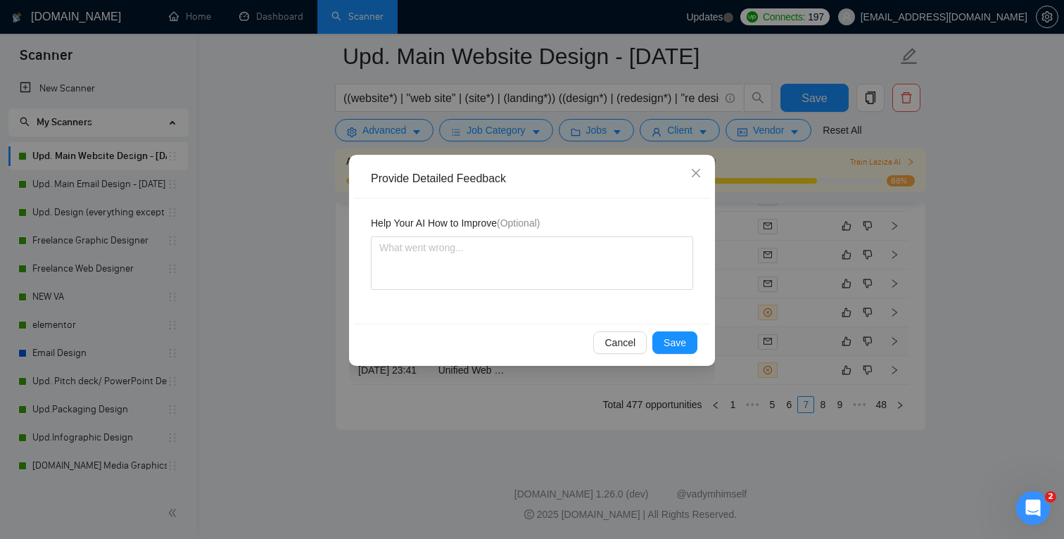
click at [566, 298] on div "Help Your AI How to Improve (Optional)" at bounding box center [532, 260] width 356 height 125
click at [530, 267] on textarea at bounding box center [532, 262] width 322 height 53
click at [491, 245] on textarea "To enrich screen reader interactions, please activate Accessibility in Grammarl…" at bounding box center [532, 262] width 322 height 53
type textarea "I"
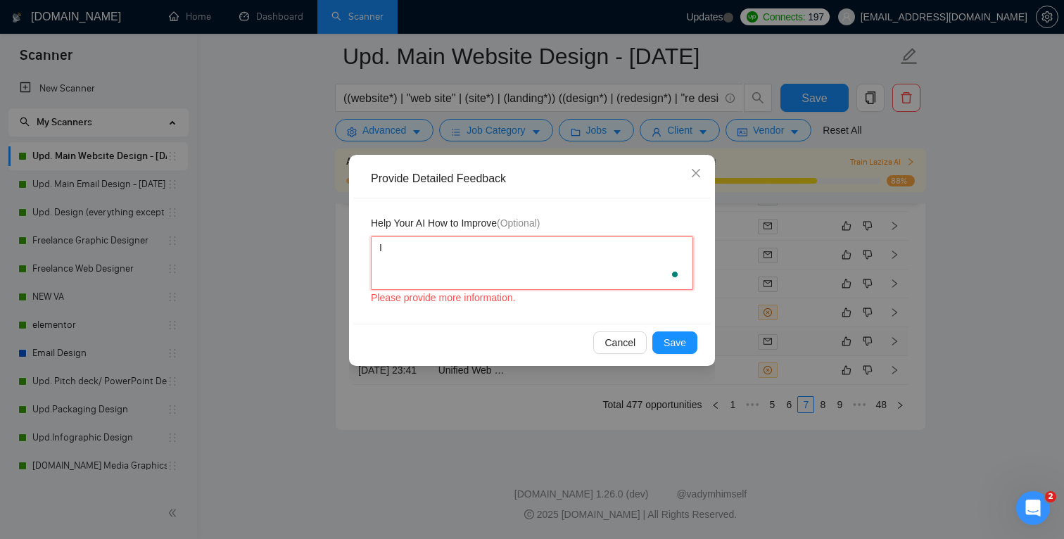
type textarea "I d"
type textarea "I do"
type textarea "I don"
type textarea "I don'"
type textarea "I don't"
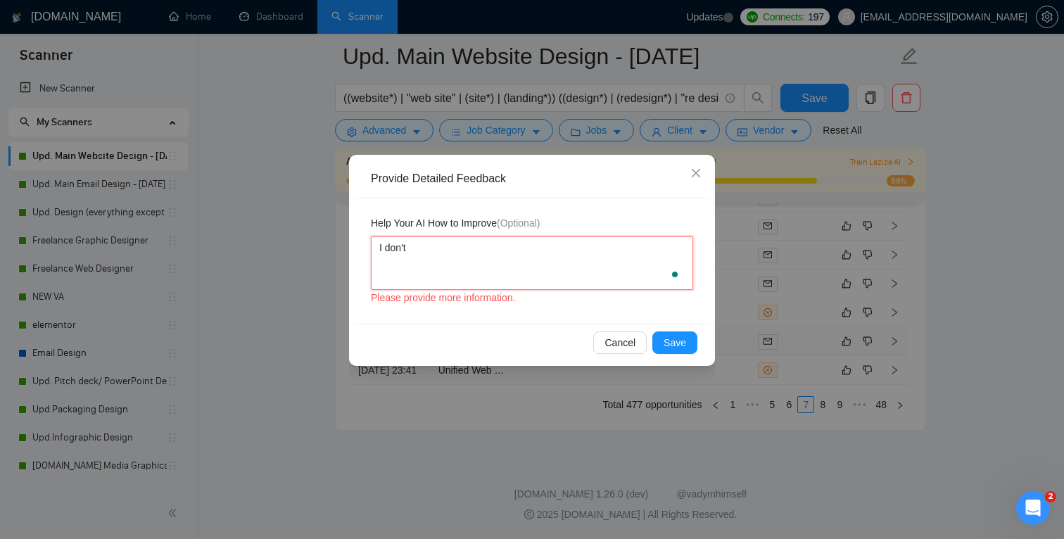
type textarea "I don't"
type textarea "I don't r"
type textarea "I don't re"
type textarea "I don't rea"
type textarea "I don't real"
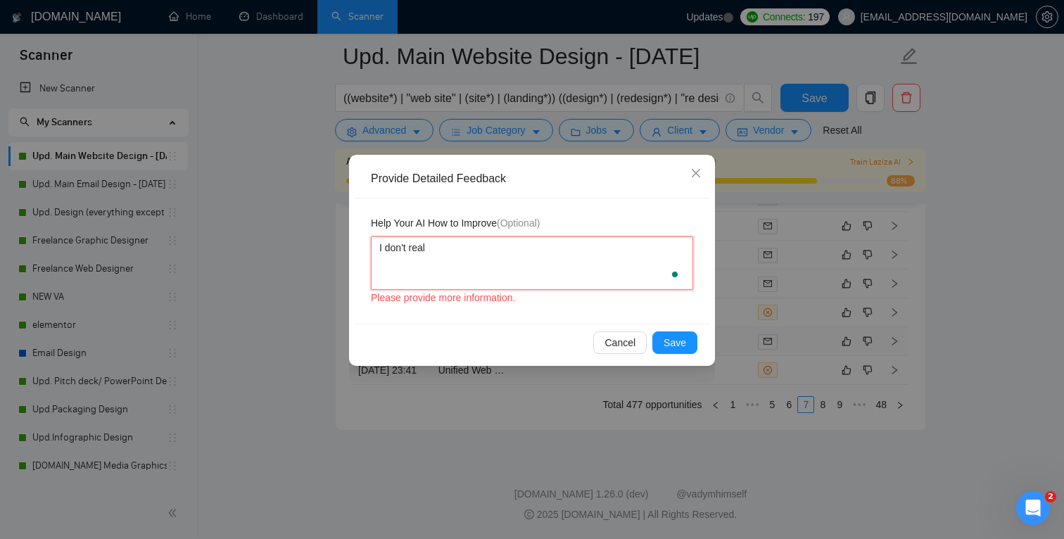
type textarea "I don't reall"
type textarea "I don't really"
type textarea "I don't really w"
type textarea "I don't really wa"
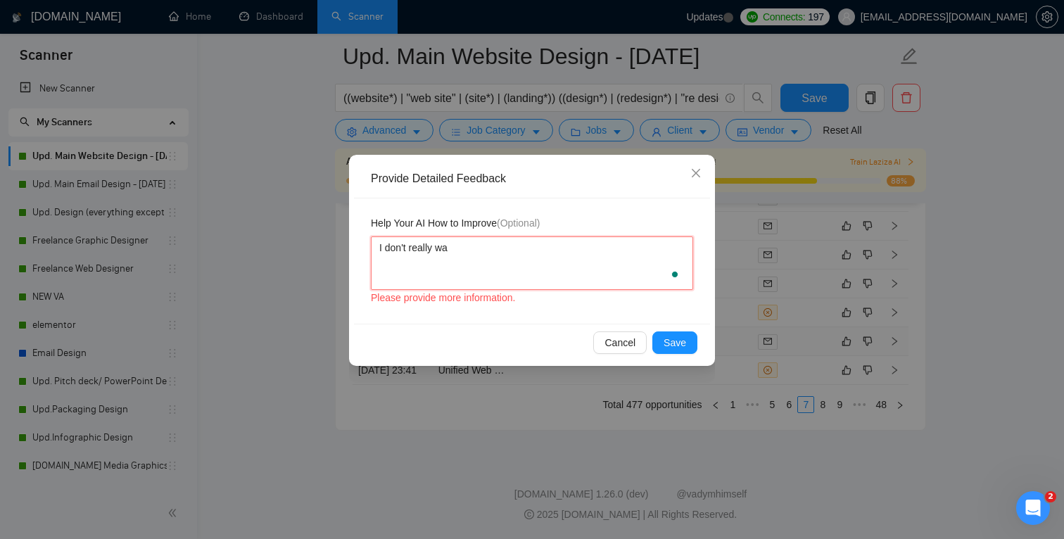
type textarea "I don't really wan"
type textarea "I don't really want"
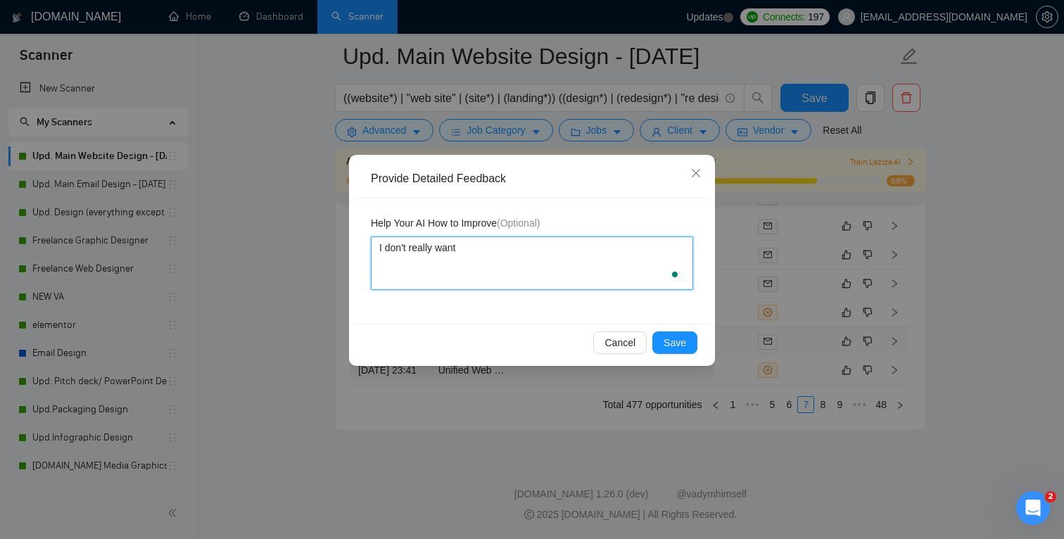
type textarea "I don't really want G"
type textarea "I don't really want Go"
type textarea "I don't really want Go H"
type textarea "I don't really want Go Hi"
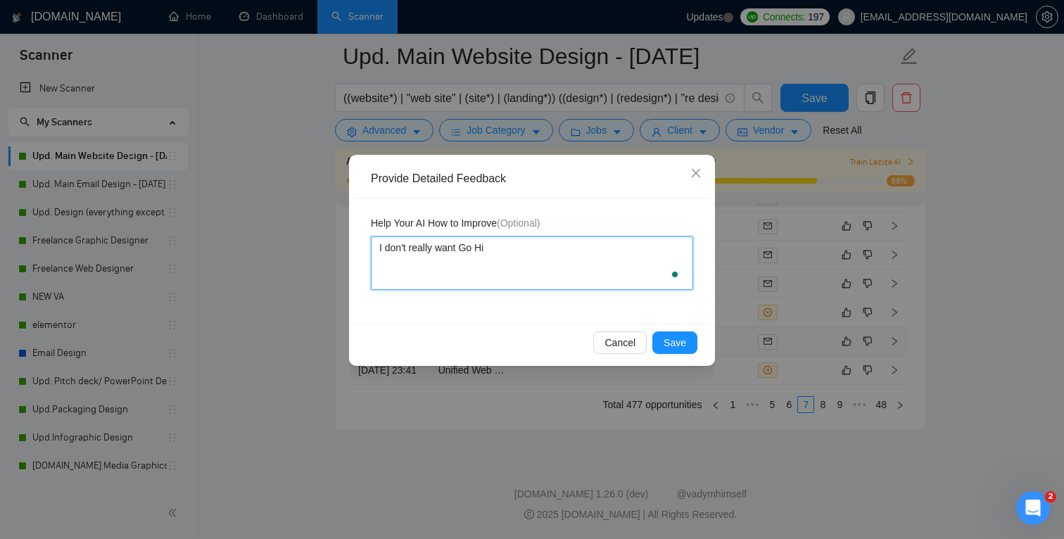
type textarea "I don't really want Go Hig"
type textarea "I don't really want Go High"
type textarea "I don't really want Go High l"
type textarea "I don't really want Go High le"
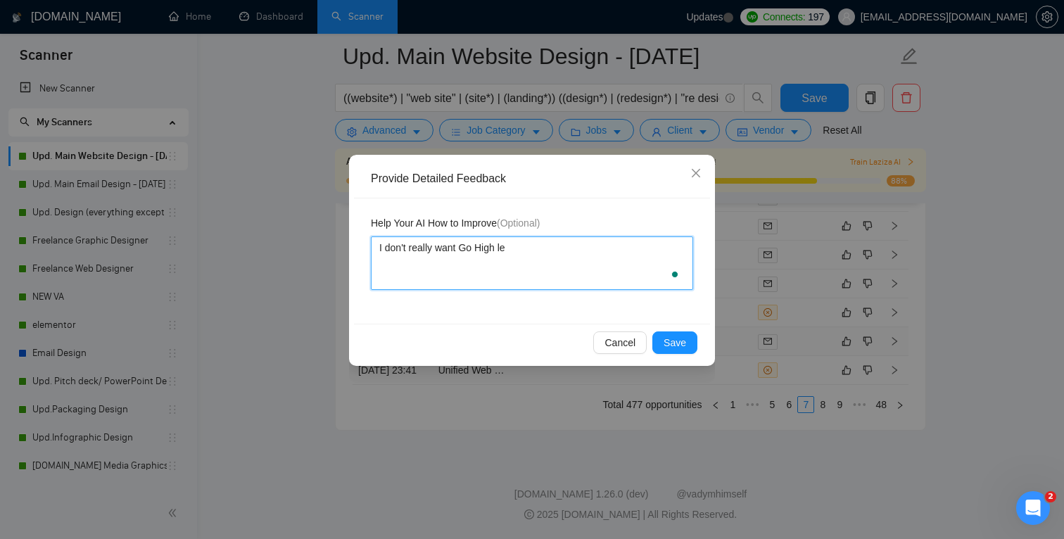
type textarea "I don't really want Go High lev"
type textarea "I don't really want Go High leve"
type textarea "I don't really want Go High level"
type textarea "I don't really want Go High level d"
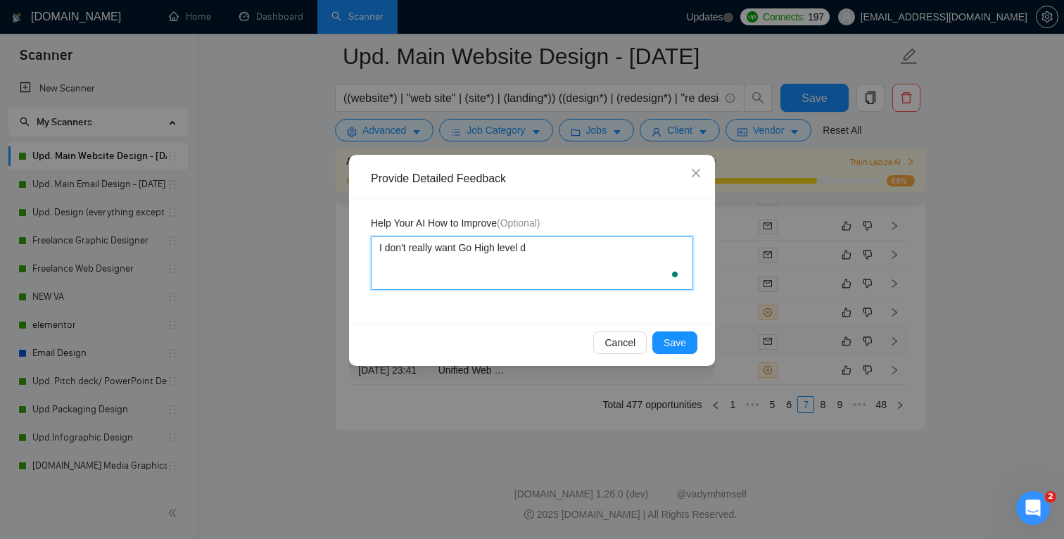
type textarea "I don't really want Go High level"
type textarea "I don't really want Go High level w"
type textarea "I don't really want Go High level we"
type textarea "I don't really want Go High level web"
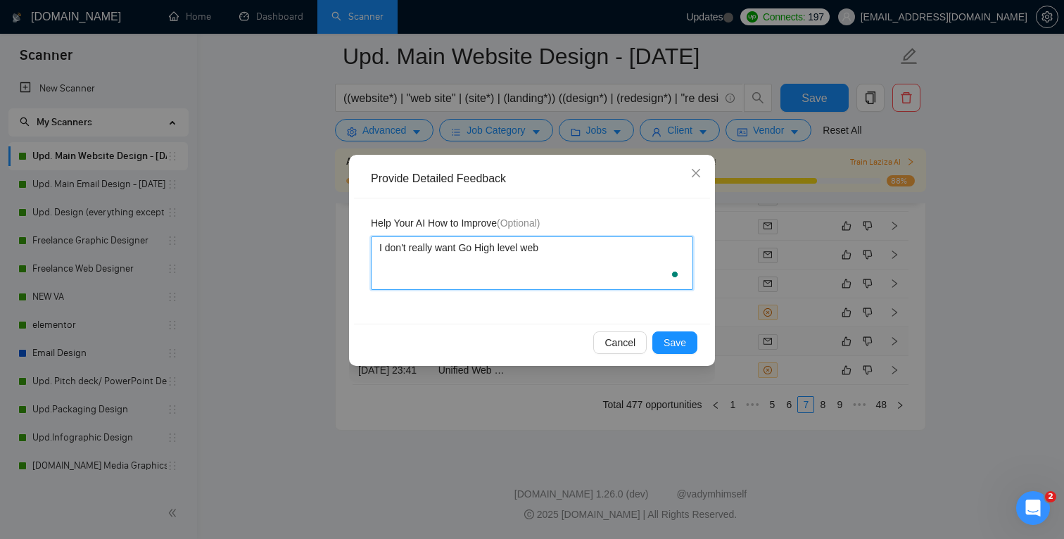
type textarea "I don't really want Go High level web d"
type textarea "I don't really want Go High level web de"
type textarea "I don't really want Go High level web des"
type textarea "I don't really want Go High level web desi"
type textarea "I don't really want Go High level web design"
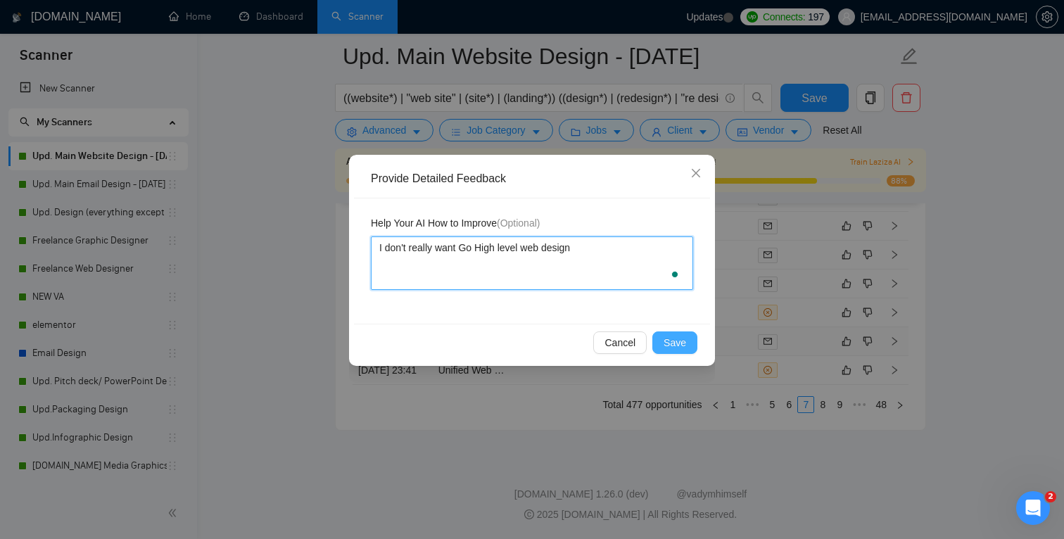
type textarea "I don't really want Go High level web design"
click at [676, 339] on span "Save" at bounding box center [674, 342] width 23 height 15
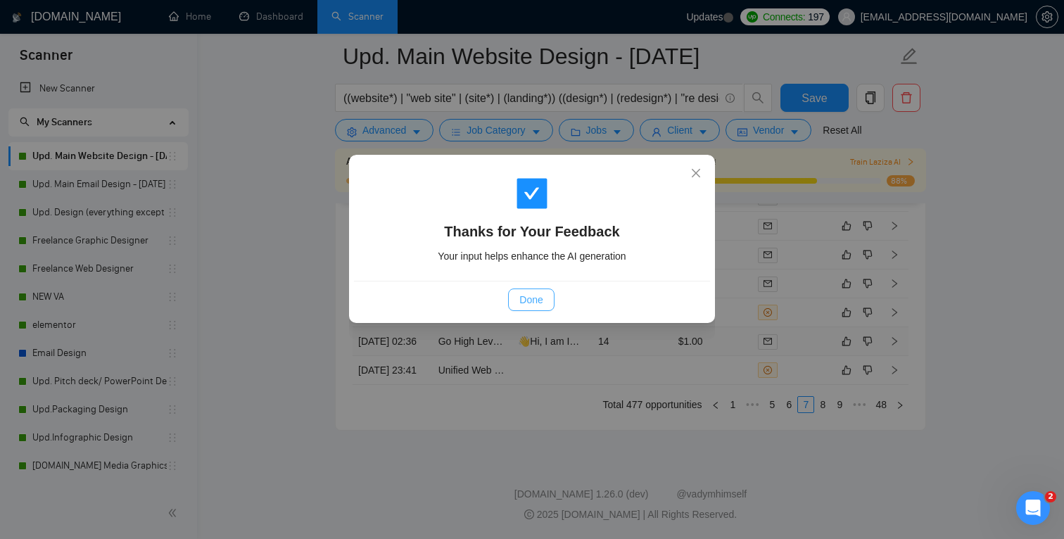
click at [538, 299] on span "Done" at bounding box center [530, 299] width 23 height 15
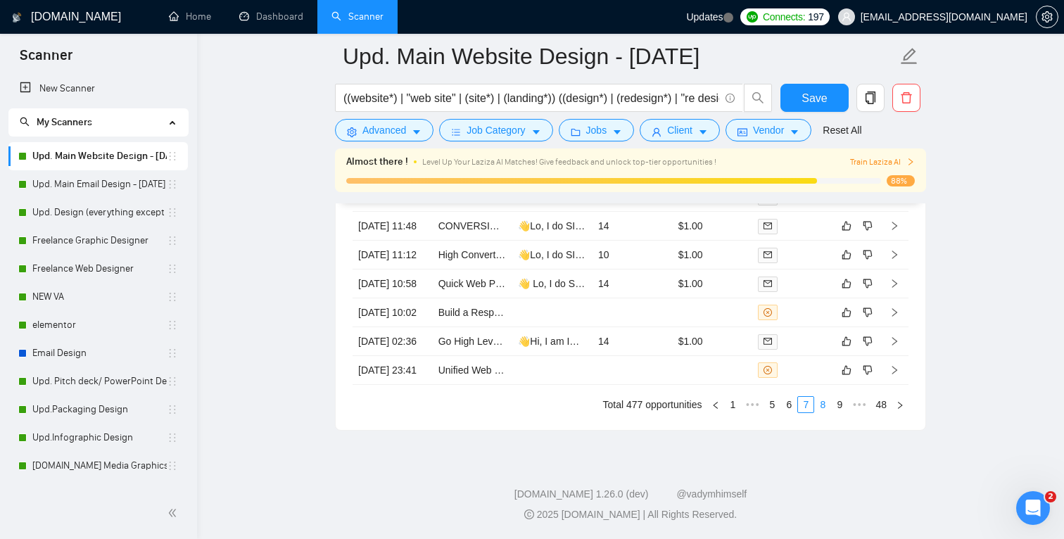
click at [820, 412] on link "8" at bounding box center [822, 404] width 15 height 15
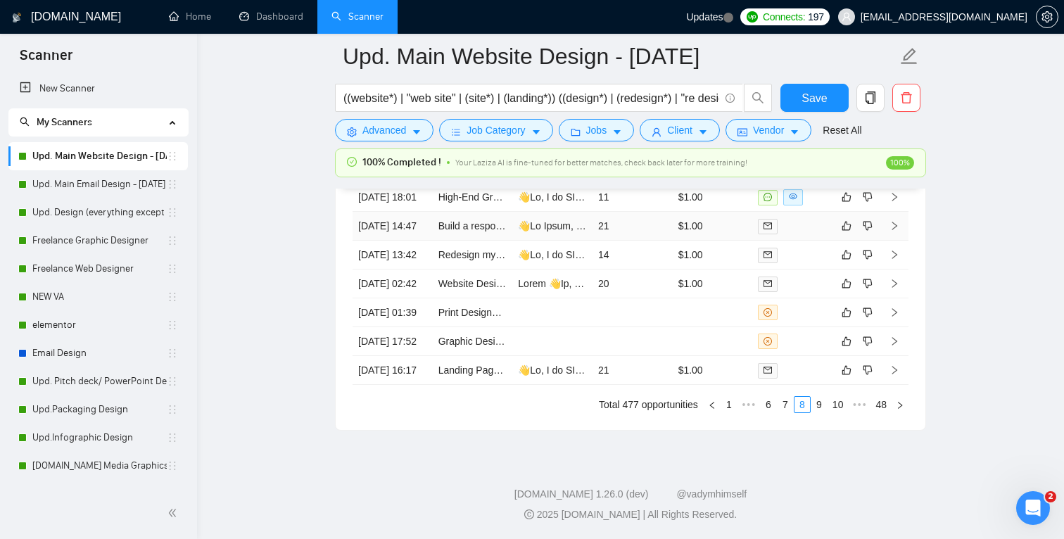
scroll to position [3886, 0]
click at [547, 265] on td at bounding box center [552, 255] width 80 height 29
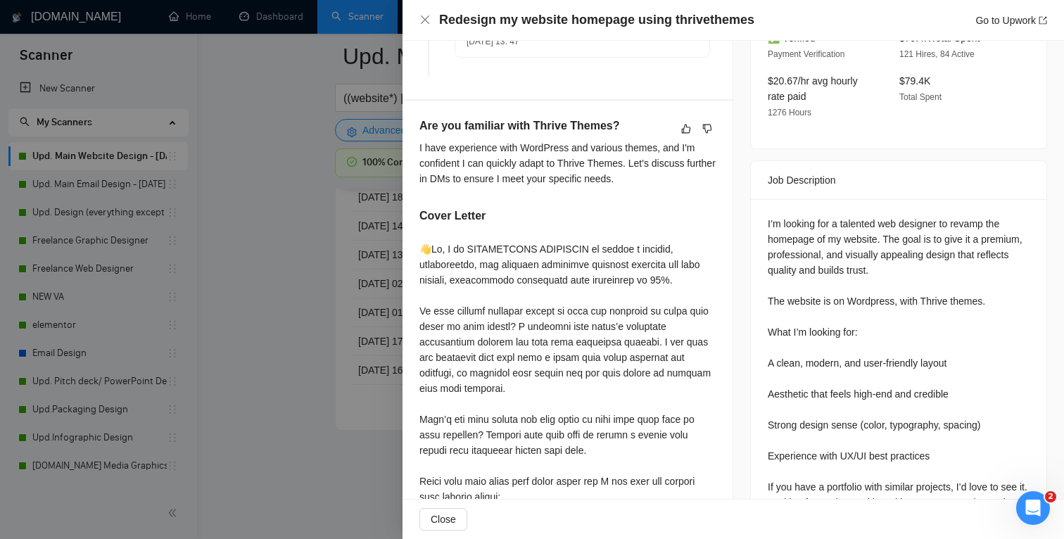
scroll to position [448, 0]
drag, startPoint x: 630, startPoint y: 162, endPoint x: 568, endPoint y: 162, distance: 62.6
click at [568, 162] on div "I have experience with WordPress and various themes, and I'm confident I can qu…" at bounding box center [567, 164] width 296 height 46
copy div "hrive Themes"
click at [240, 306] on div at bounding box center [532, 269] width 1064 height 539
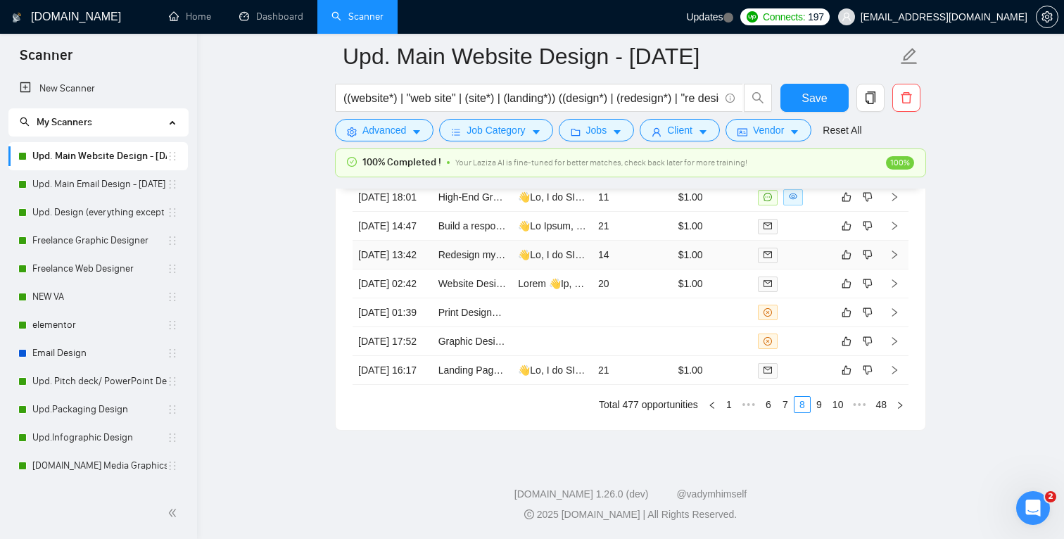
click at [655, 263] on td "14" at bounding box center [632, 255] width 80 height 29
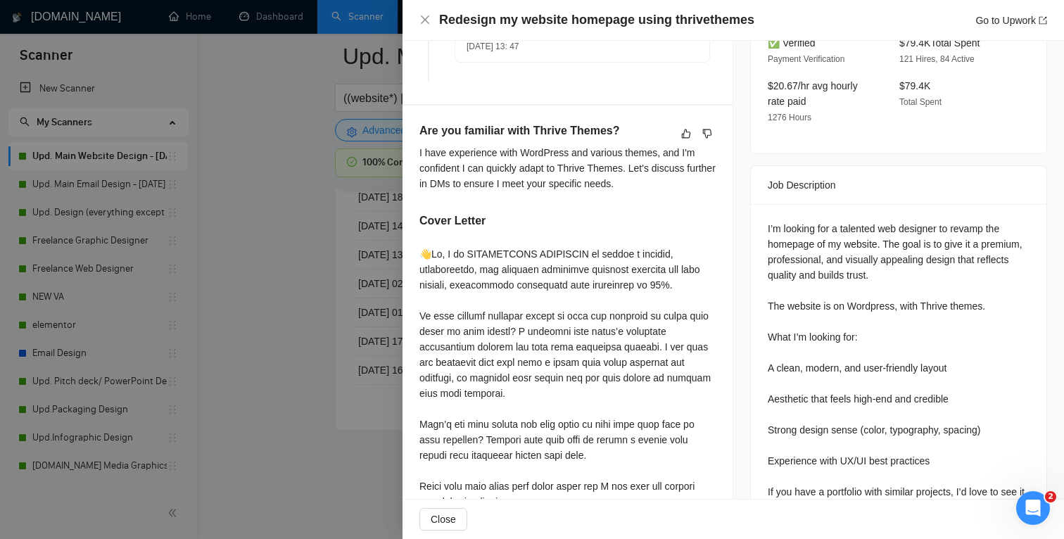
scroll to position [433, 0]
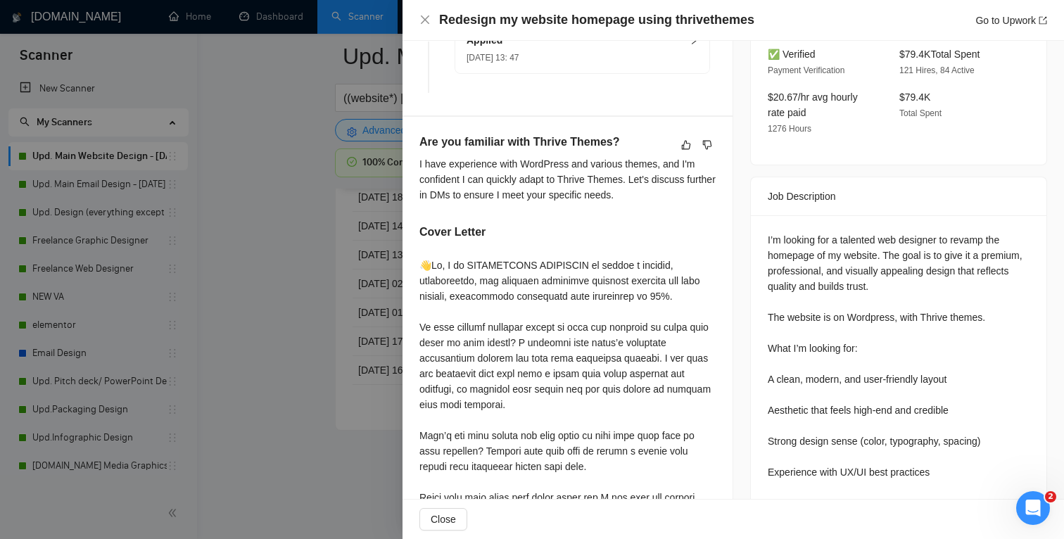
click at [331, 295] on div at bounding box center [532, 269] width 1064 height 539
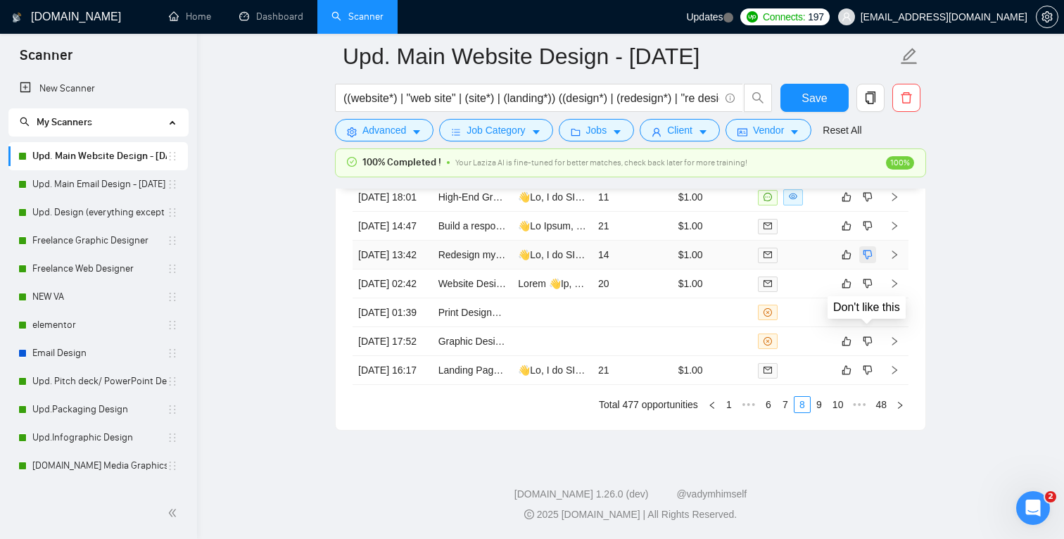
click at [868, 253] on icon "dislike" at bounding box center [868, 254] width 10 height 11
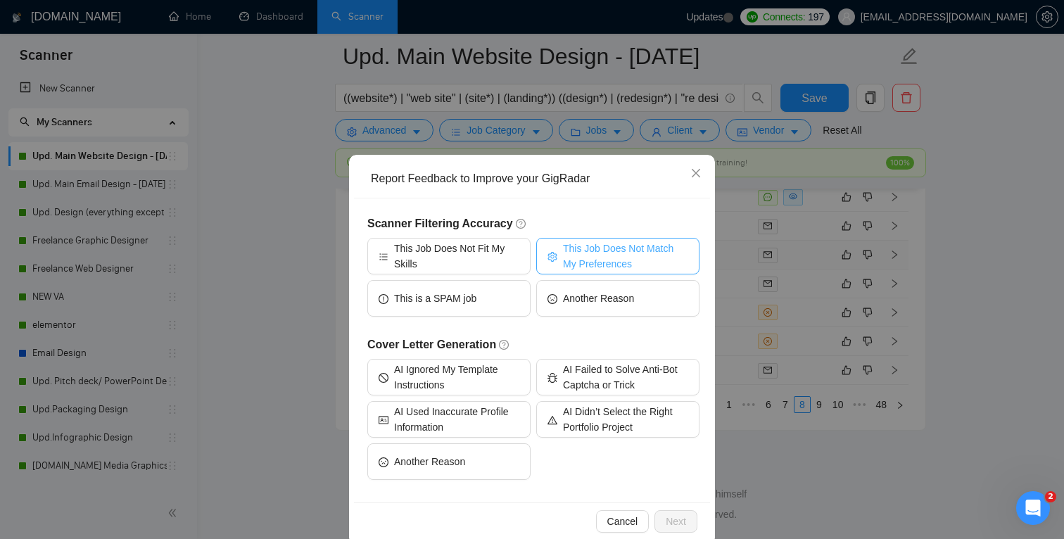
click at [576, 253] on span "This Job Does Not Match My Preferences" at bounding box center [625, 256] width 125 height 31
click at [674, 523] on span "Next" at bounding box center [676, 521] width 20 height 15
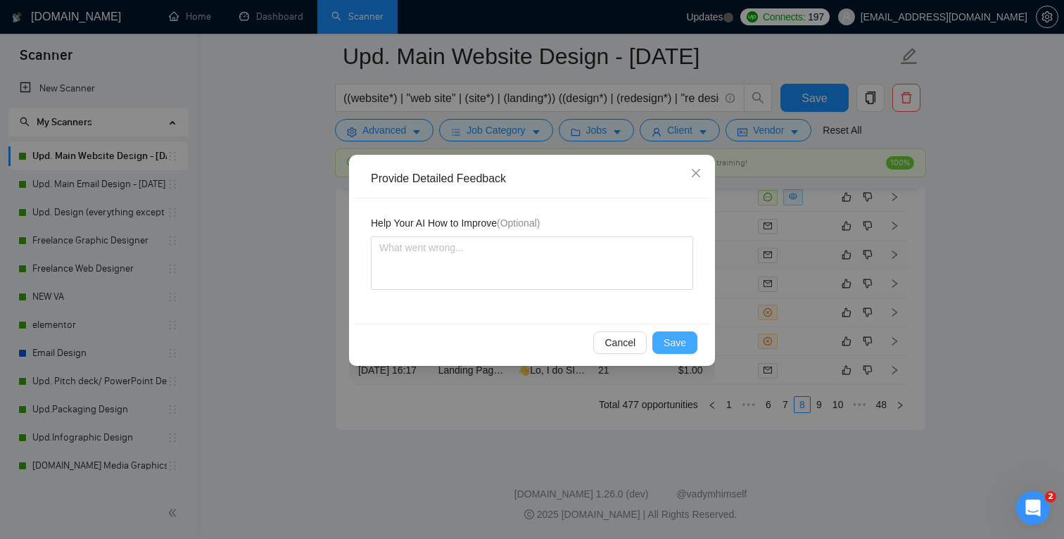
click at [688, 337] on button "Save" at bounding box center [674, 342] width 45 height 23
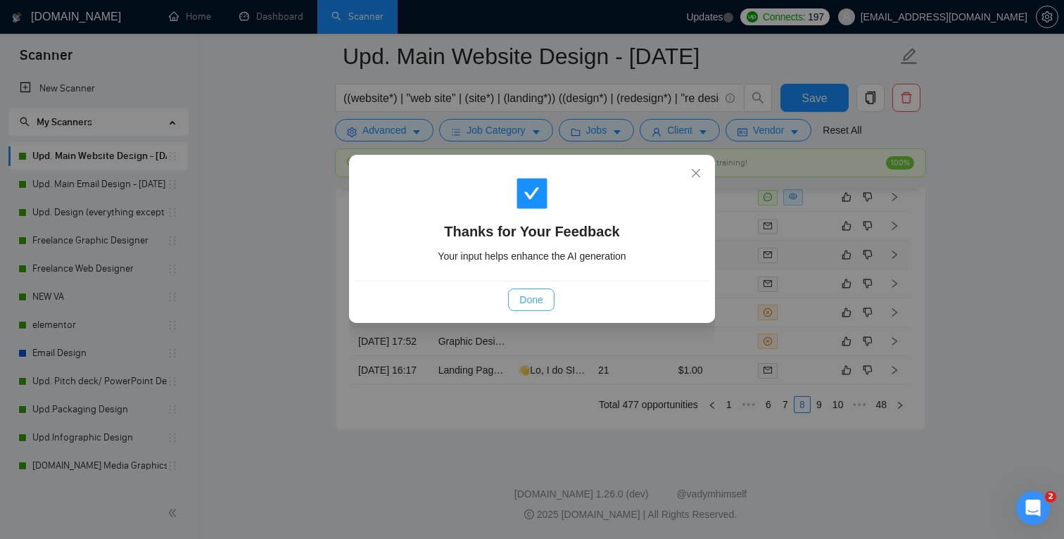
click at [528, 298] on span "Done" at bounding box center [530, 299] width 23 height 15
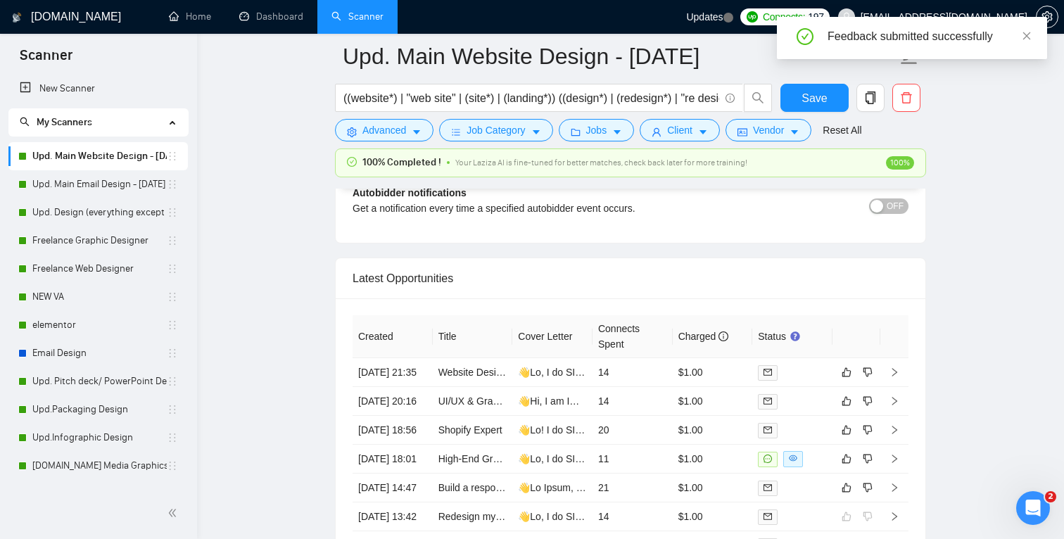
scroll to position [3949, 0]
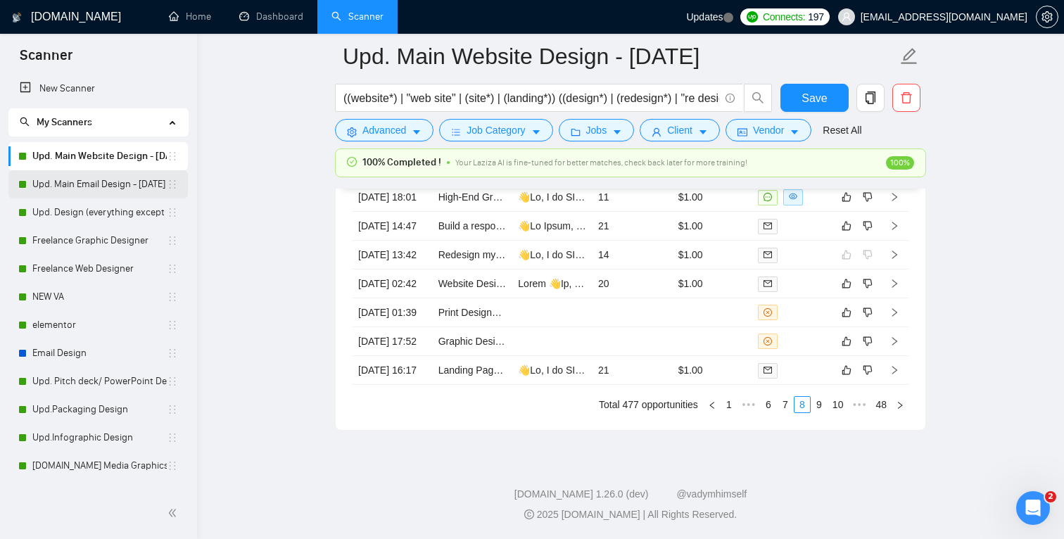
click at [79, 185] on link "Upd. Main Email Design - [DATE]" at bounding box center [99, 184] width 134 height 28
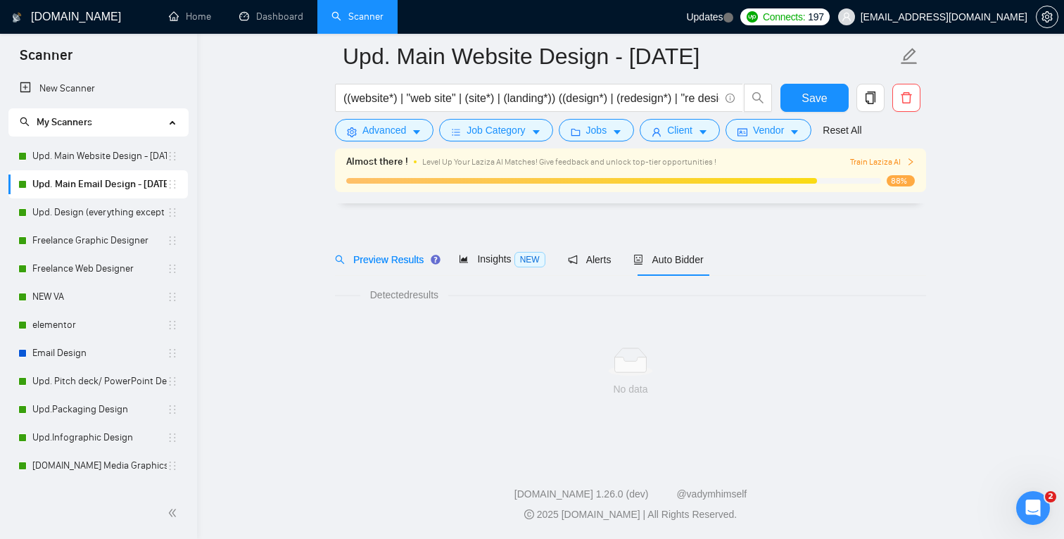
scroll to position [4, 0]
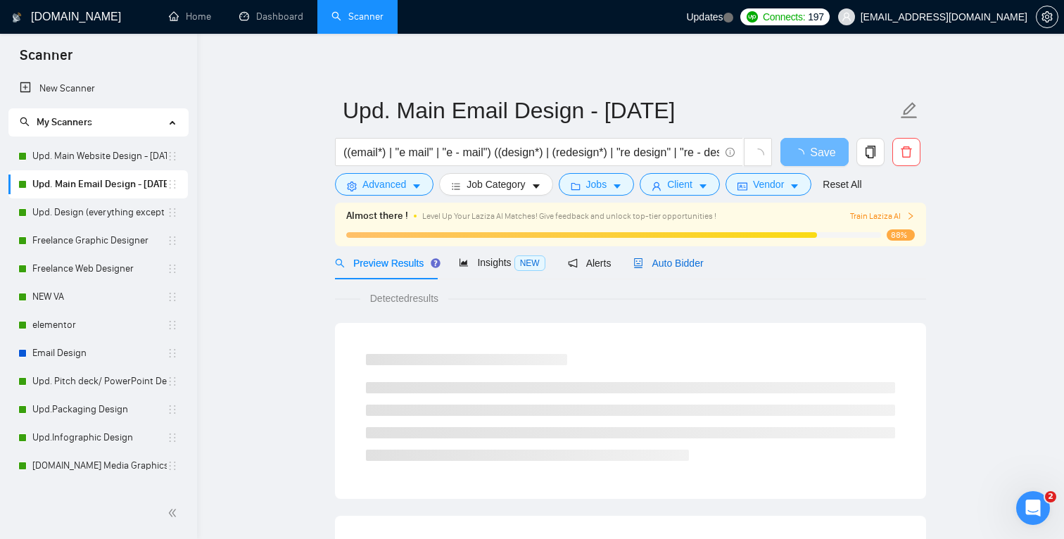
click at [689, 261] on span "Auto Bidder" at bounding box center [668, 262] width 70 height 11
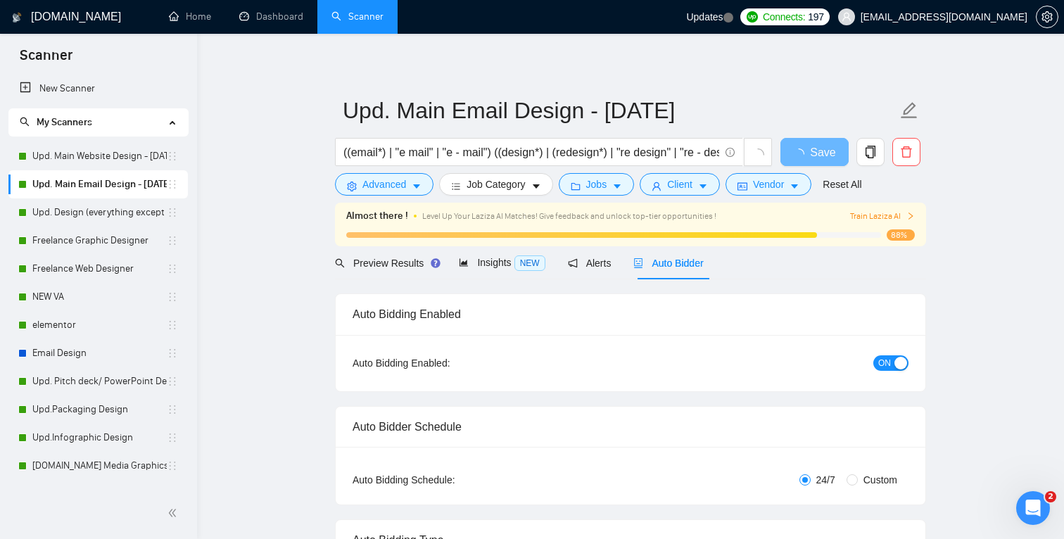
radio input "false"
radio input "true"
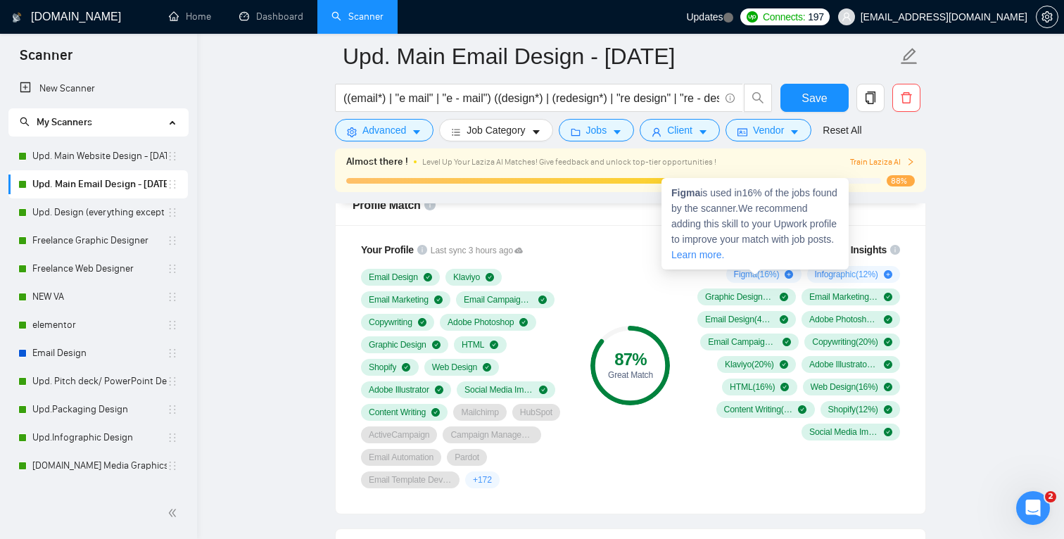
scroll to position [1118, 0]
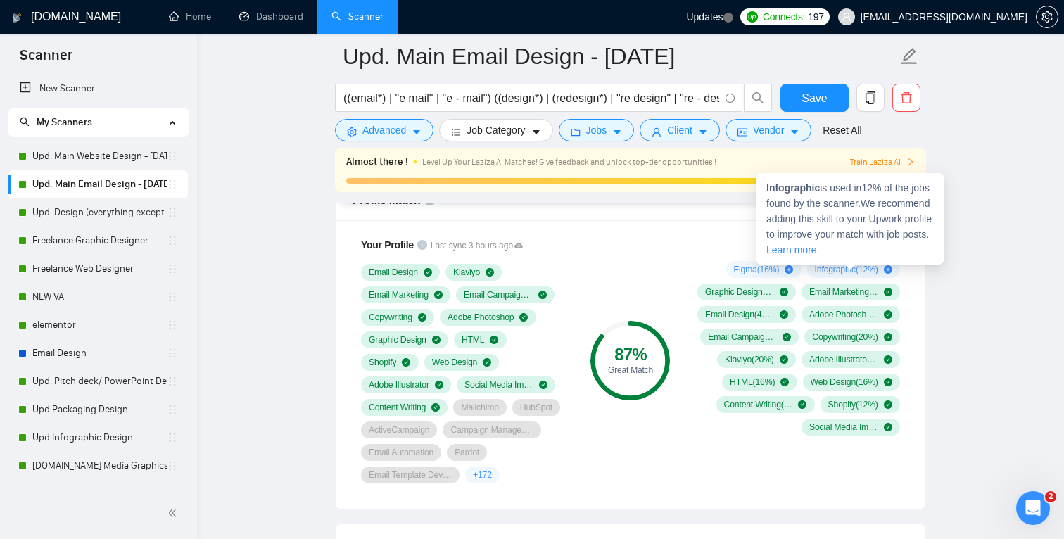
click at [819, 250] on link "Learn more." at bounding box center [792, 249] width 53 height 11
drag, startPoint x: 825, startPoint y: 184, endPoint x: 760, endPoint y: 184, distance: 65.4
click at [760, 184] on div "Infographic is used in 12 % of the jobs found by the scanner. We recommend addi…" at bounding box center [849, 218] width 187 height 91
copy span "Infographic"
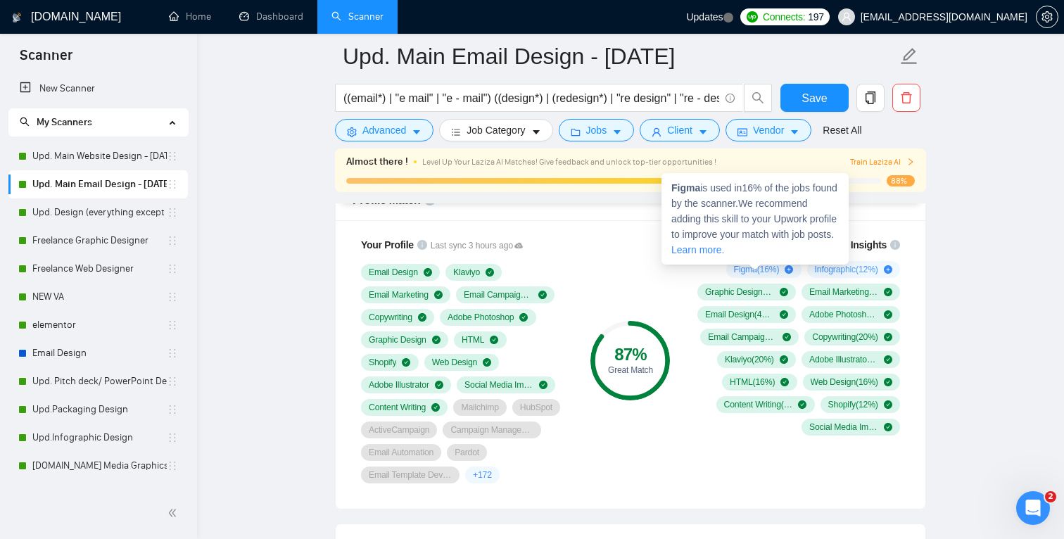
drag, startPoint x: 780, startPoint y: 264, endPoint x: 737, endPoint y: 263, distance: 43.6
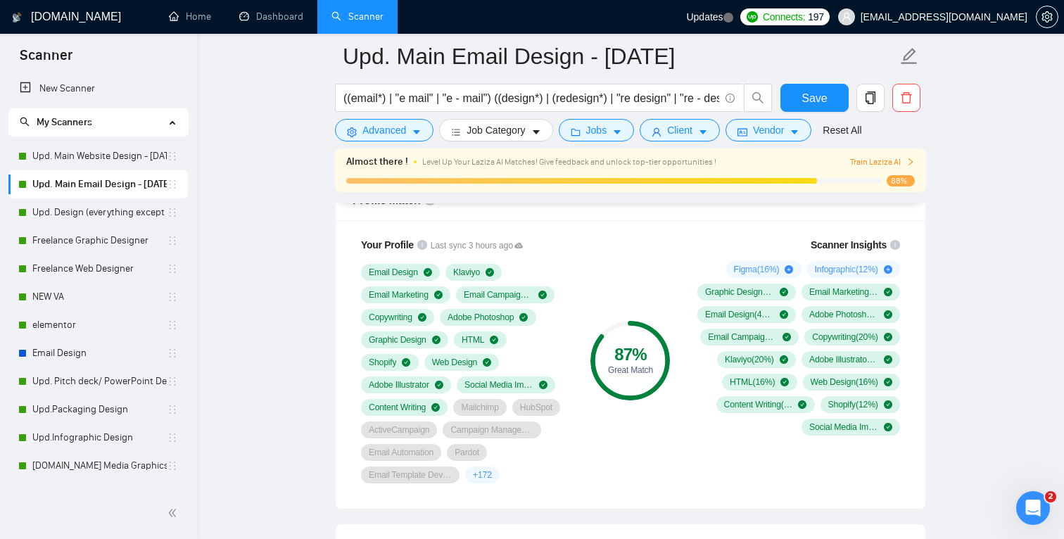
click at [652, 297] on div "87 % Great Match" at bounding box center [630, 360] width 94 height 263
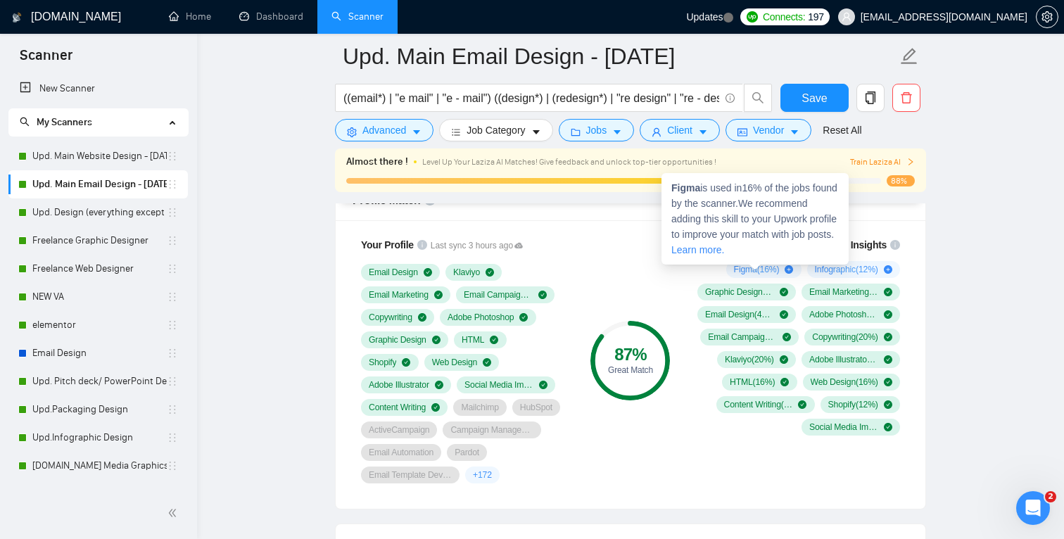
drag, startPoint x: 772, startPoint y: 266, endPoint x: 719, endPoint y: 268, distance: 53.5
click at [726, 268] on div "Figma ( 16 %)" at bounding box center [763, 269] width 75 height 17
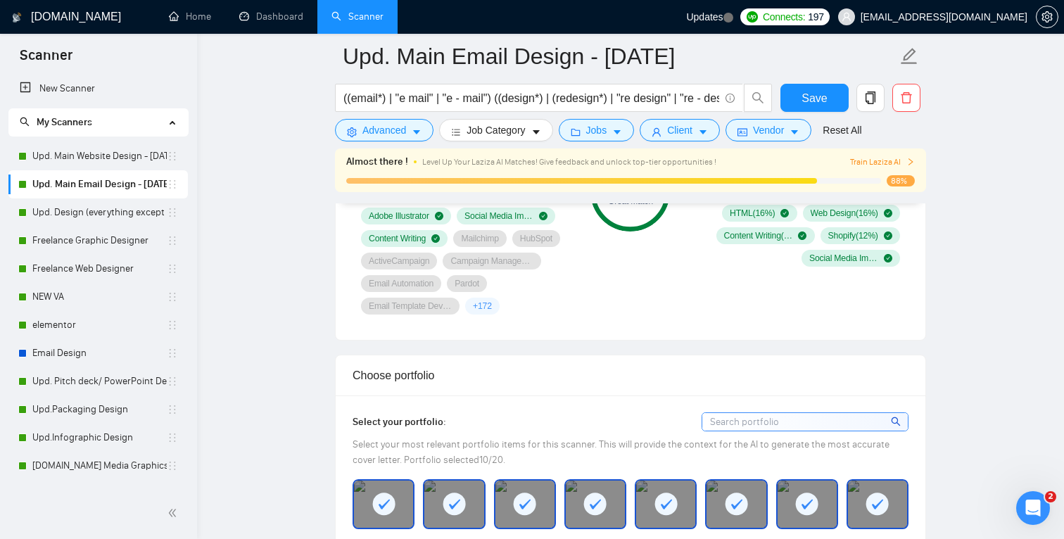
scroll to position [1141, 0]
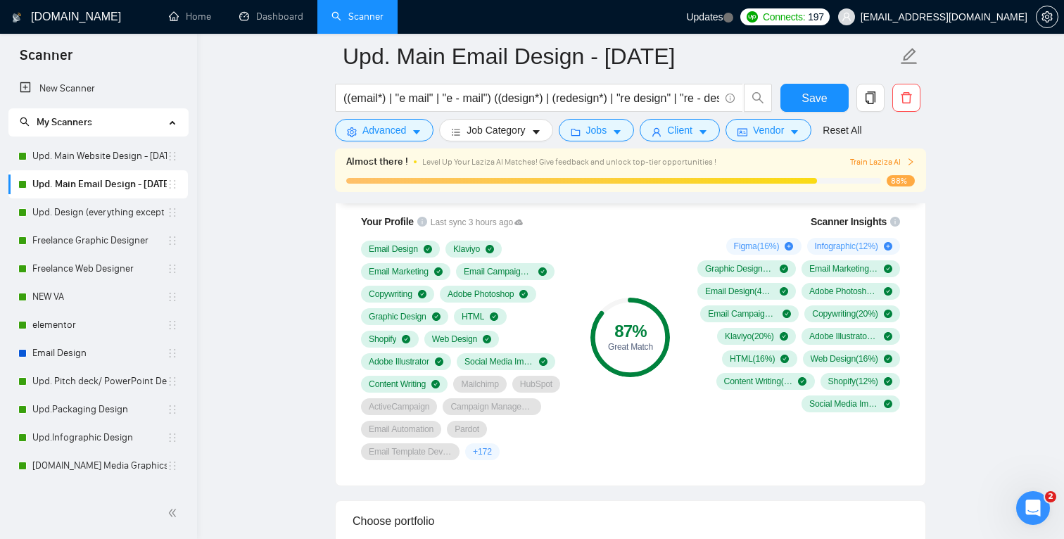
click at [901, 160] on span "Train Laziza AI" at bounding box center [882, 161] width 65 height 13
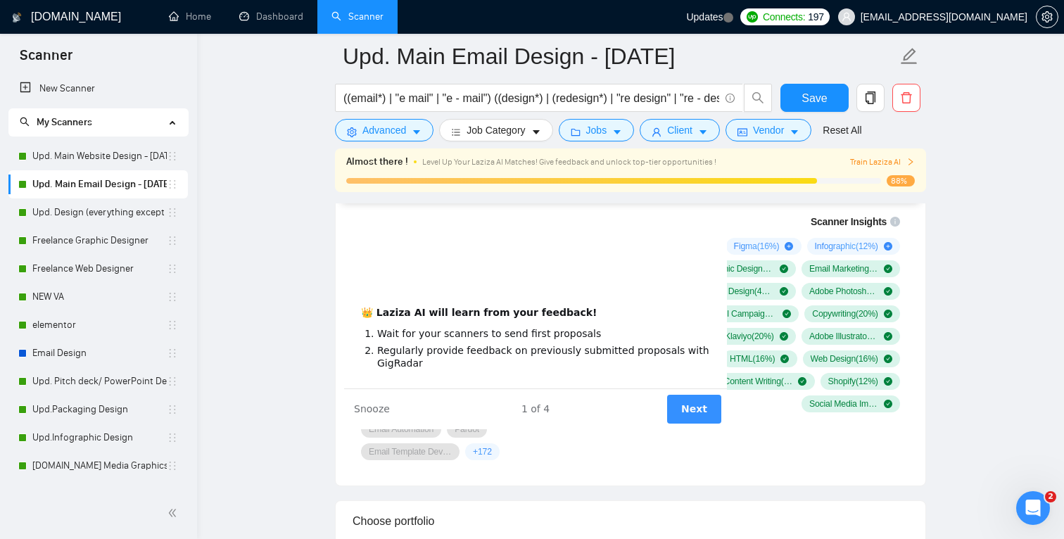
scroll to position [0, 0]
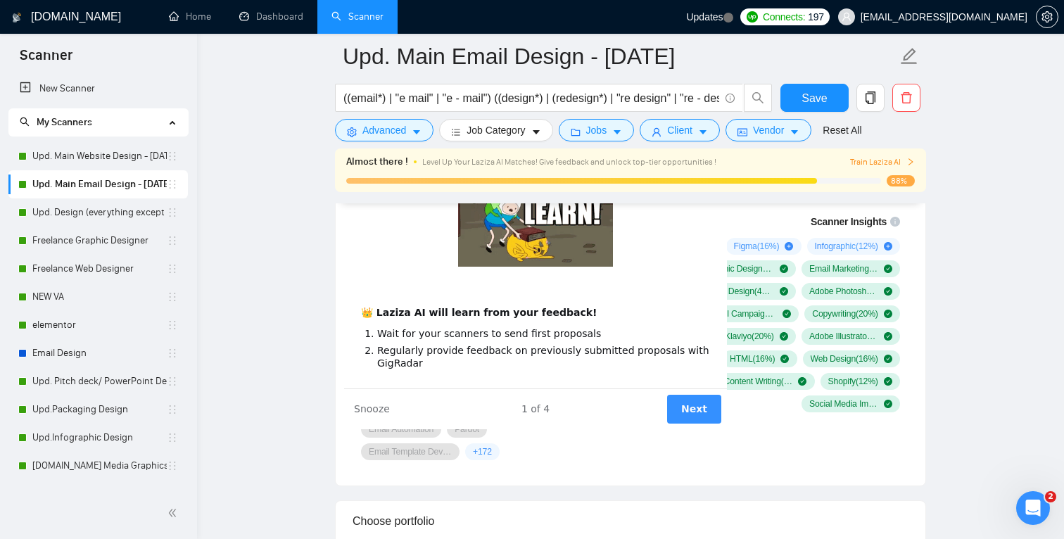
click at [710, 403] on button "Next" at bounding box center [694, 408] width 54 height 29
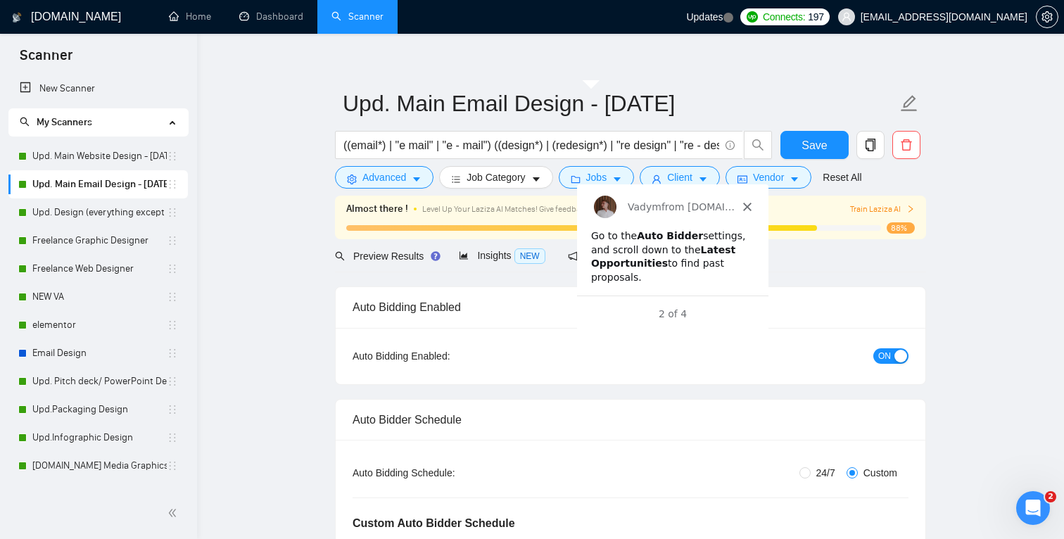
scroll to position [8, 0]
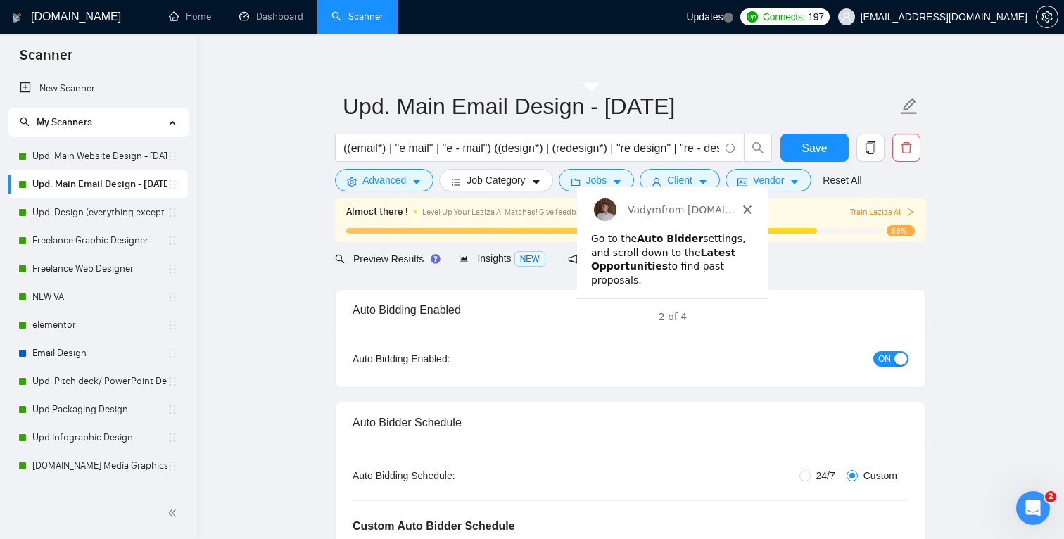
click at [739, 212] on div "Vadym from [DOMAIN_NAME]" at bounding box center [671, 208] width 191 height 45
click at [742, 201] on div "Vadym from [DOMAIN_NAME]" at bounding box center [671, 208] width 191 height 45
click at [742, 210] on icon "Close" at bounding box center [746, 209] width 8 height 8
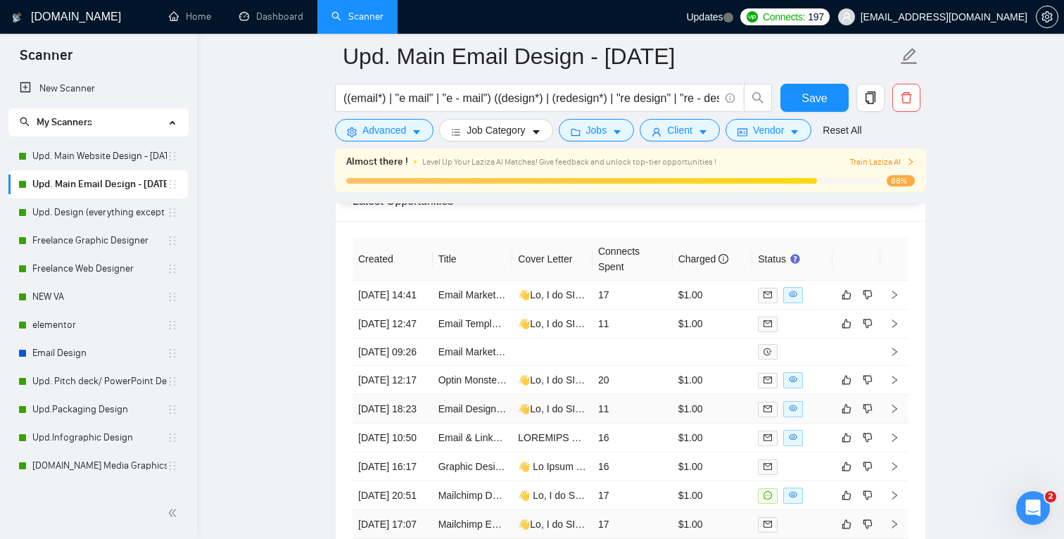
scroll to position [3839, 0]
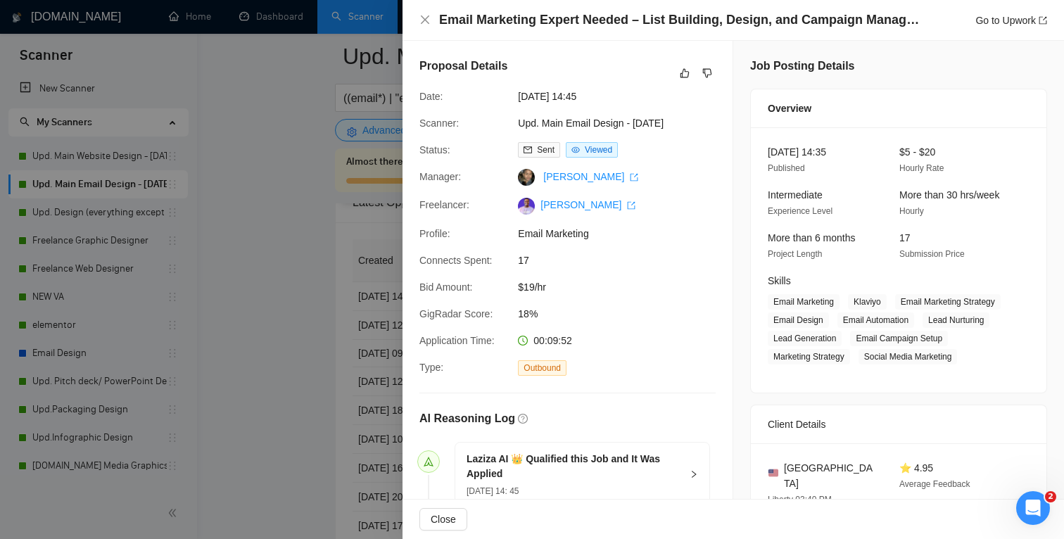
click at [321, 333] on div at bounding box center [532, 269] width 1064 height 539
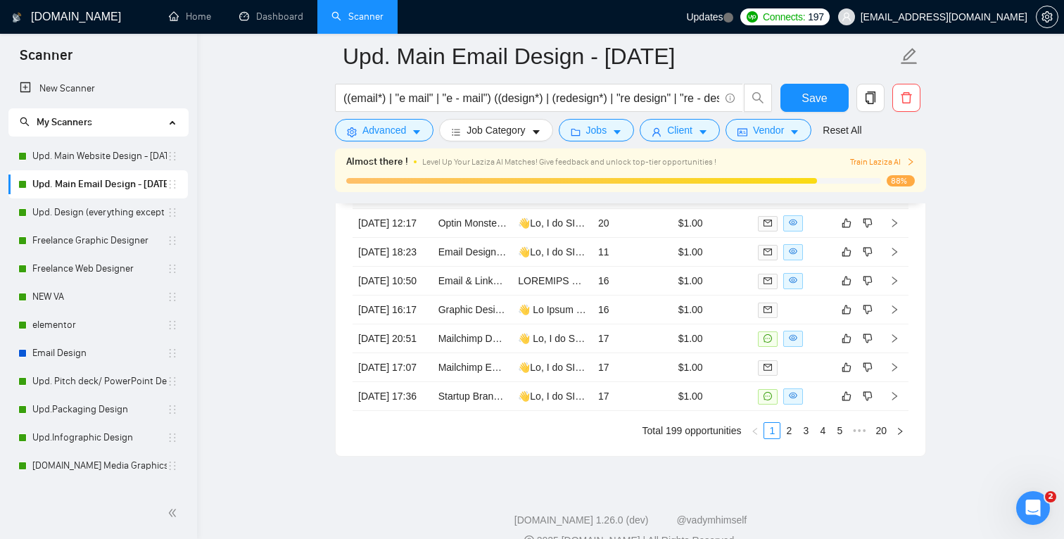
scroll to position [4008, 0]
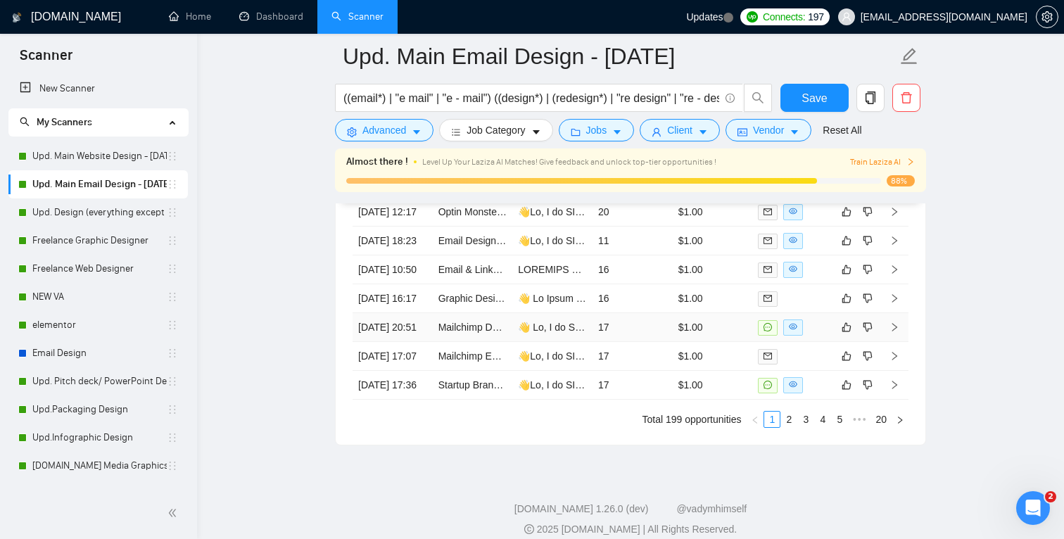
click at [484, 342] on td "Mailchimp Designer for CRM Sales Funnel Email Templates & Automations" at bounding box center [473, 327] width 80 height 29
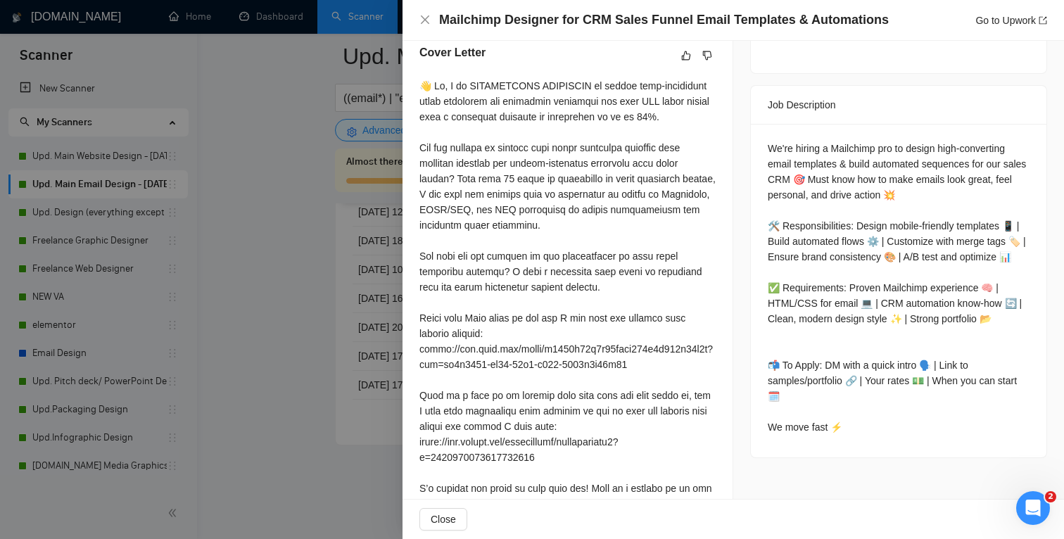
scroll to position [577, 0]
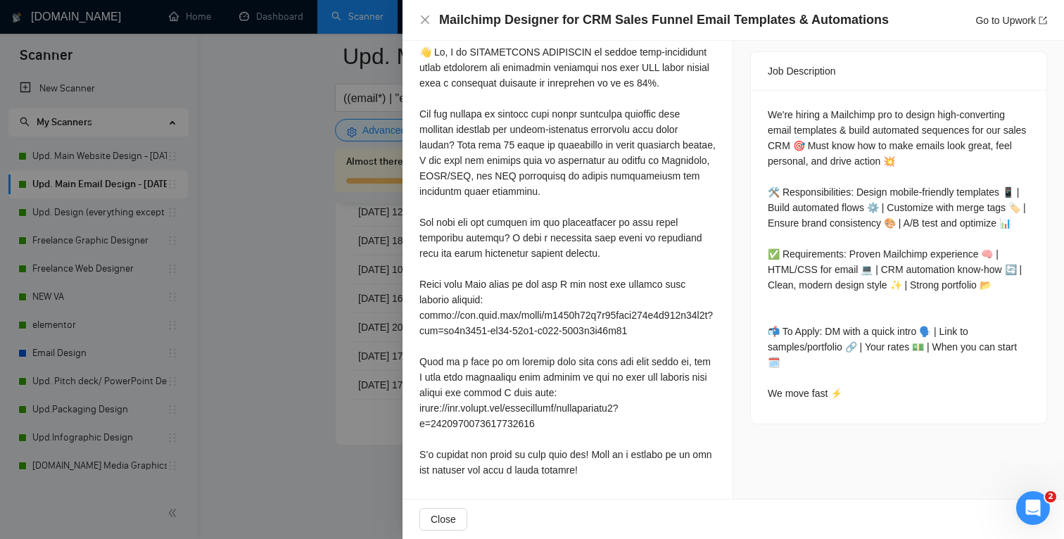
click at [350, 400] on div at bounding box center [532, 269] width 1064 height 539
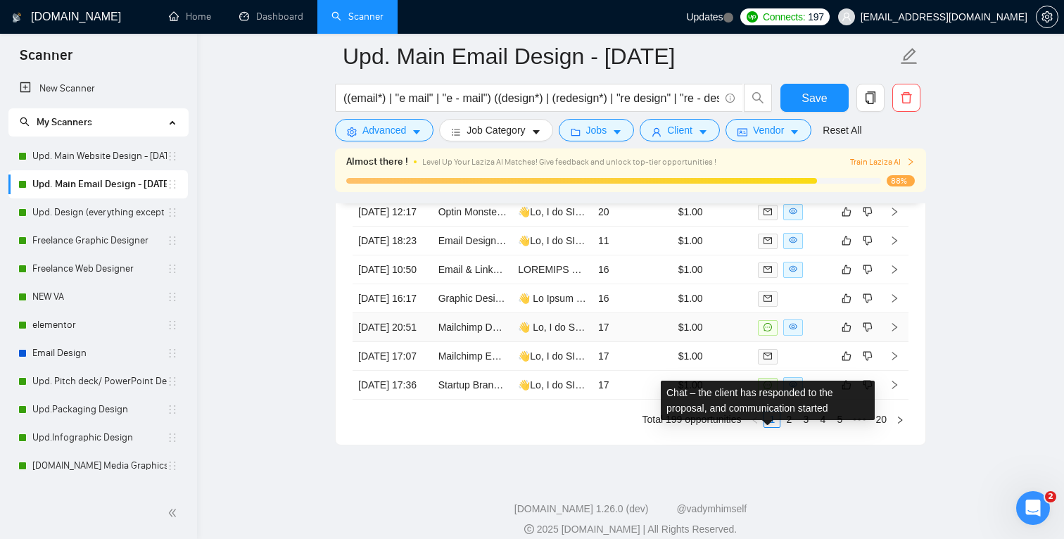
click at [768, 331] on icon "message" at bounding box center [767, 327] width 8 height 8
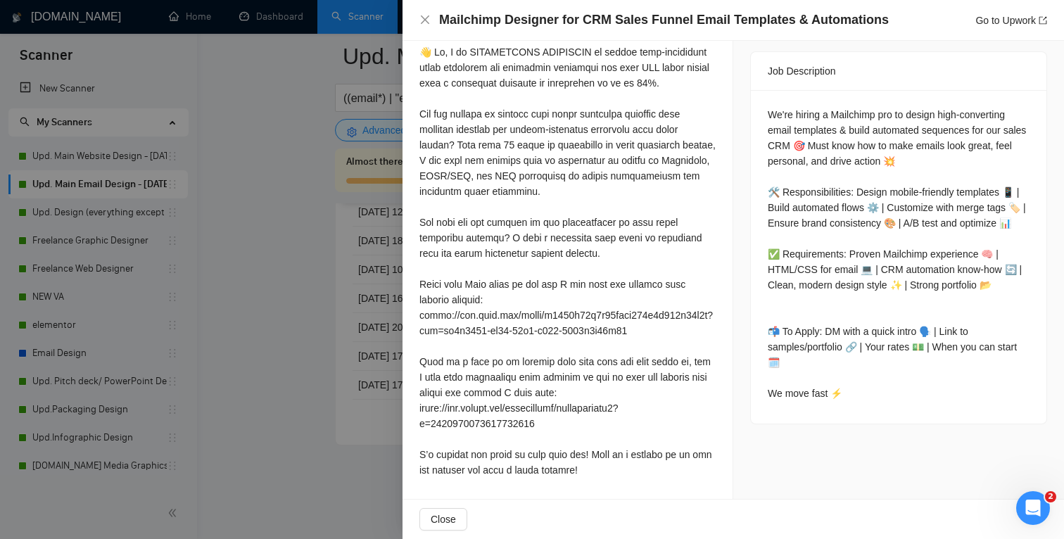
click at [239, 205] on div at bounding box center [532, 269] width 1064 height 539
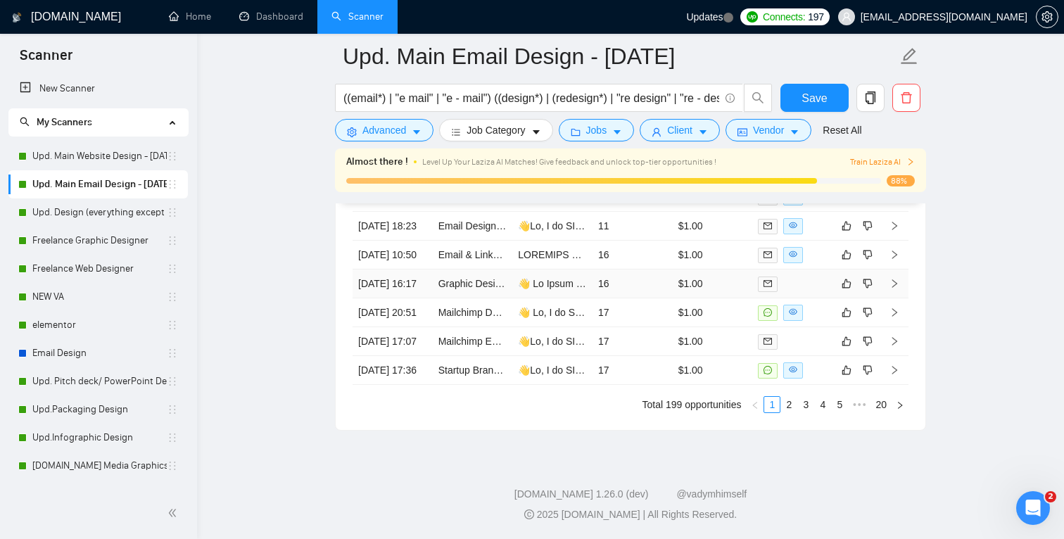
scroll to position [4164, 0]
click at [785, 406] on link "2" at bounding box center [788, 404] width 15 height 15
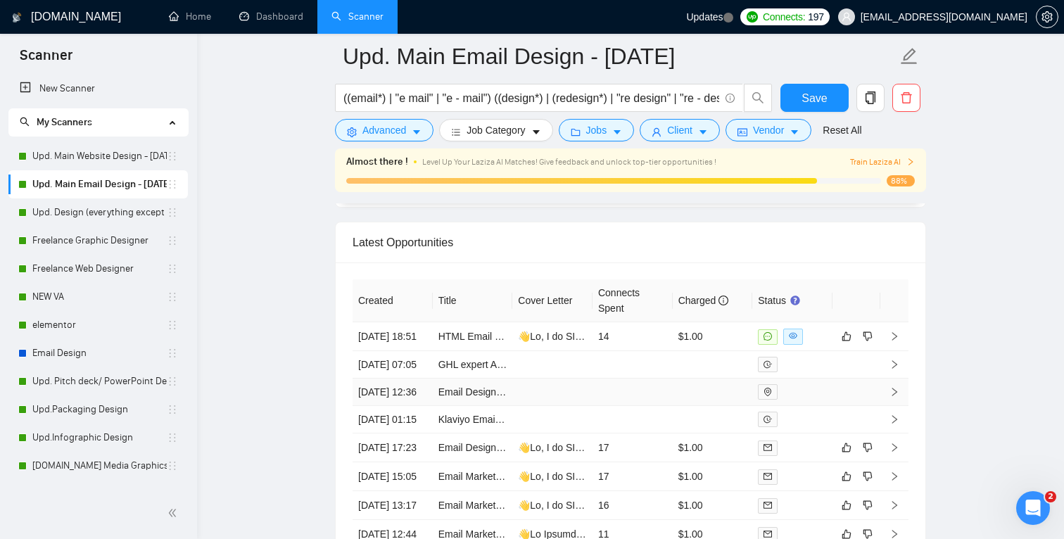
scroll to position [3815, 0]
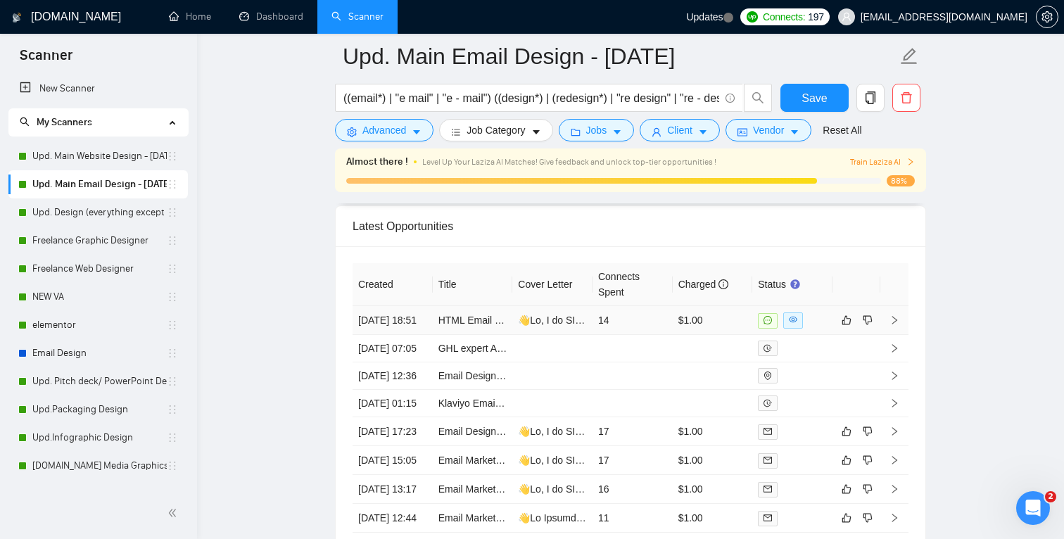
click at [535, 319] on td at bounding box center [552, 320] width 80 height 29
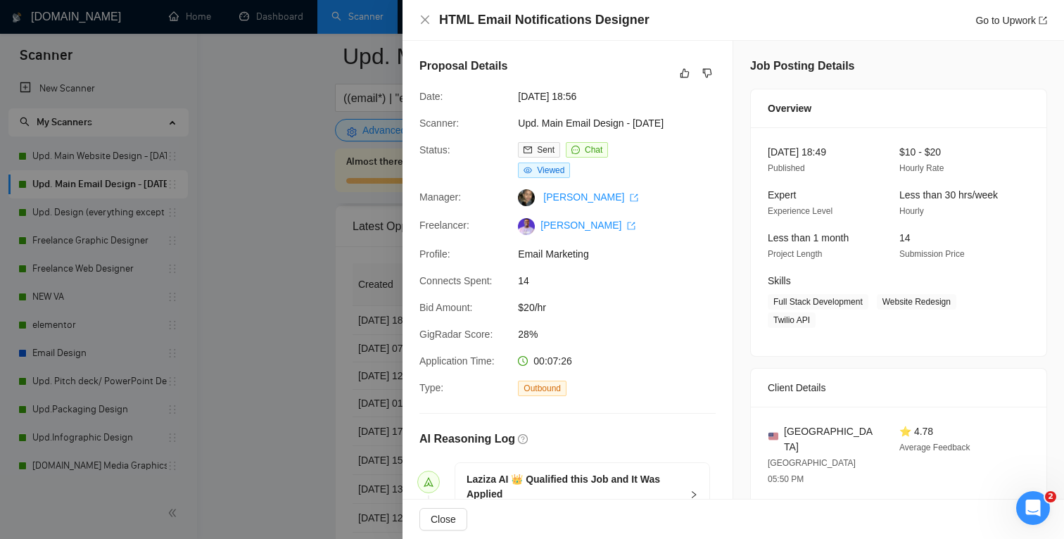
click at [336, 276] on div at bounding box center [532, 269] width 1064 height 539
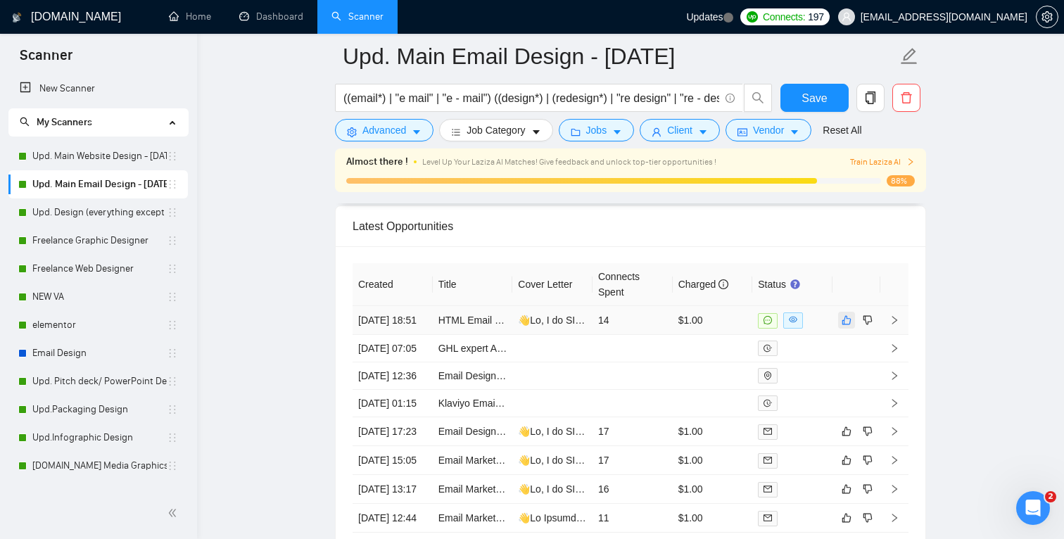
click at [843, 323] on icon "like" at bounding box center [846, 319] width 10 height 11
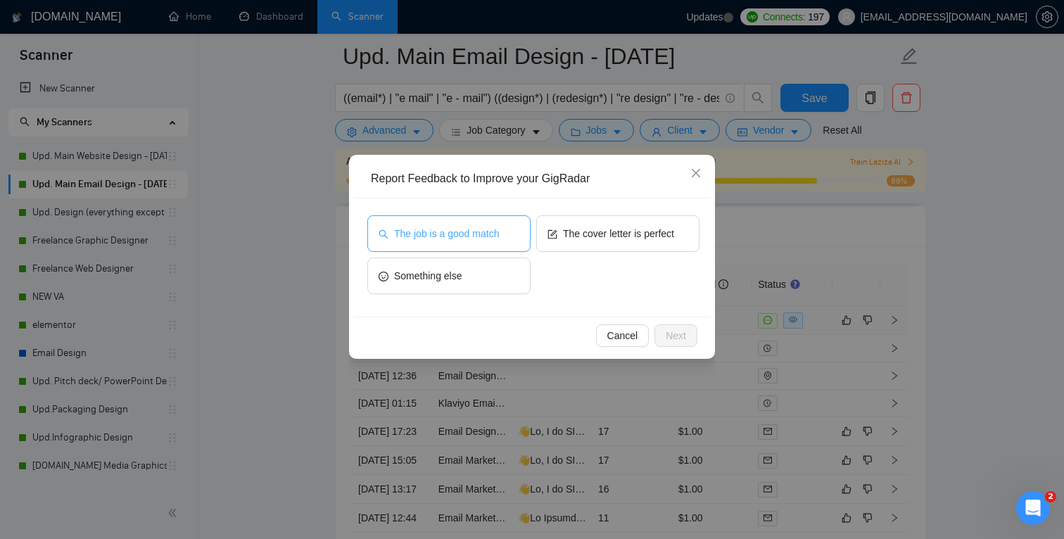
click at [468, 246] on button "The job is a good match" at bounding box center [448, 233] width 163 height 37
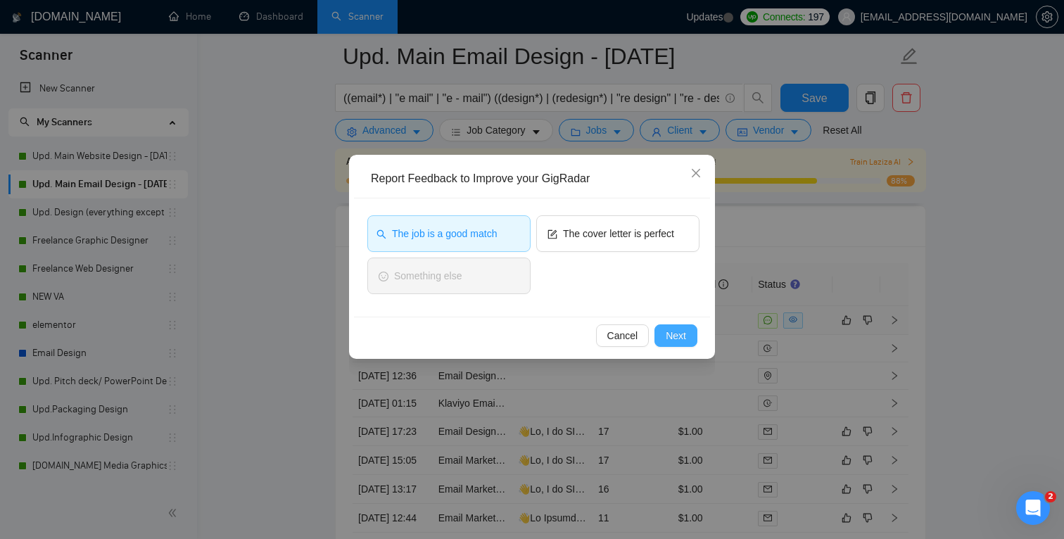
click at [694, 336] on button "Next" at bounding box center [675, 335] width 43 height 23
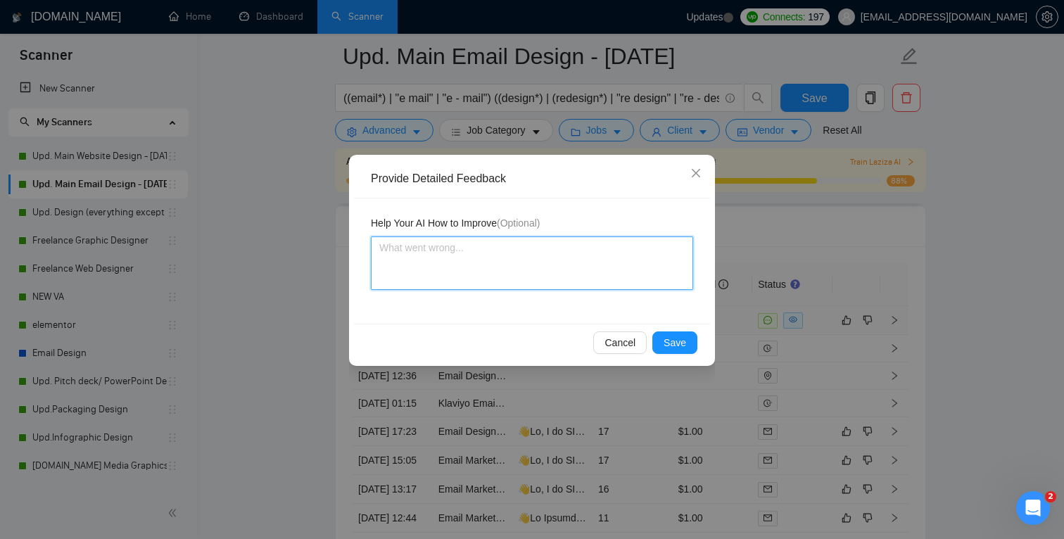
click at [502, 257] on textarea at bounding box center [532, 262] width 322 height 53
type textarea "H"
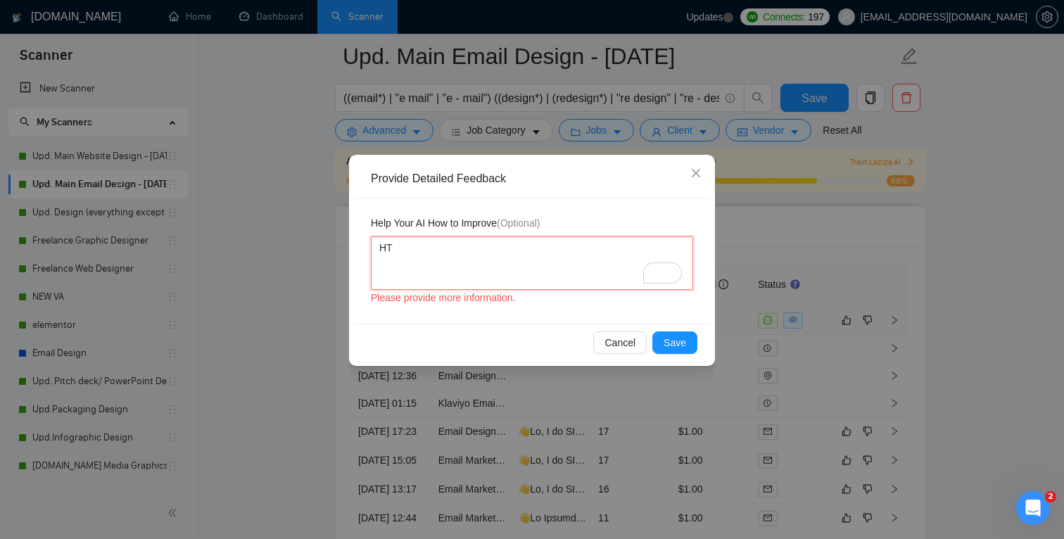
type textarea "HTM"
type textarea "HTML"
type textarea "HTML d"
type textarea "HTML de"
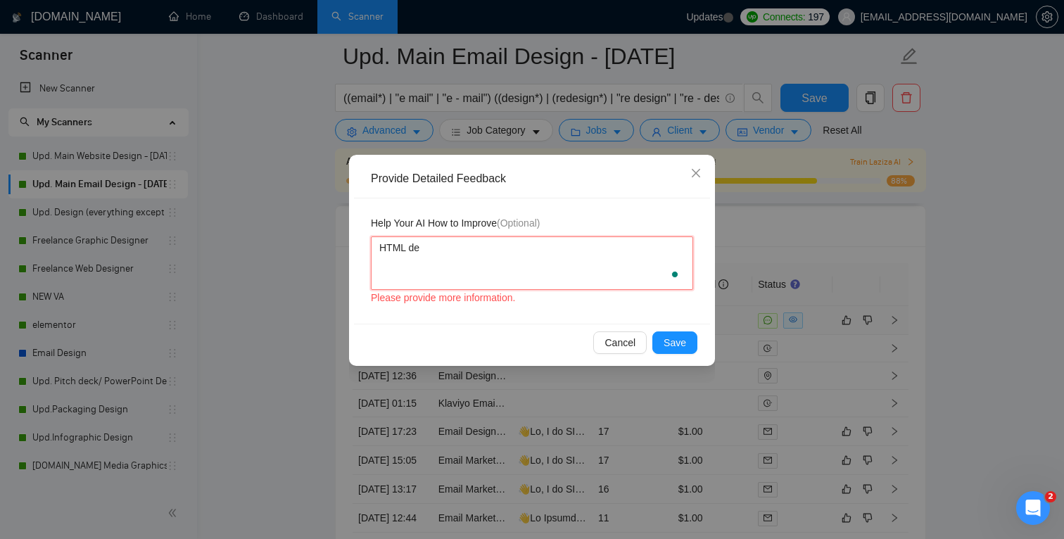
type textarea "HTML des"
type textarea "HTML de"
type textarea "HTML d"
type textarea "HTML"
type textarea "HTML E"
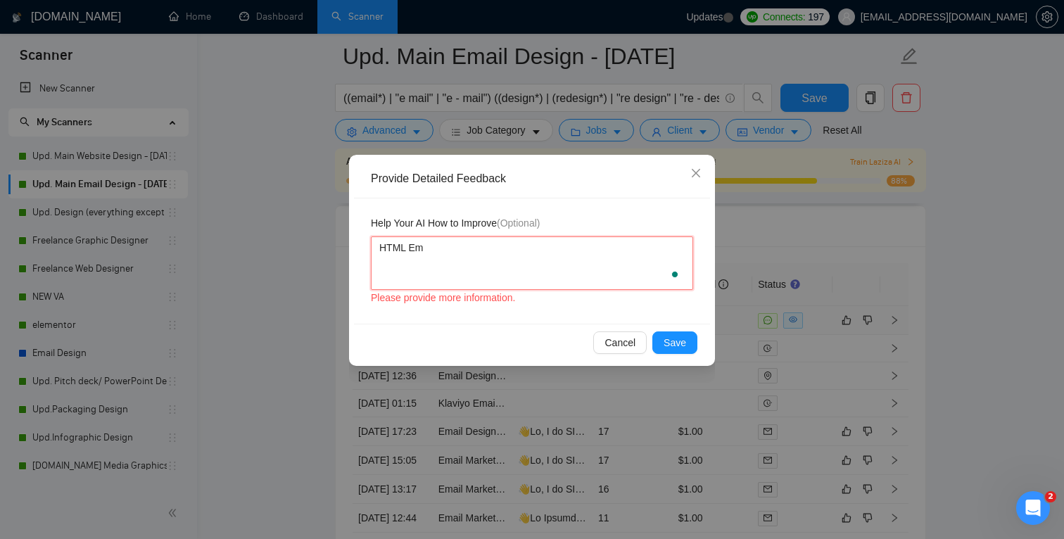
type textarea "HTML Ema"
type textarea "HTML Emai"
type textarea "HTML Email"
type textarea "HTML Email de"
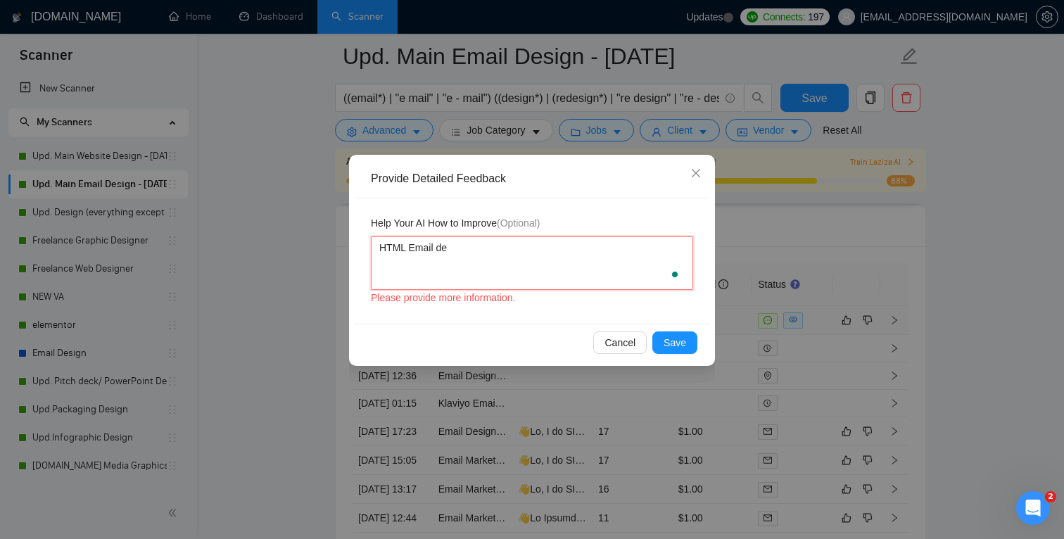
type textarea "HTML Email des"
type textarea "HTML Email desi"
type textarea "HTML Email desig"
type textarea "HTML Email design"
type textarea "HTML Email designs"
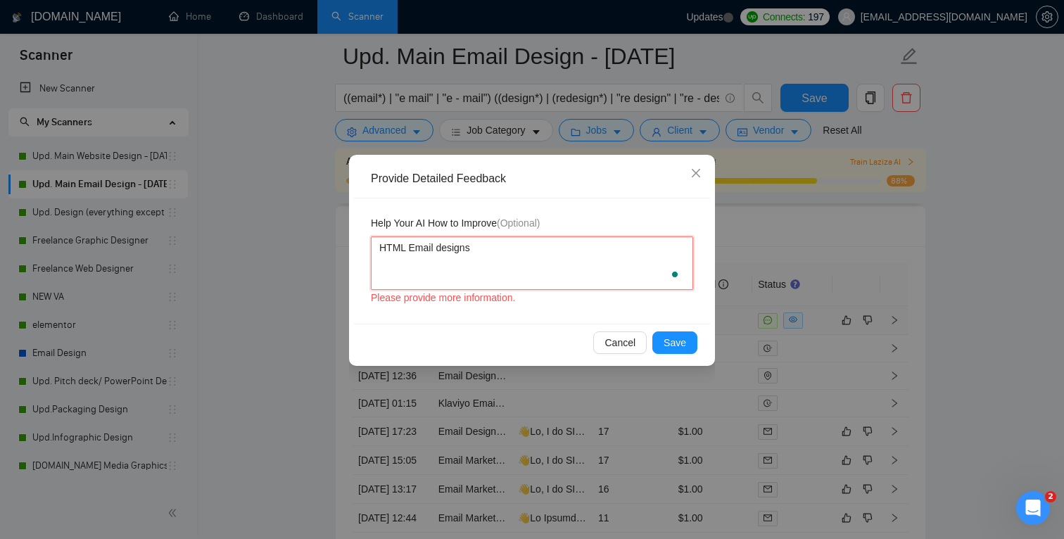
type textarea "HTML Email designs a"
type textarea "HTML Email designs ar"
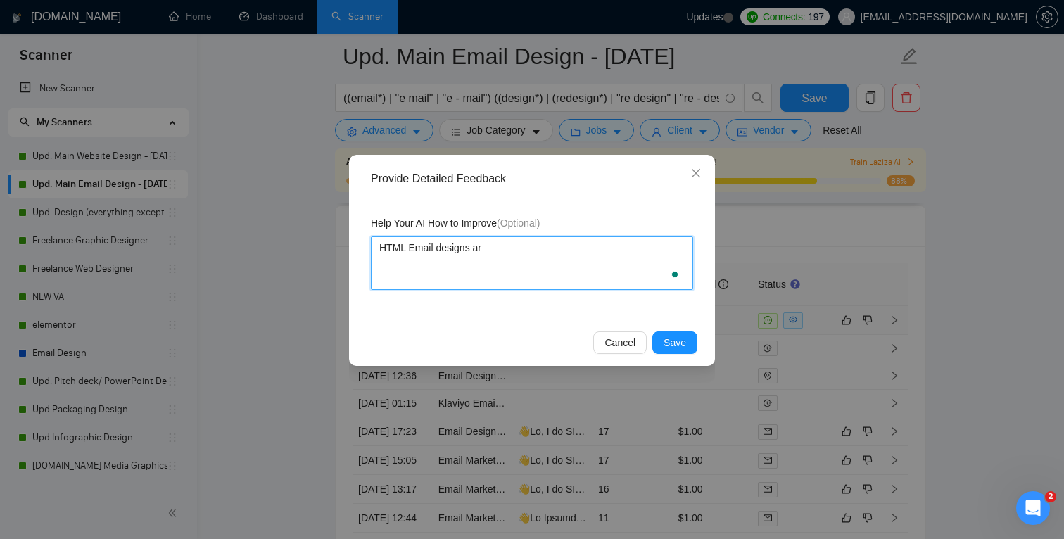
type textarea "HTML Email designs are"
type textarea "HTML Email designs are p"
type textarea "HTML Email designs are pe"
type textarea "HTML Email designs are per"
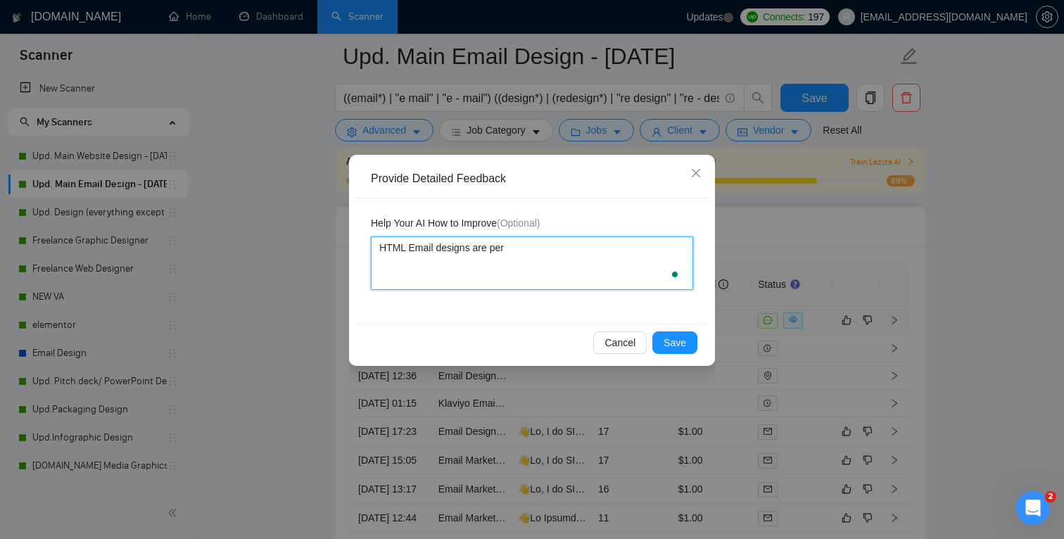
type textarea "HTML Email designs are perf"
type textarea "HTML Email designs are perfe"
type textarea "HTML Email designs are perfec"
type textarea "HTML Email designs are perfect"
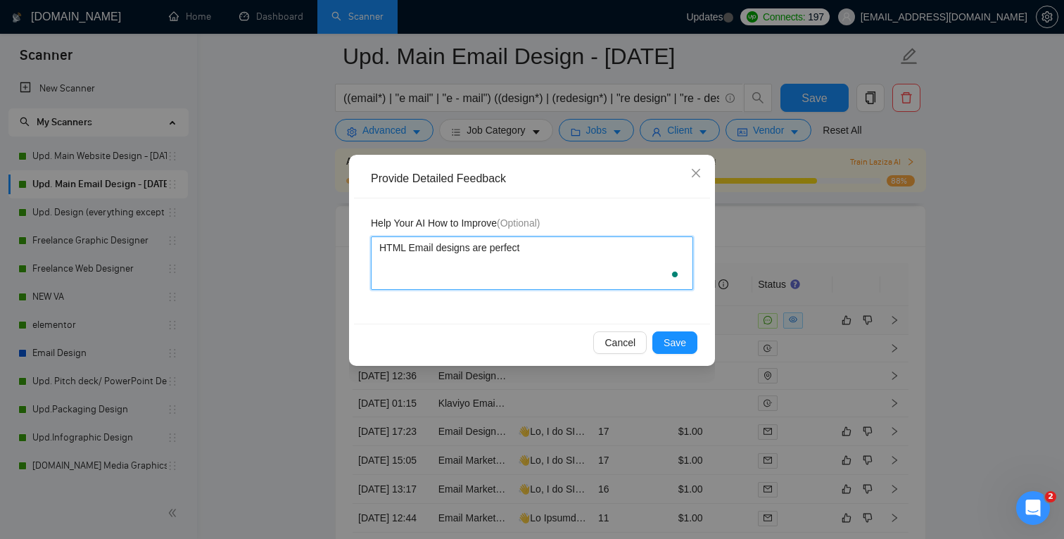
type textarea "HTML Email designs are perfect f"
type textarea "HTML Email designs are perfect fo"
type textarea "HTML Email designs are perfect for"
type textarea "HTML Email designs are perfect for m"
type textarea "HTML Email designs are perfect for me"
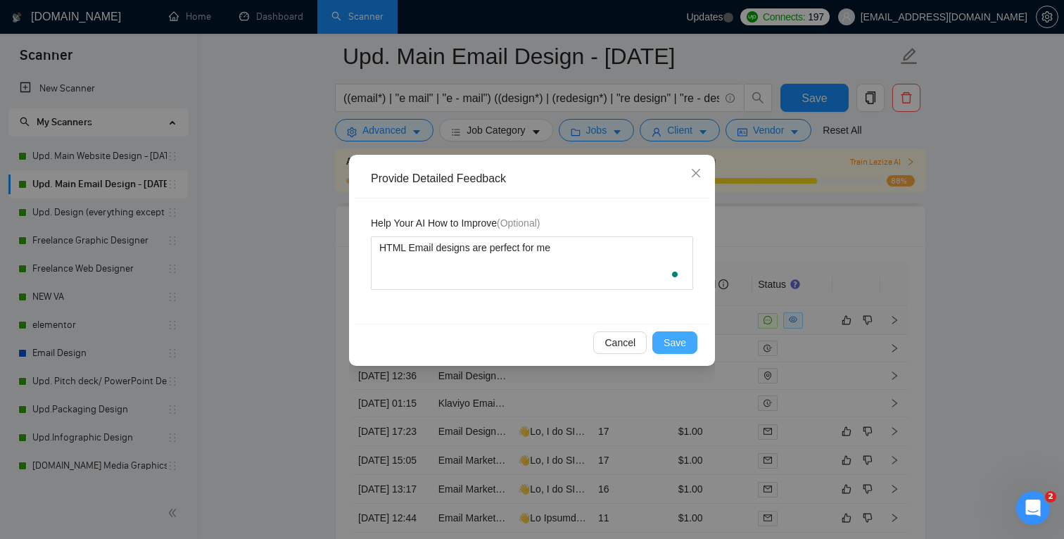
click at [687, 339] on button "Save" at bounding box center [674, 342] width 45 height 23
